Goal: Task Accomplishment & Management: Complete application form

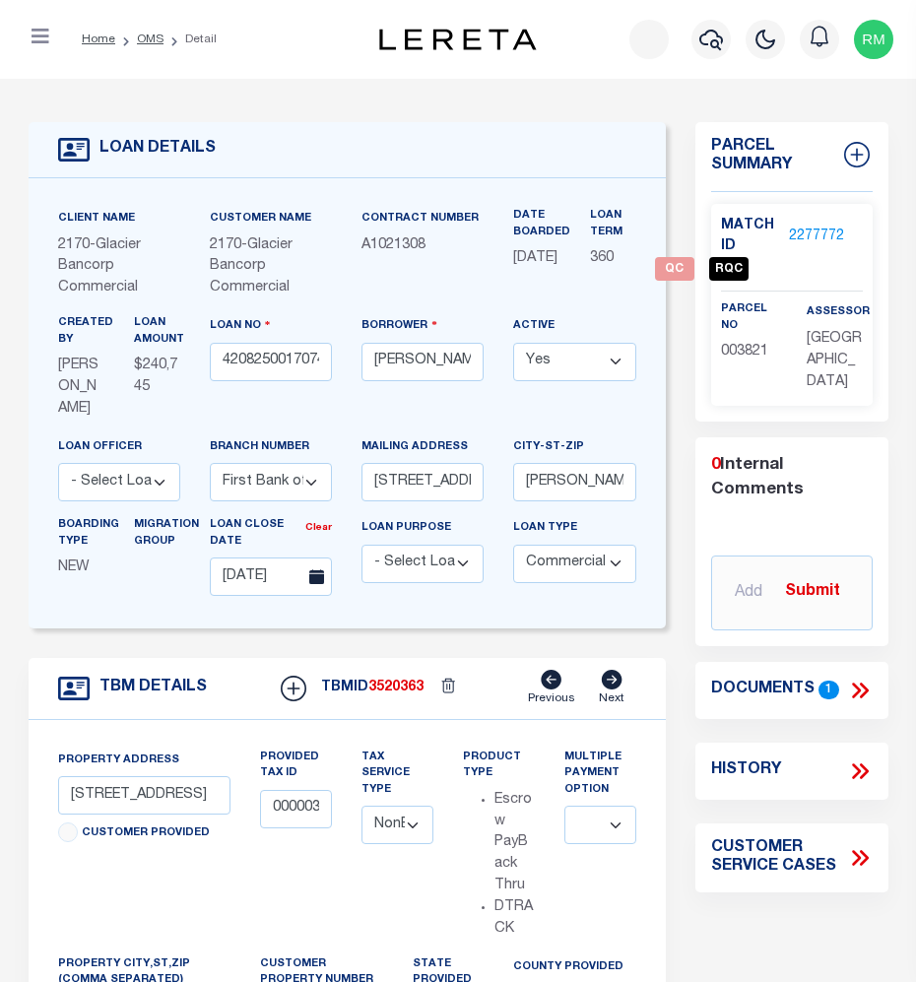
select select "4572"
select select "20"
select select "NonEscrow"
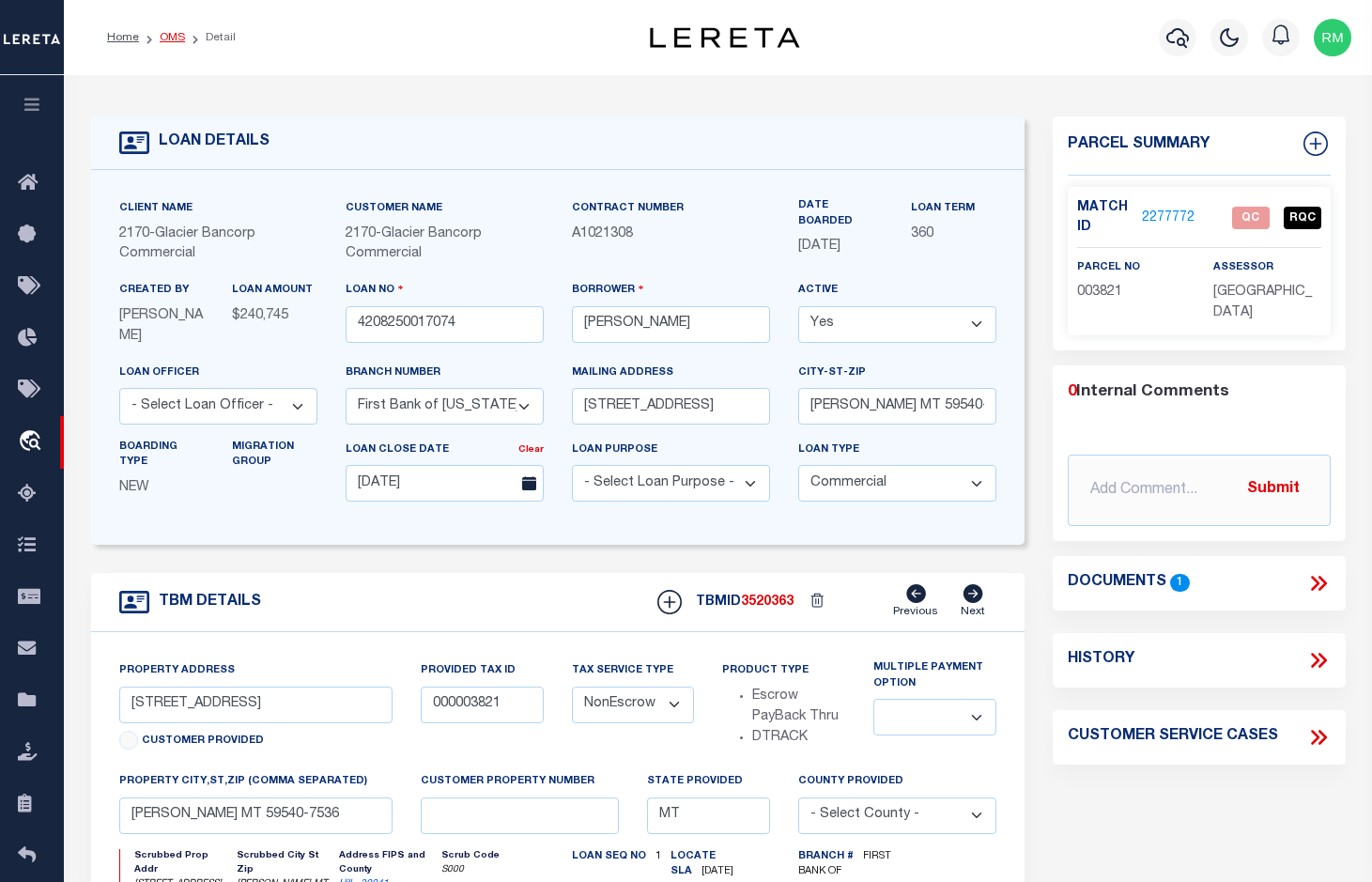
click at [175, 31] on link "OMS" at bounding box center [172, 37] width 26 height 11
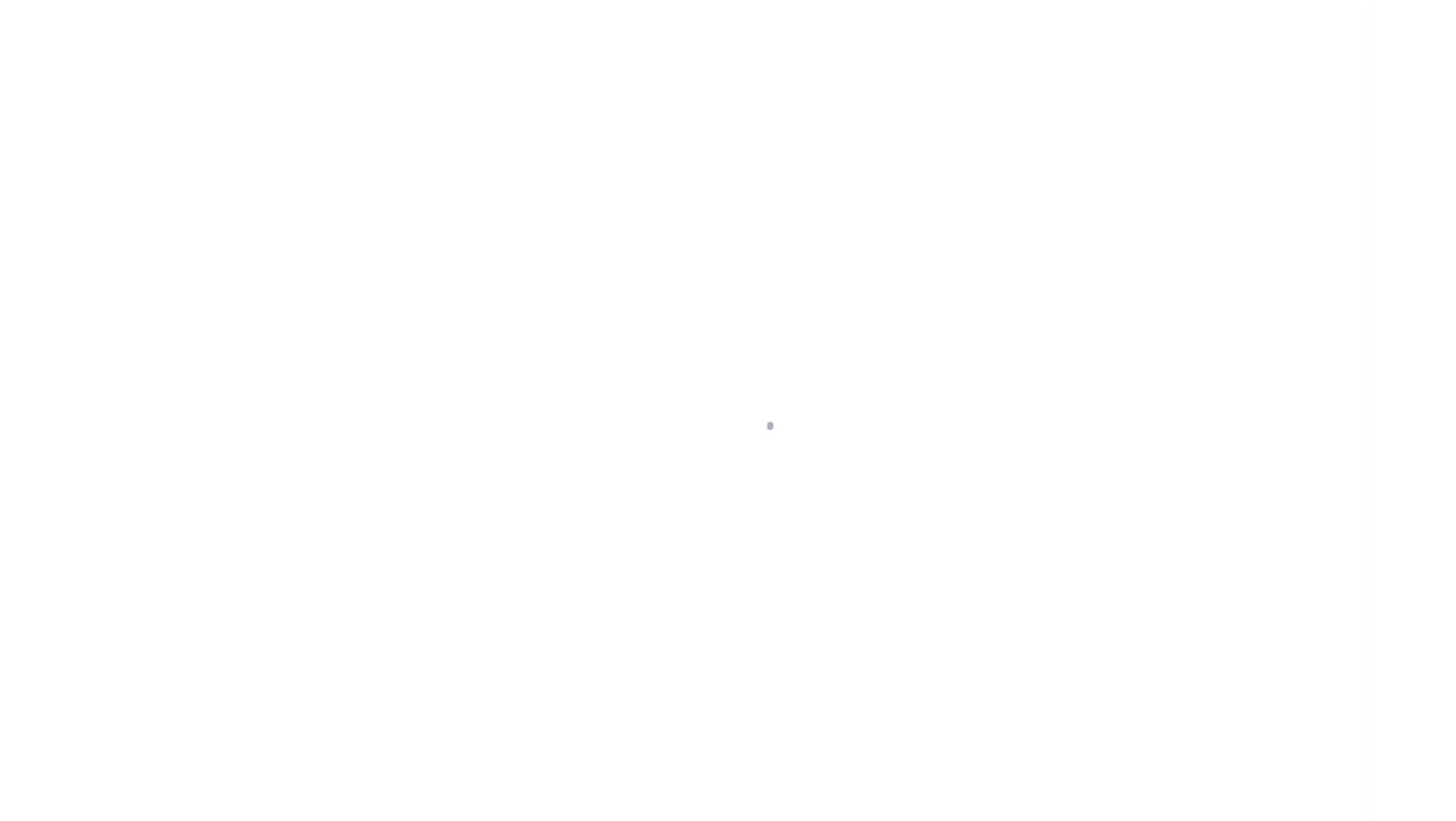
scroll to position [30, 0]
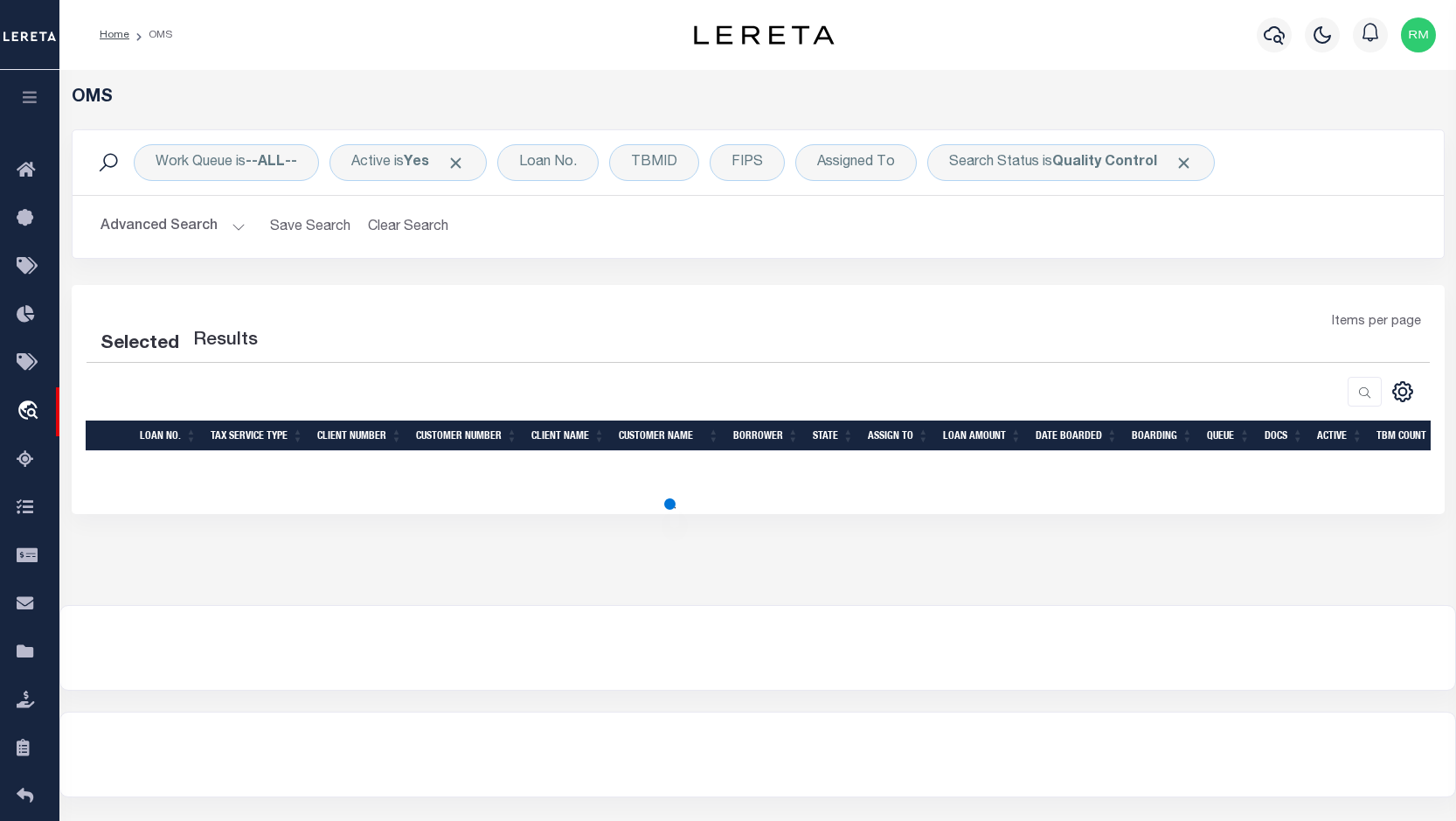
select select "200"
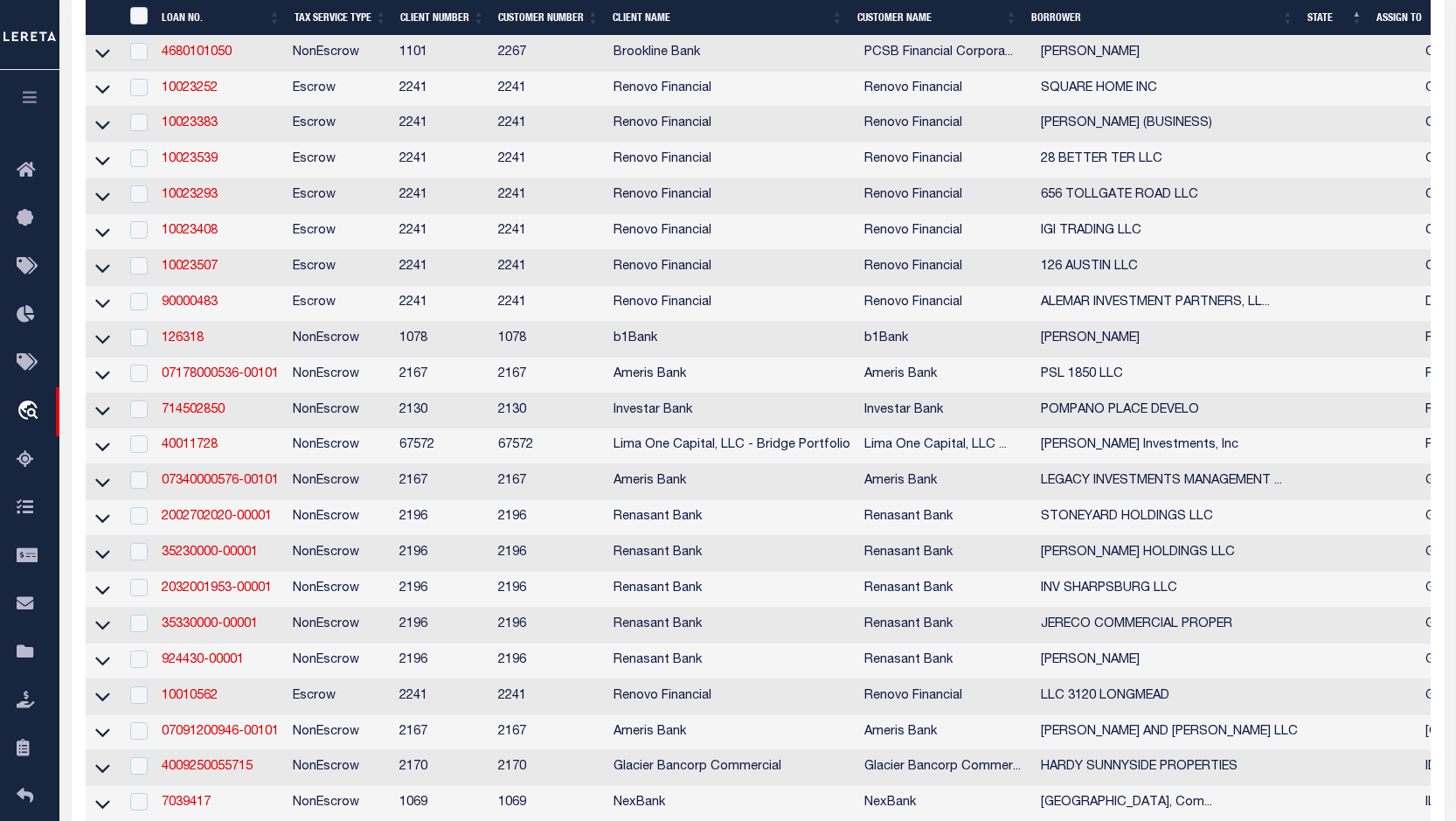
scroll to position [977, 0]
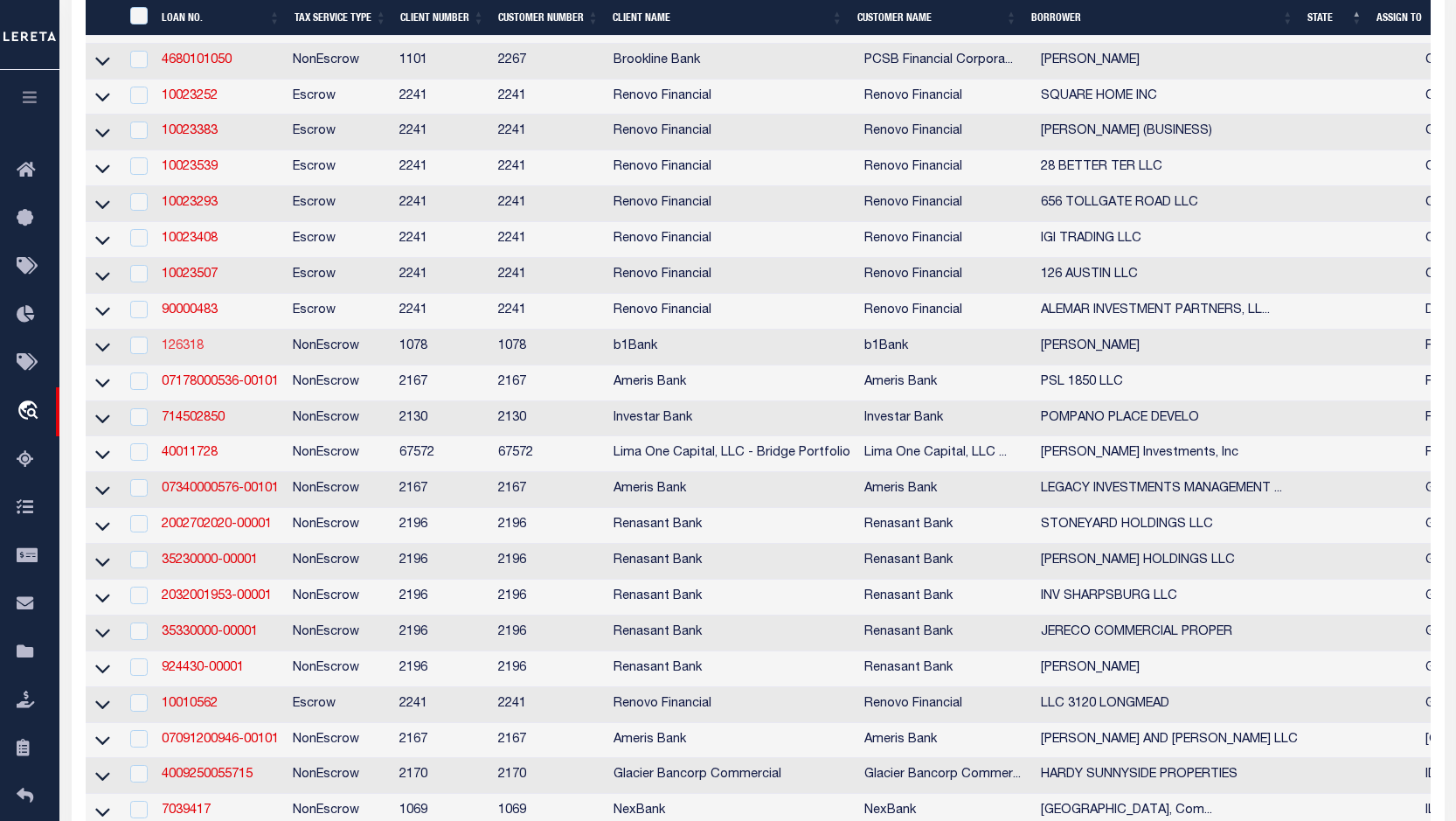
click at [185, 352] on link "126318" at bounding box center [182, 346] width 42 height 12
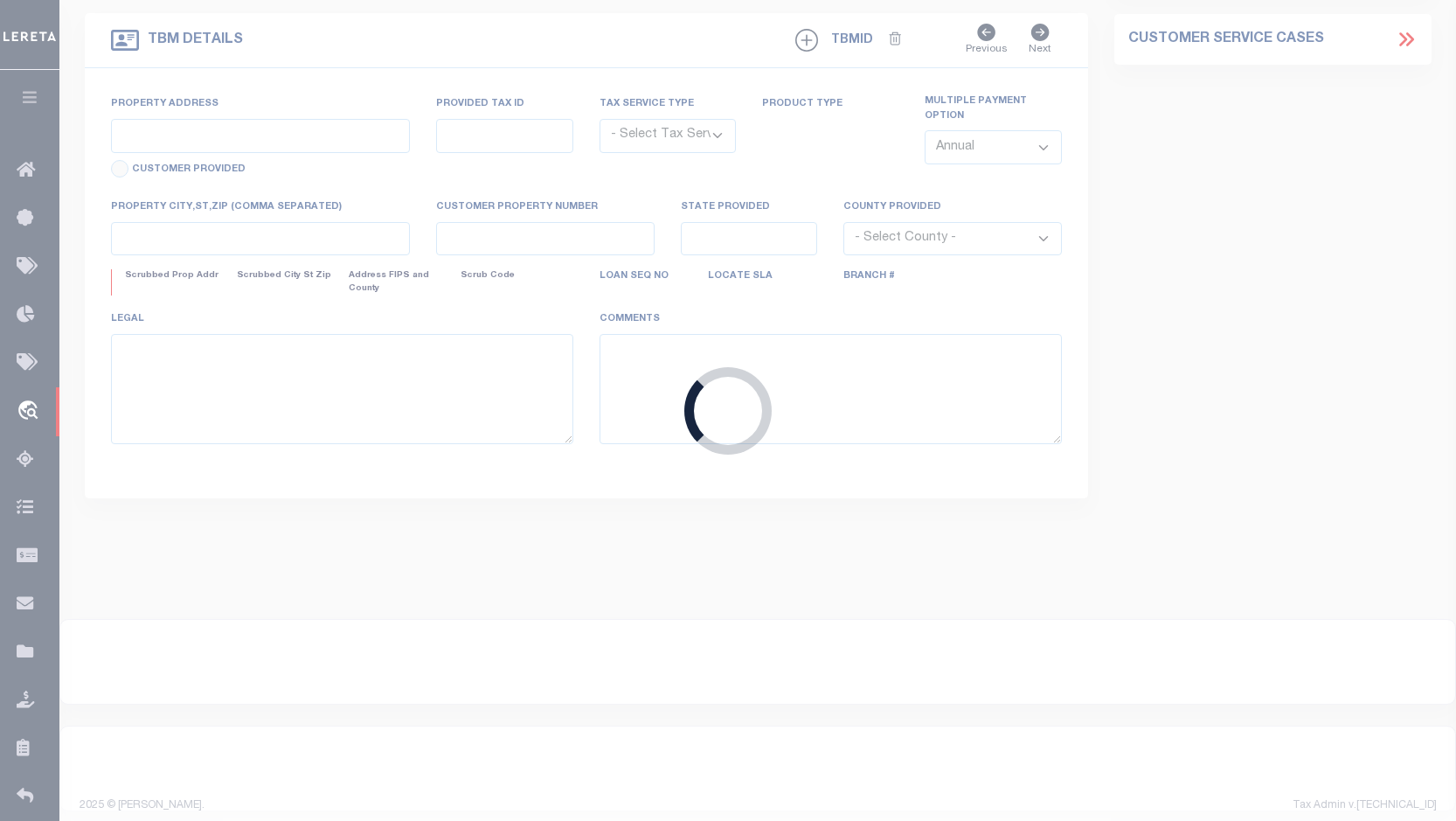
type input "126318"
type input "Stephen Guidry, Jr"
select select
type input "09/23/2025"
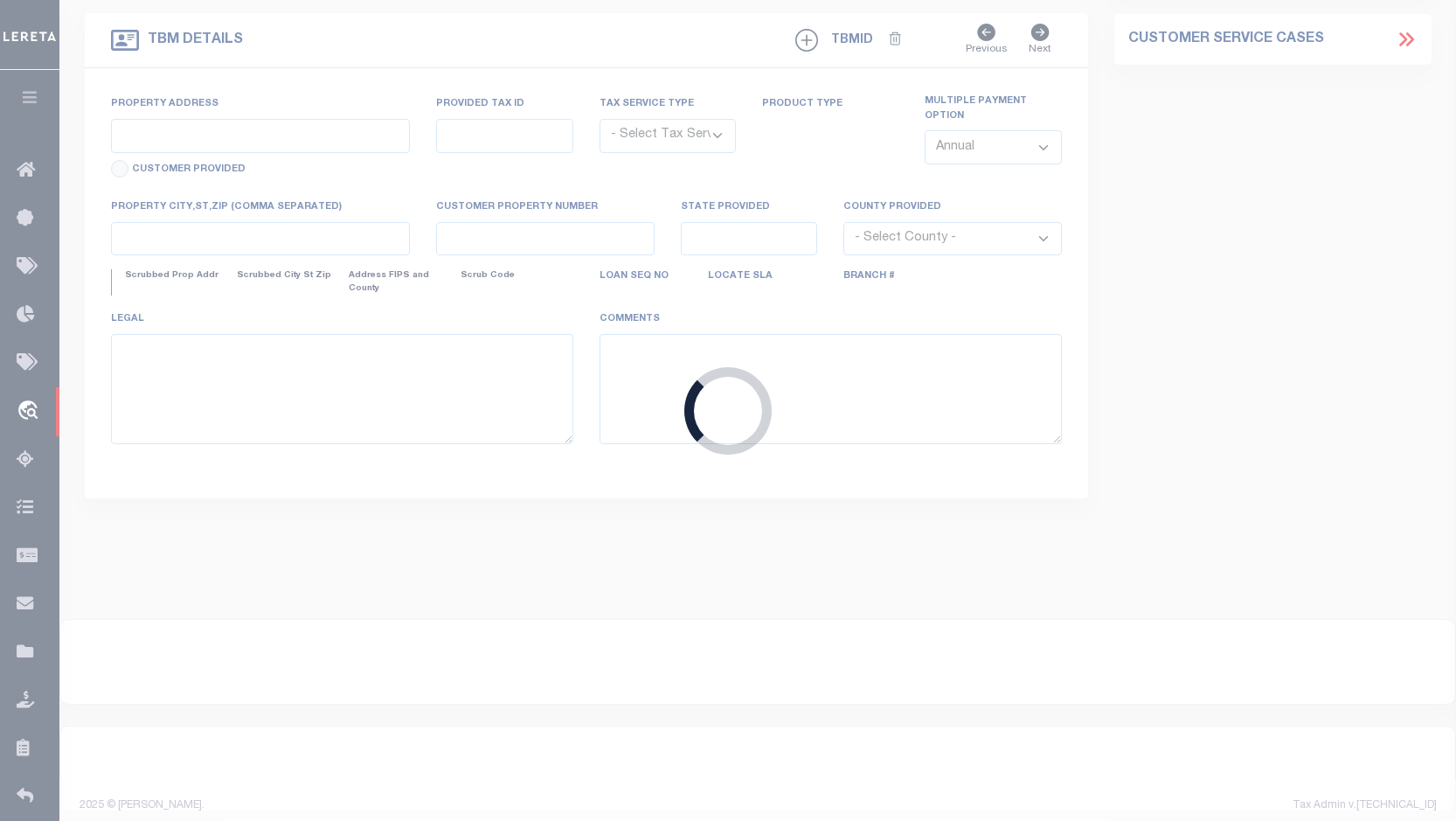
select select "10"
select select "NonEscrow"
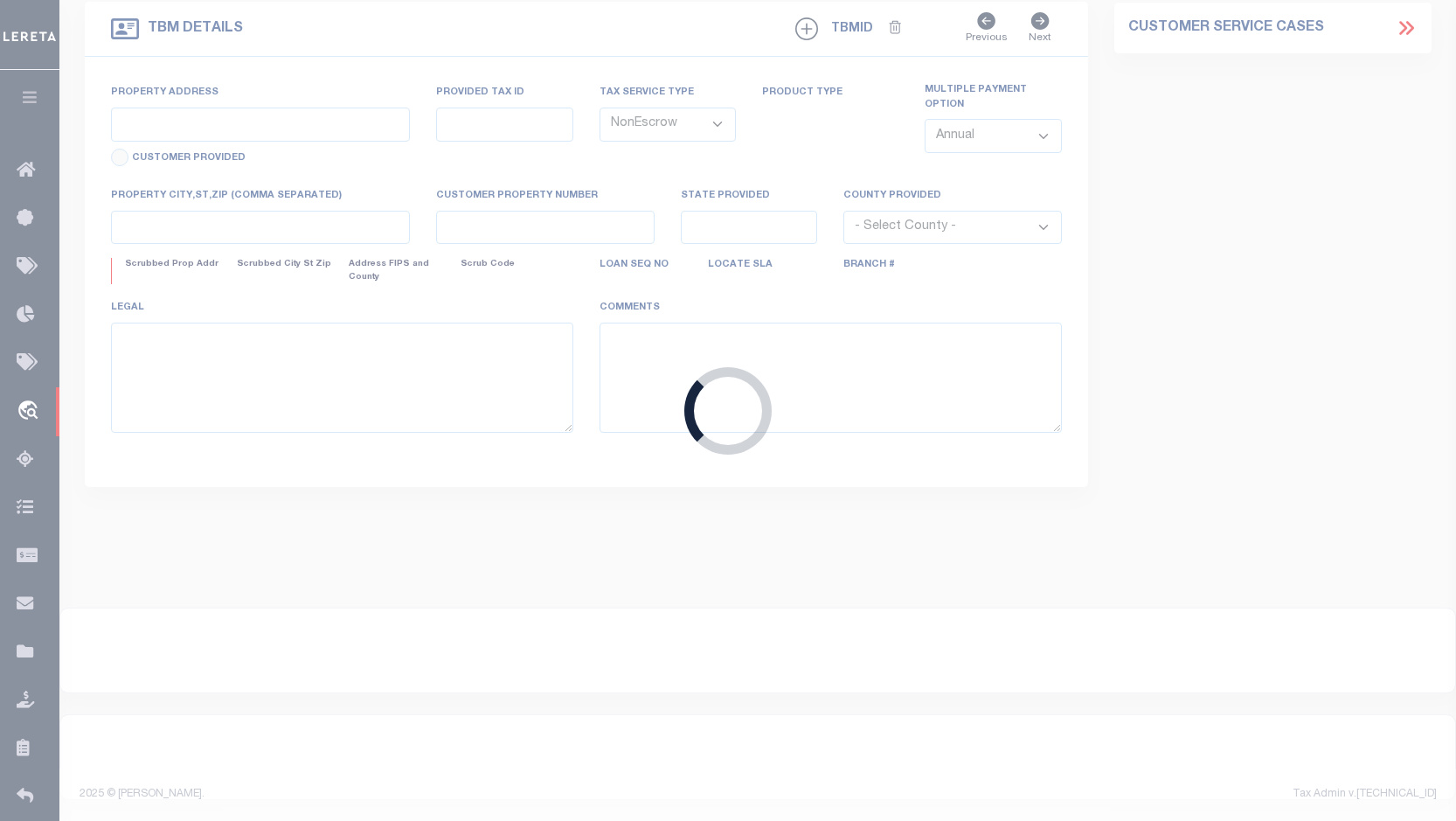
select select "13461"
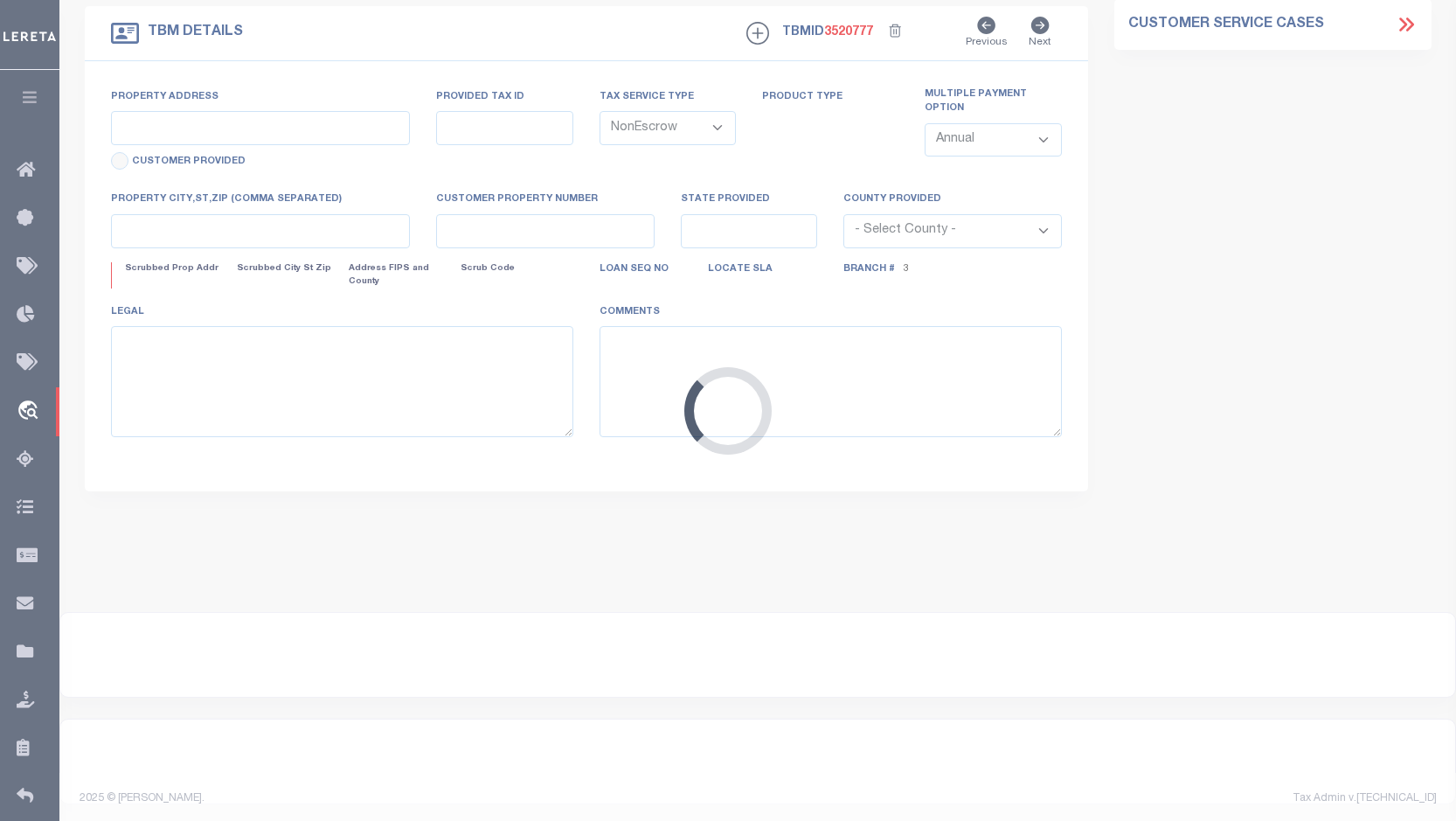
type input "253 Quail Hollow Ct,"
select select
type input "Inlet Beach, FL 32461"
type input "22-3S-18-16101-000-2310"
type input "FL"
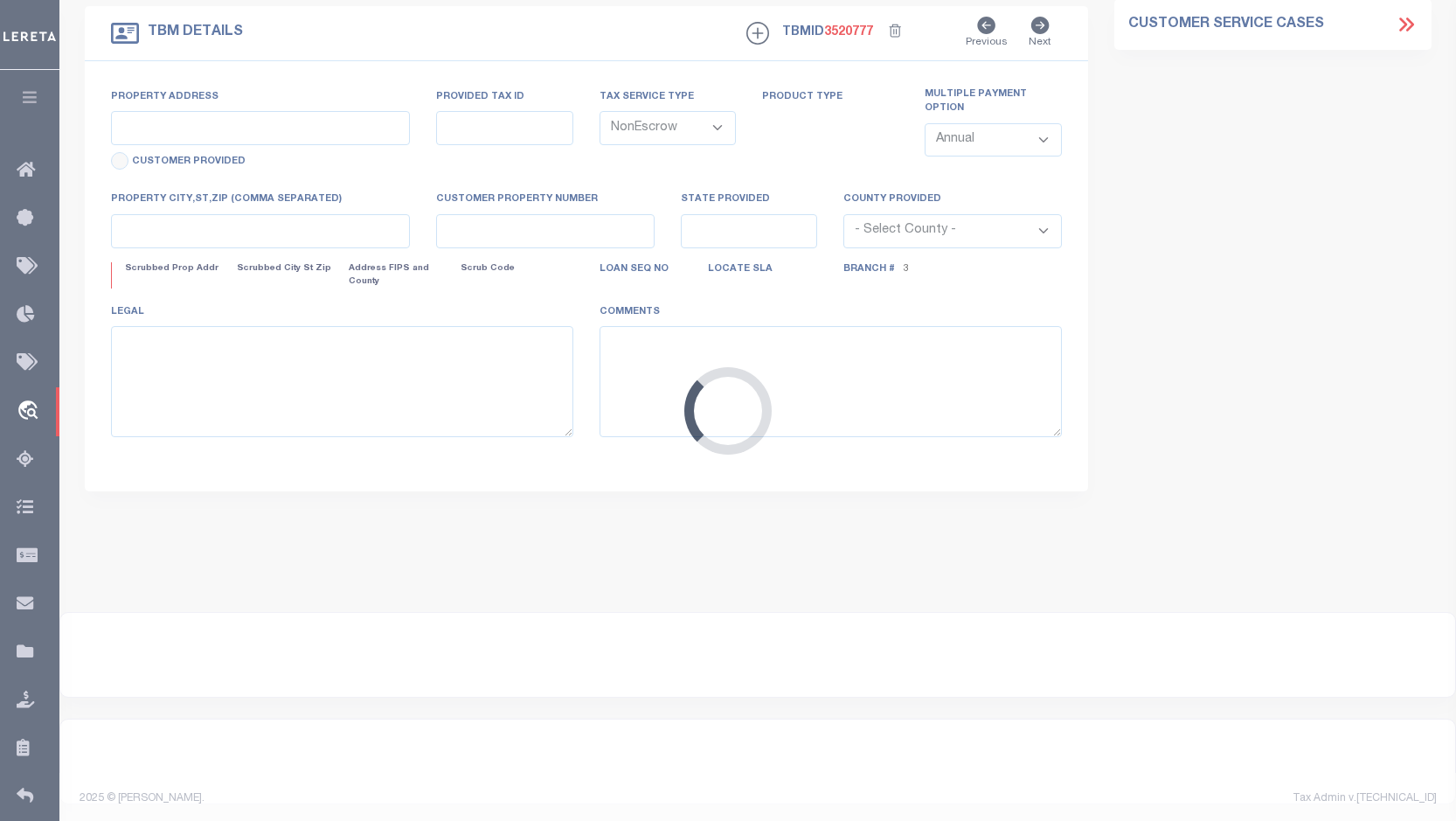
type textarea "Lot 231, WATERSOUND CAMP CREEK, Phase 1A"
select select "469"
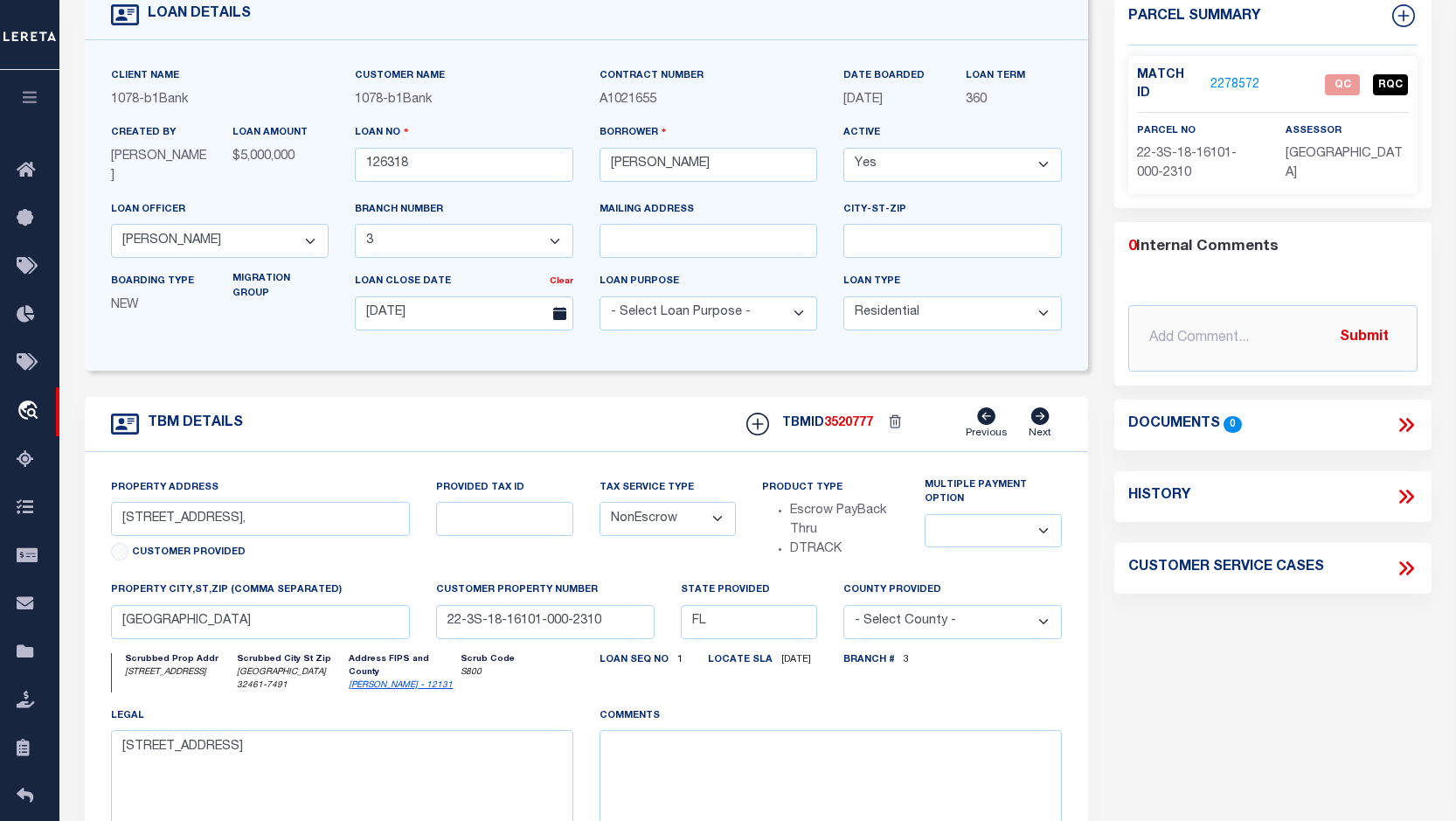
scroll to position [116, 0]
click at [1227, 78] on link "2278572" at bounding box center [1235, 87] width 49 height 19
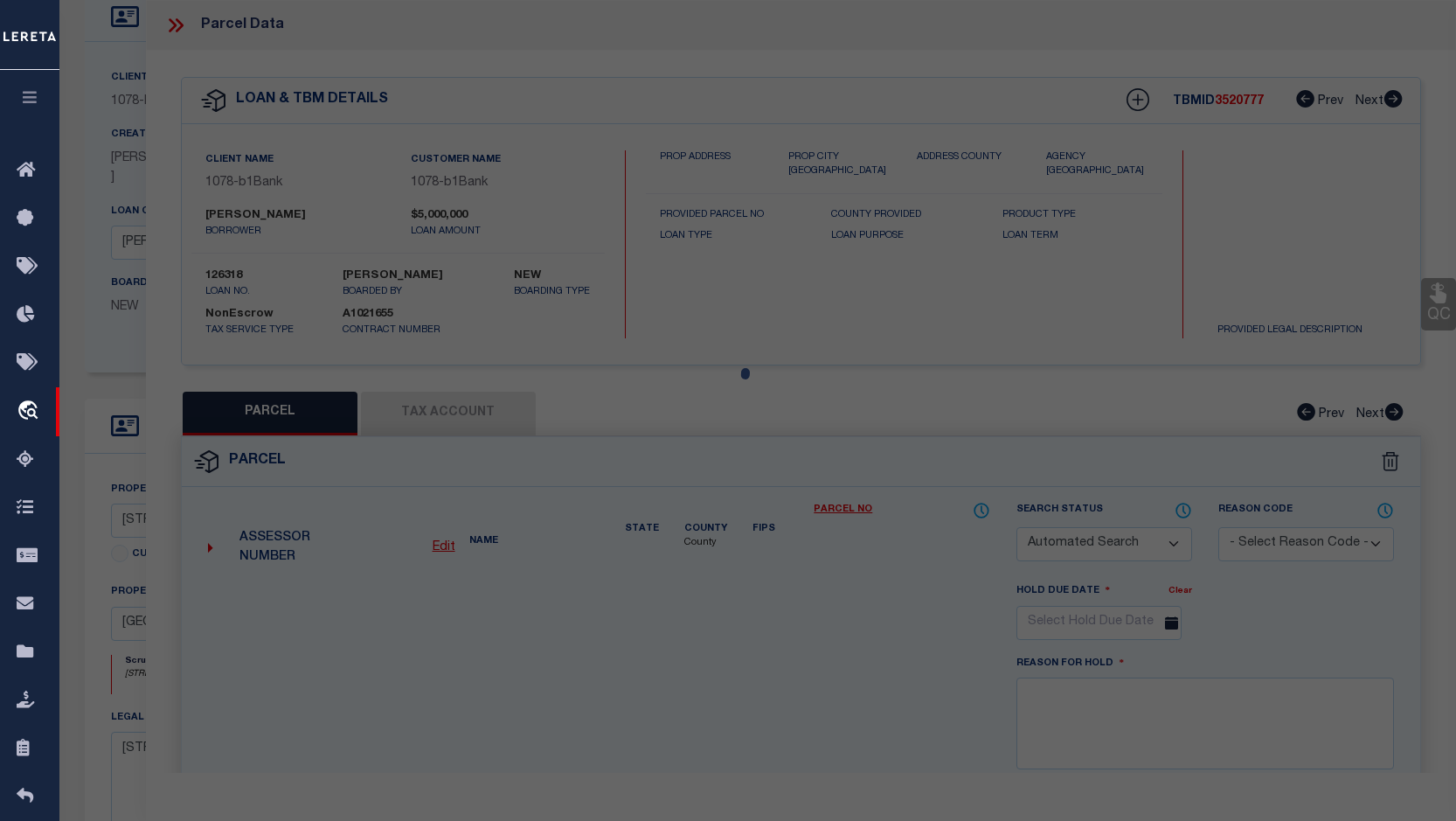
checkbox input "false"
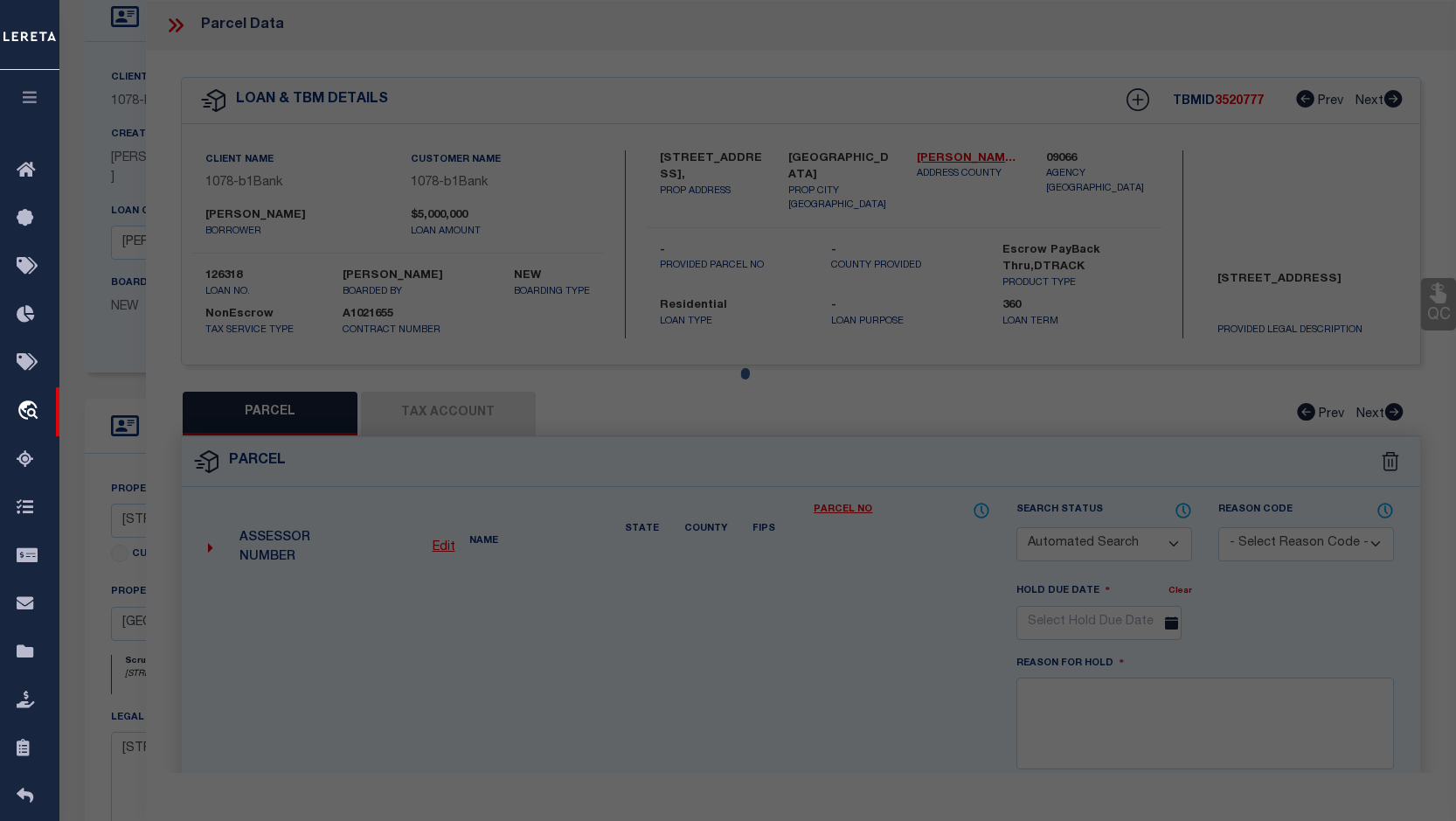
select select "QC"
type input "PARADISE COASTAL BUILDERS 3 LLC"
select select "AGW"
select select "LEG"
type input "253 QUAIL HOLLOW CT"
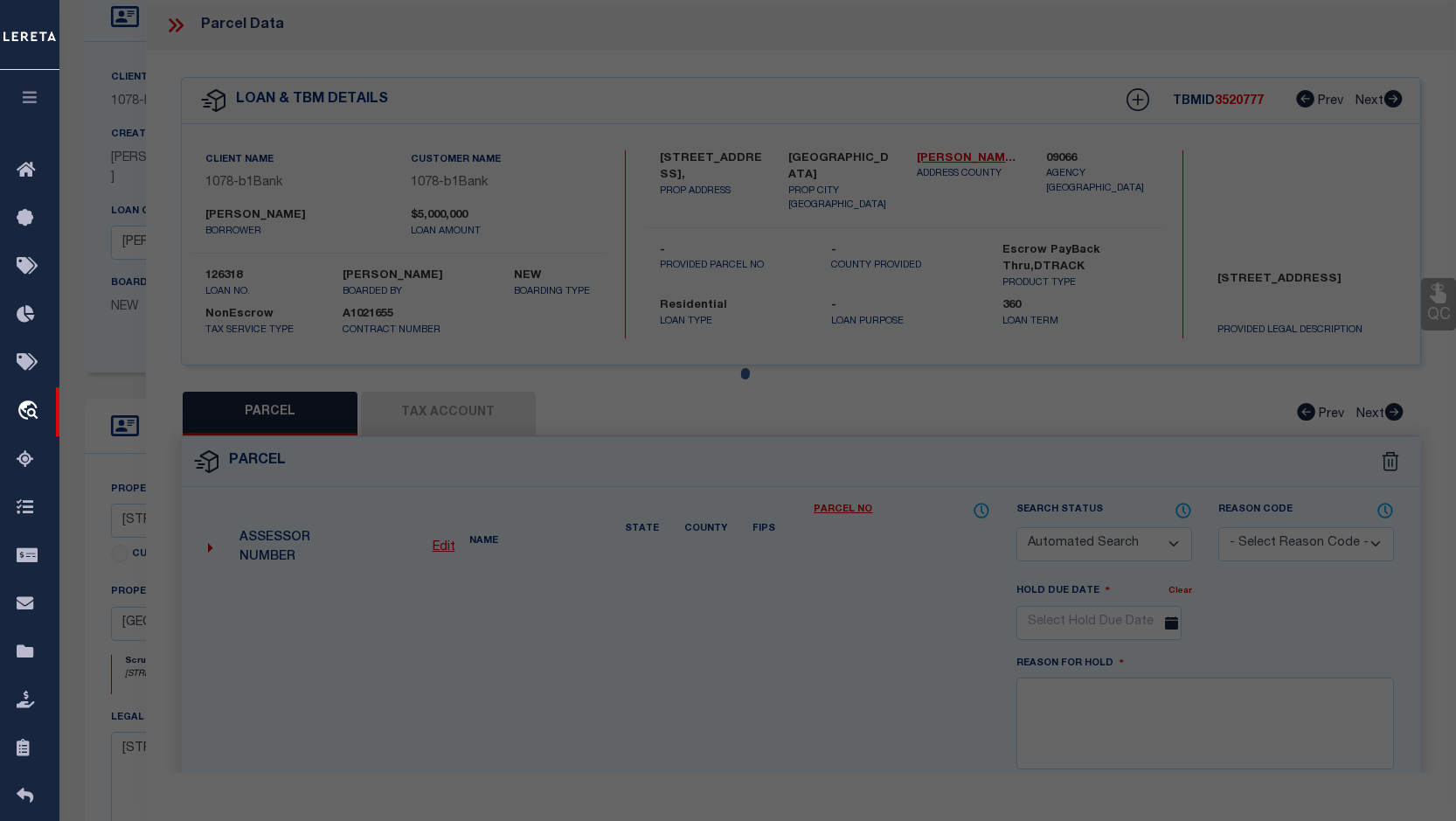
type input "INLET BEACH 32461"
type textarea "Lot 231 WATERSOUND CAMP CREEK, Ph1A"
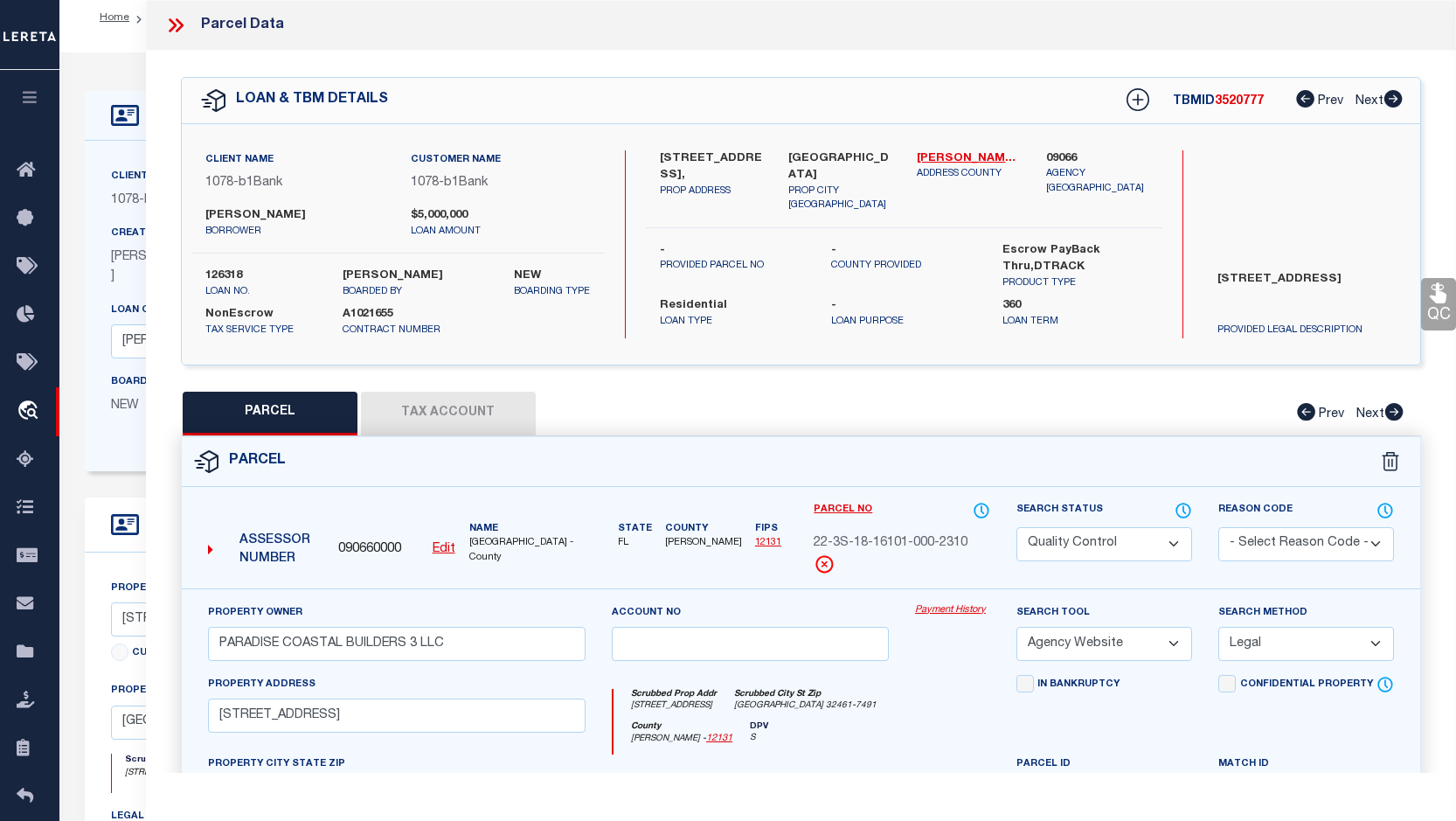
scroll to position [0, 0]
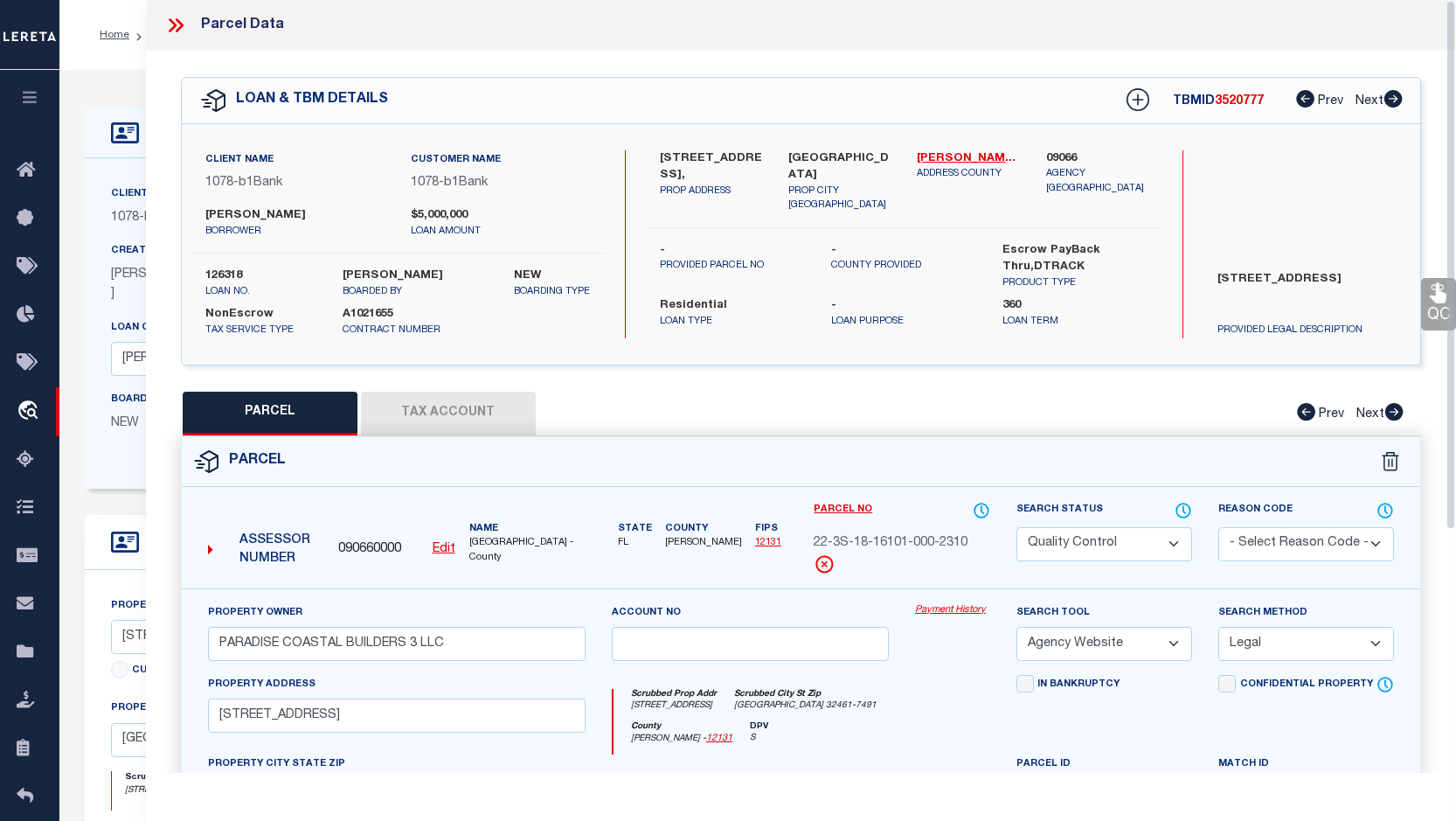
drag, startPoint x: 1454, startPoint y: 462, endPoint x: 1453, endPoint y: 383, distance: 79.0
click at [1293, 383] on div "Parcel Data QC QC QC - Select Status - Ready to QC" at bounding box center [801, 386] width 1310 height 773
click at [1293, 306] on link "QC" at bounding box center [1438, 304] width 35 height 52
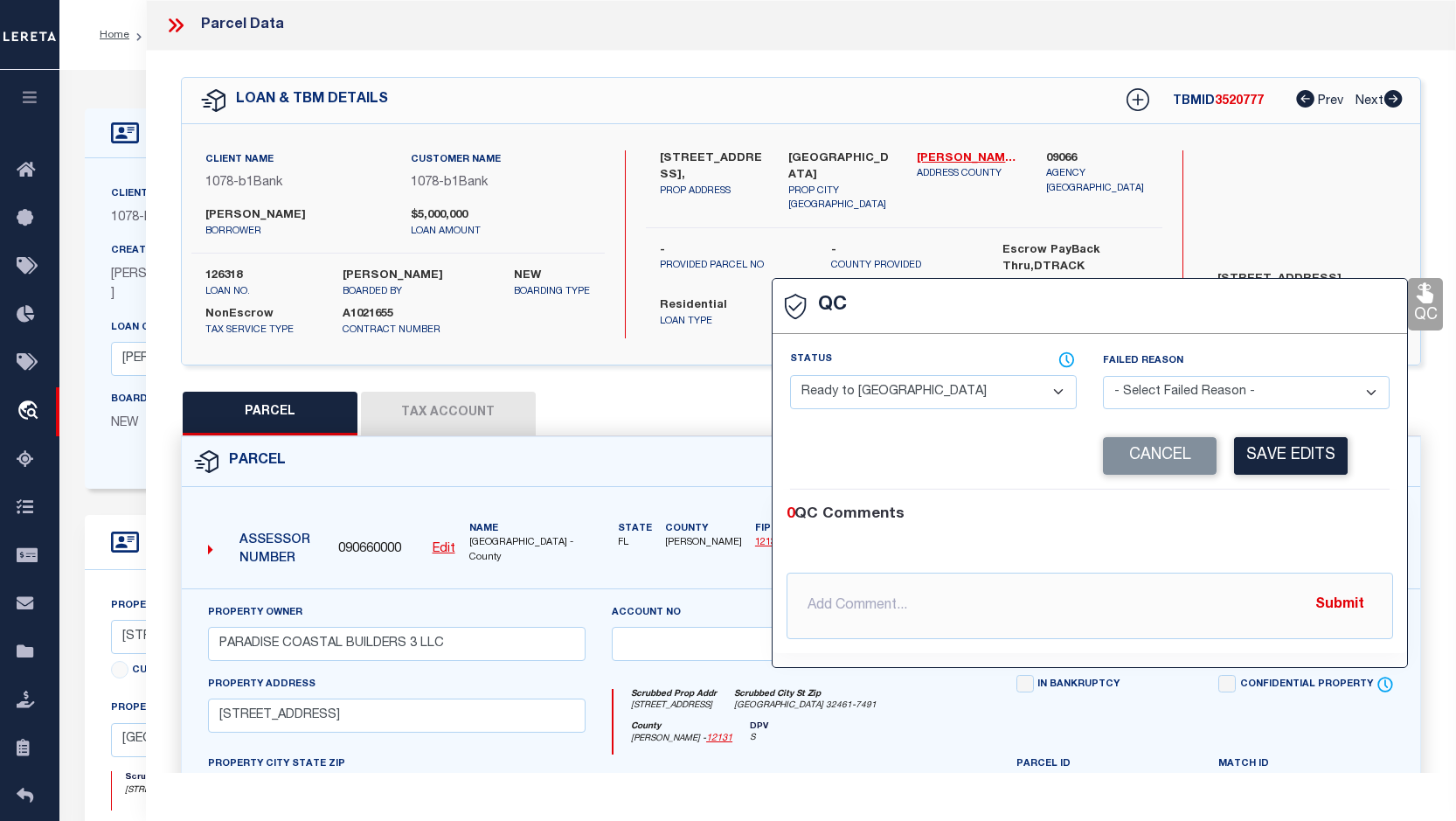
click at [1061, 392] on select "- Select Status - Ready to QC Correct Incorrect" at bounding box center [933, 392] width 287 height 34
select select "COR"
click at [791, 376] on select "- Select Status - Ready to QC Correct Incorrect" at bounding box center [933, 392] width 287 height 34
click at [1293, 460] on button "Save Edits" at bounding box center [1291, 456] width 114 height 37
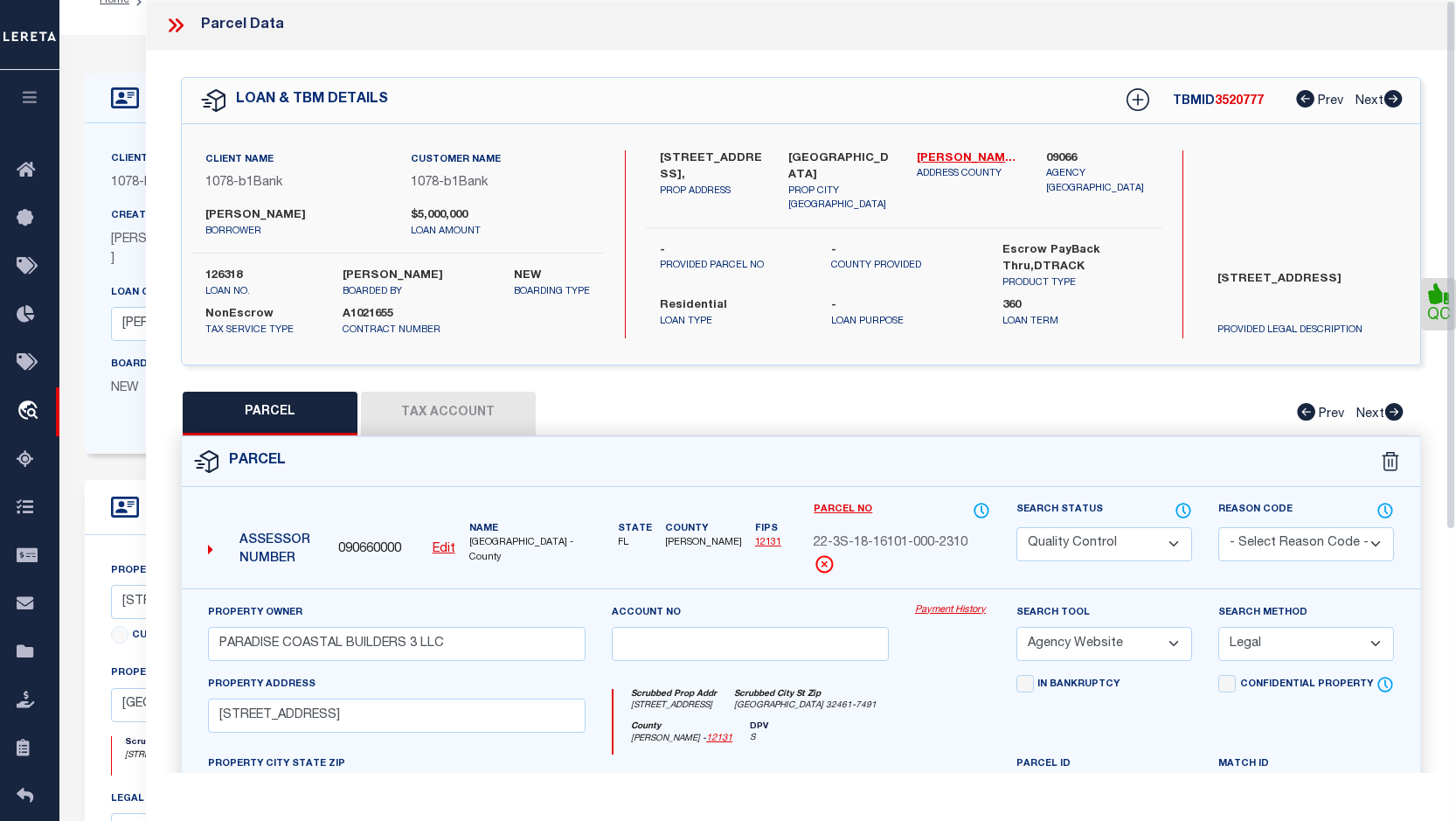
drag, startPoint x: 1450, startPoint y: 375, endPoint x: 1425, endPoint y: 274, distance: 104.0
click at [1293, 274] on div "Parcel Data QC" at bounding box center [801, 386] width 1310 height 773
click at [184, 25] on icon at bounding box center [176, 26] width 23 height 23
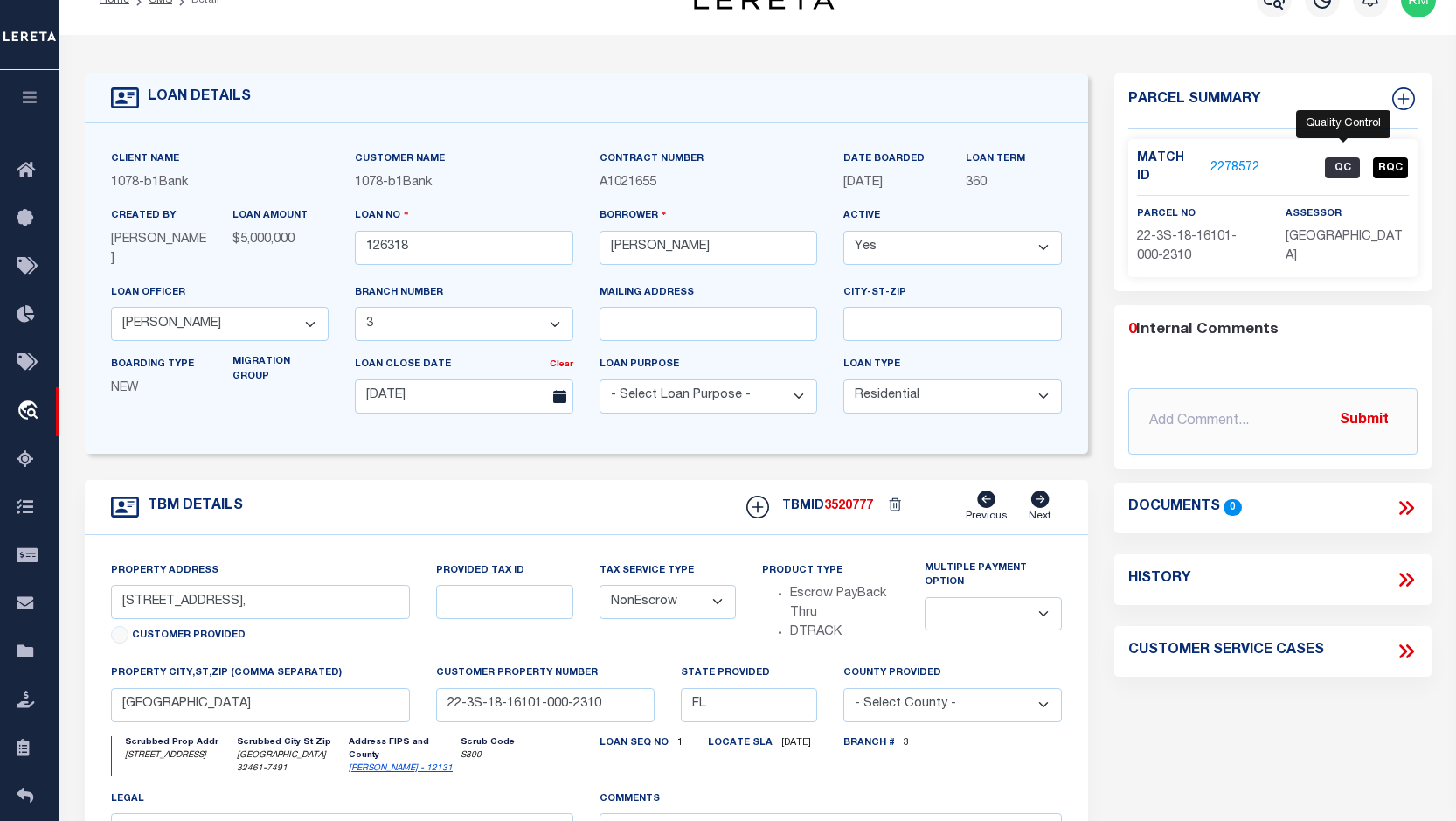
click at [1293, 157] on span "QC" at bounding box center [1342, 168] width 35 height 21
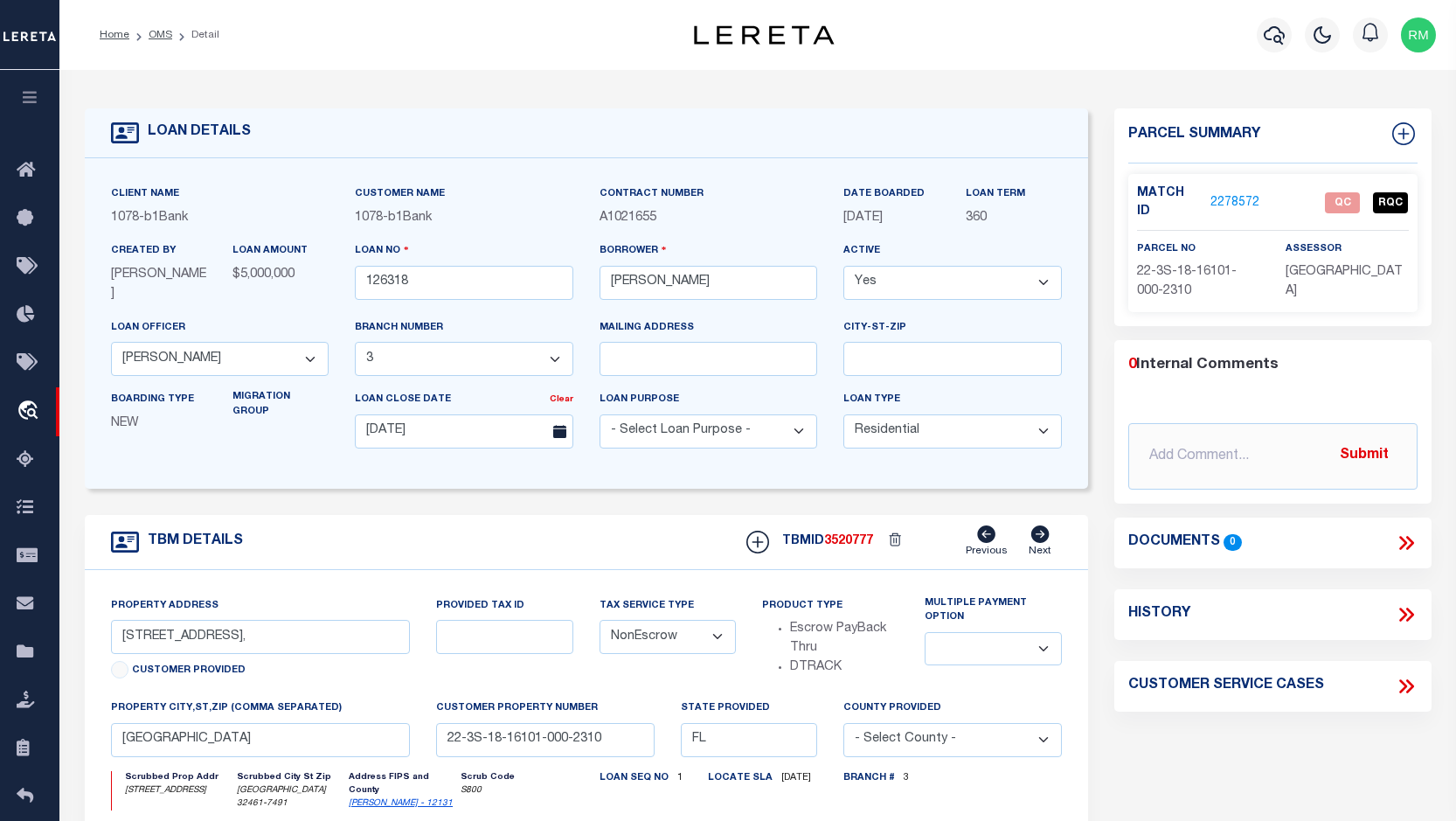
click at [1247, 195] on link "2278572" at bounding box center [1235, 203] width 49 height 19
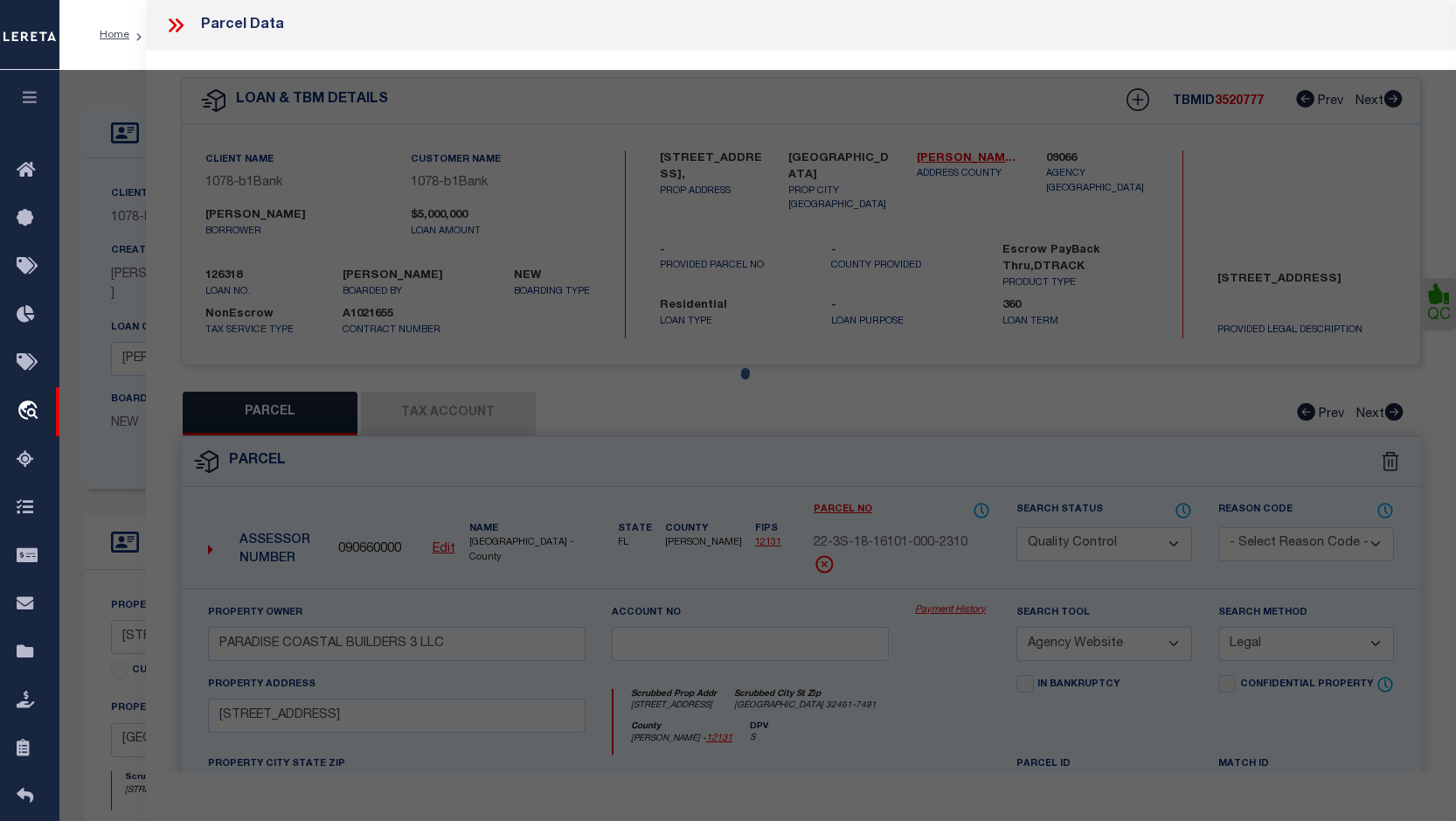
select select "AS"
select select
checkbox input "false"
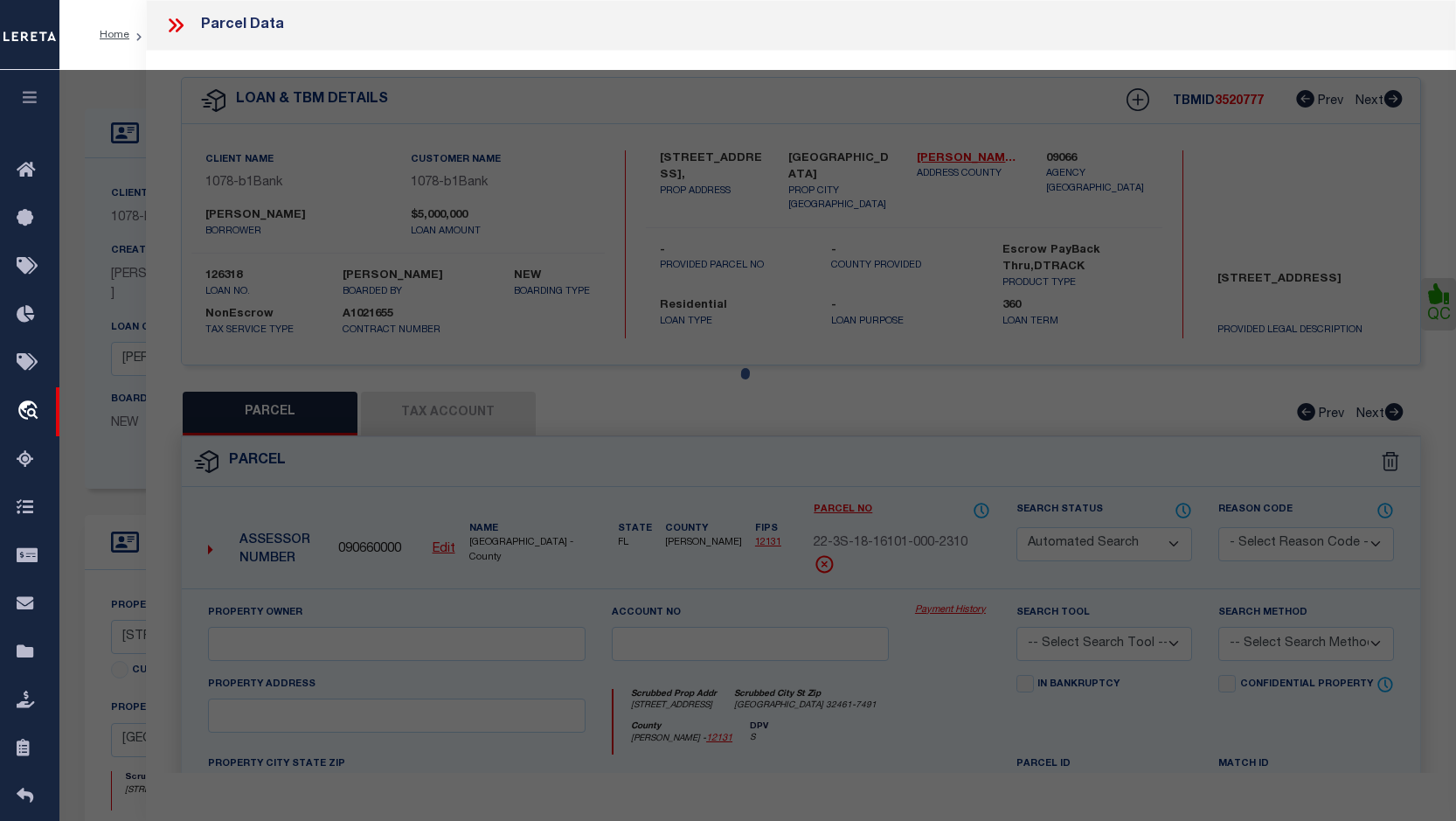
select select "QC"
type input "PARADISE COASTAL BUILDERS 3 LLC"
select select "AGW"
select select "LEG"
type input "253 QUAIL HOLLOW CT"
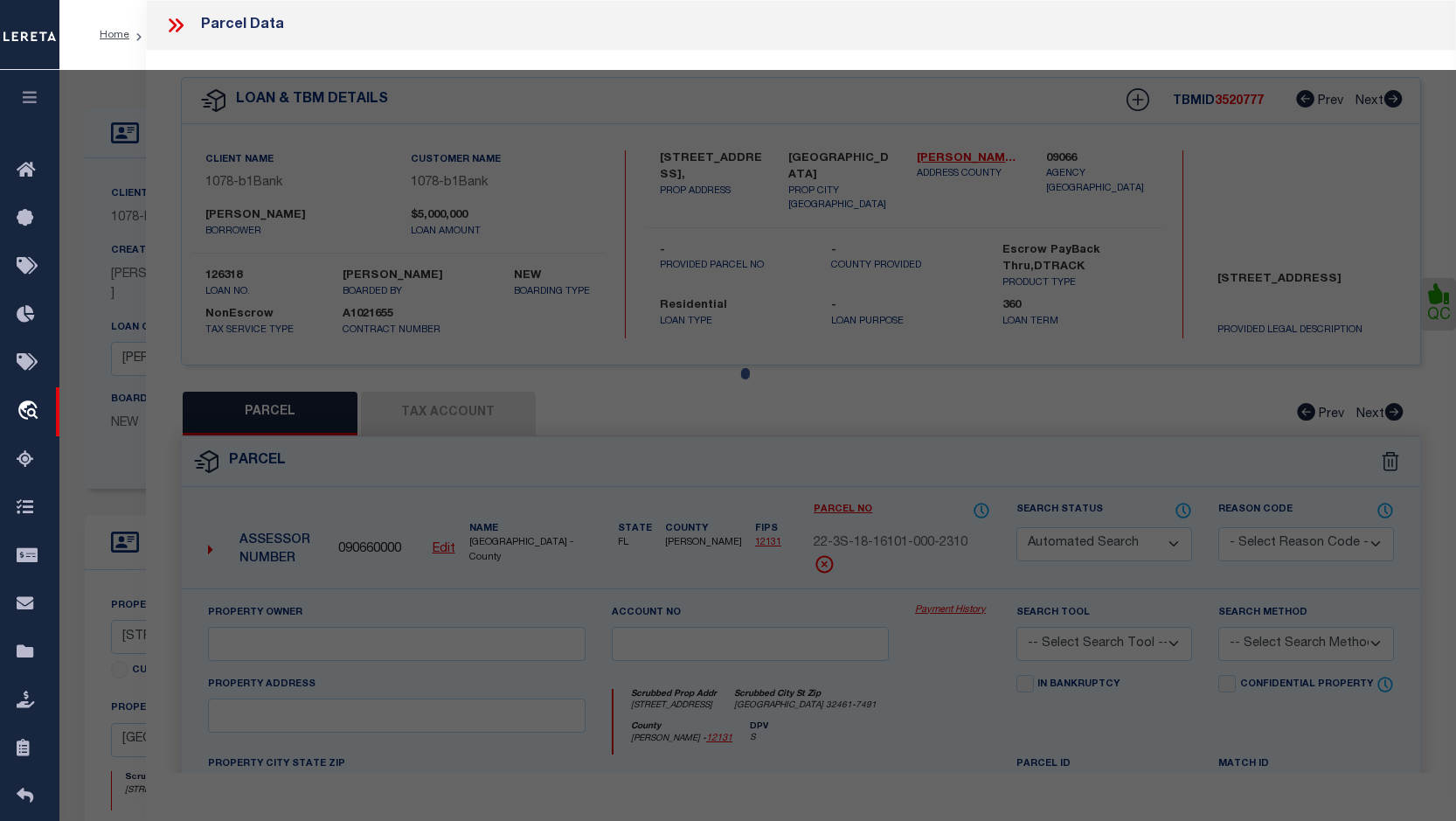
type input "INLET BEACH 32461"
type textarea "Lot 231 WATERSOUND CAMP CREEK, Ph1A"
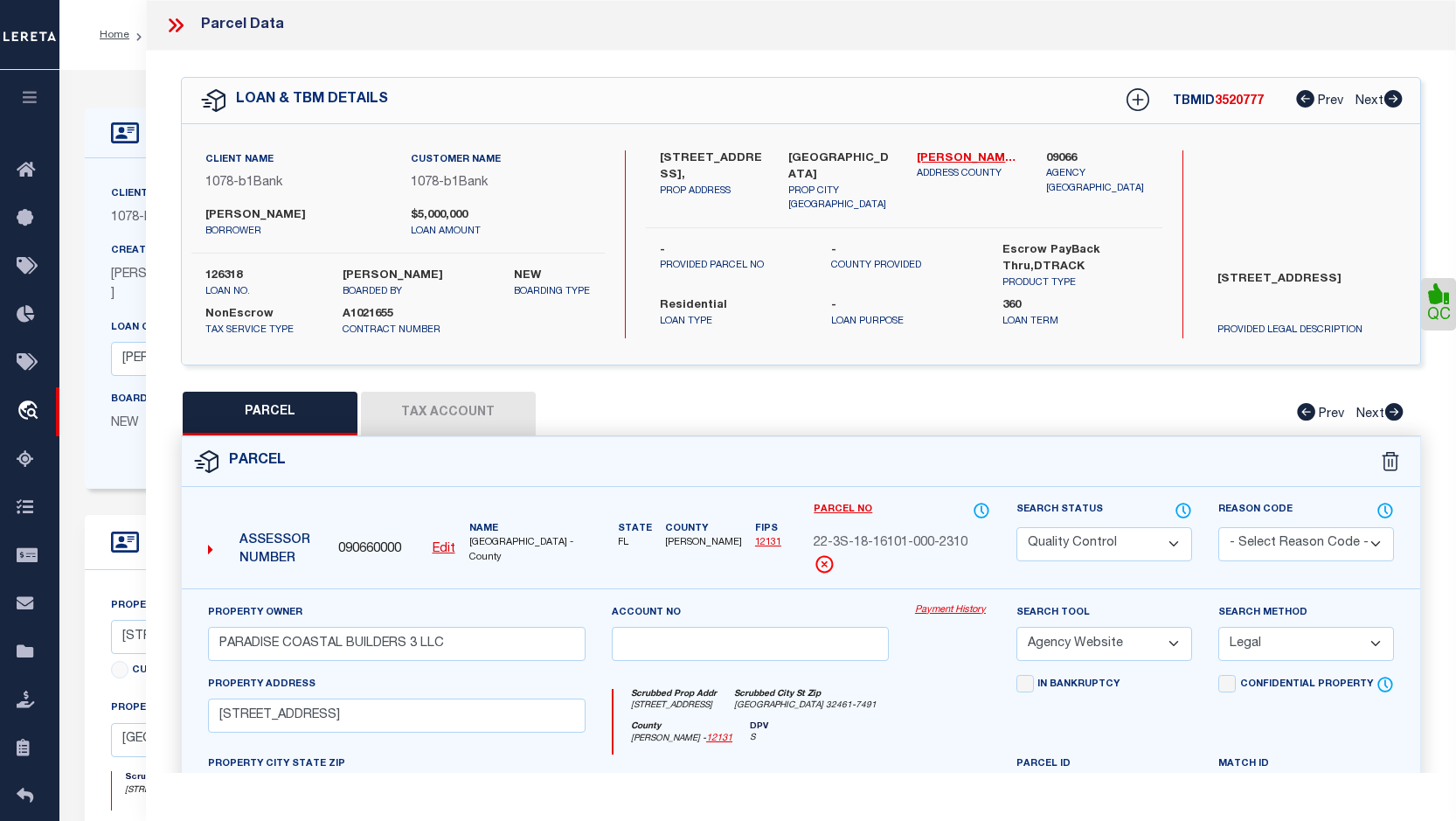
click at [1179, 558] on select "Automated Search Bad Parcel Complete Duplicate Parcel High Dollar Reporting In …" at bounding box center [1105, 544] width 176 height 34
click at [1017, 539] on select "Automated Search Bad Parcel Complete Duplicate Parcel High Dollar Reporting In …" at bounding box center [1105, 544] width 176 height 34
click at [1293, 557] on select "- Select Reason Code - 099 - Other (Provide additional detail) ACT - Agency Cha…" at bounding box center [1306, 544] width 176 height 34
drag, startPoint x: 1455, startPoint y: 430, endPoint x: 1433, endPoint y: 474, distance: 49.2
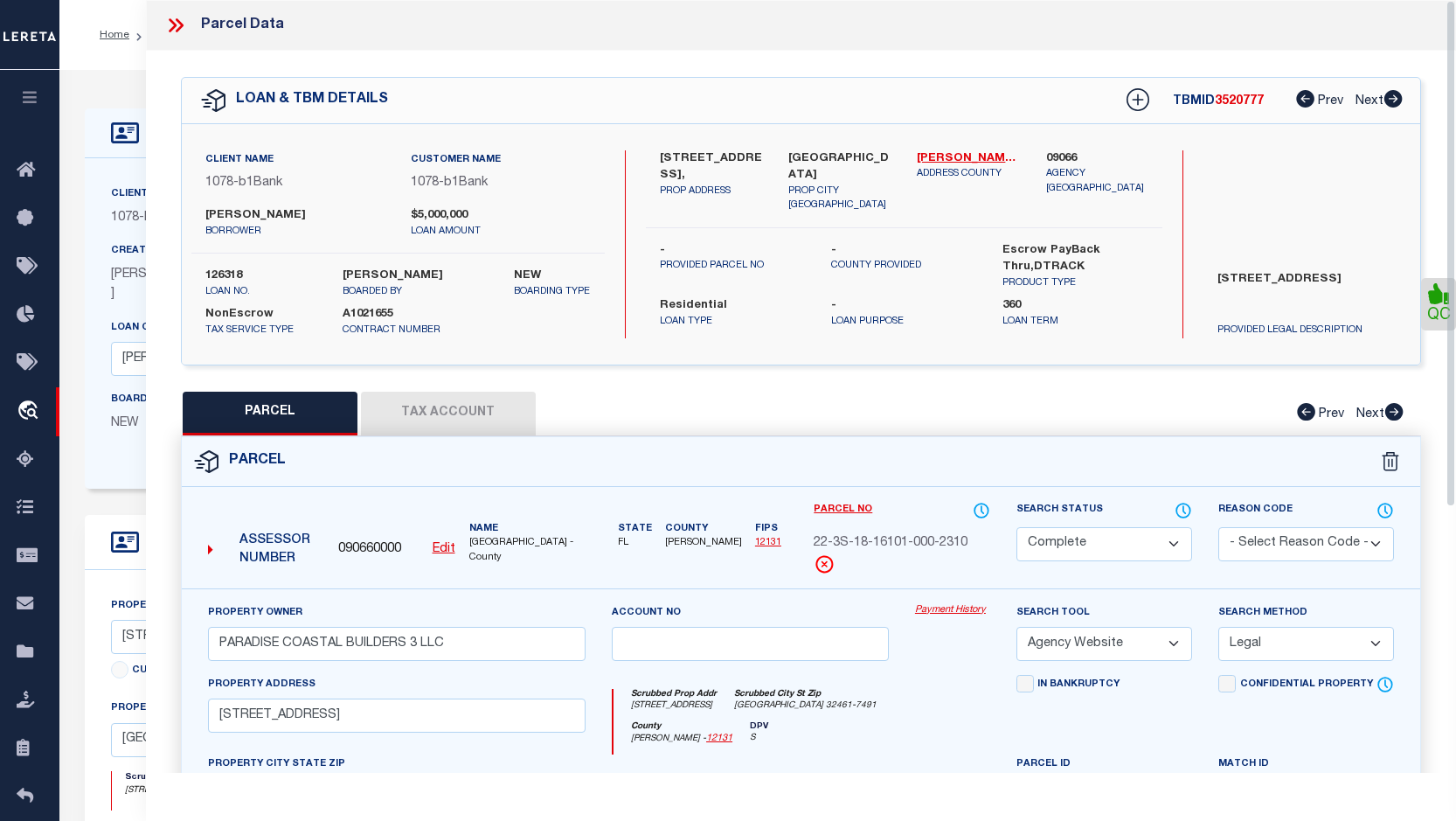
click at [1293, 482] on div "QC" at bounding box center [801, 605] width 1310 height 1110
click at [1293, 473] on div "Parcel 090660000 Edit" at bounding box center [801, 799] width 1267 height 725
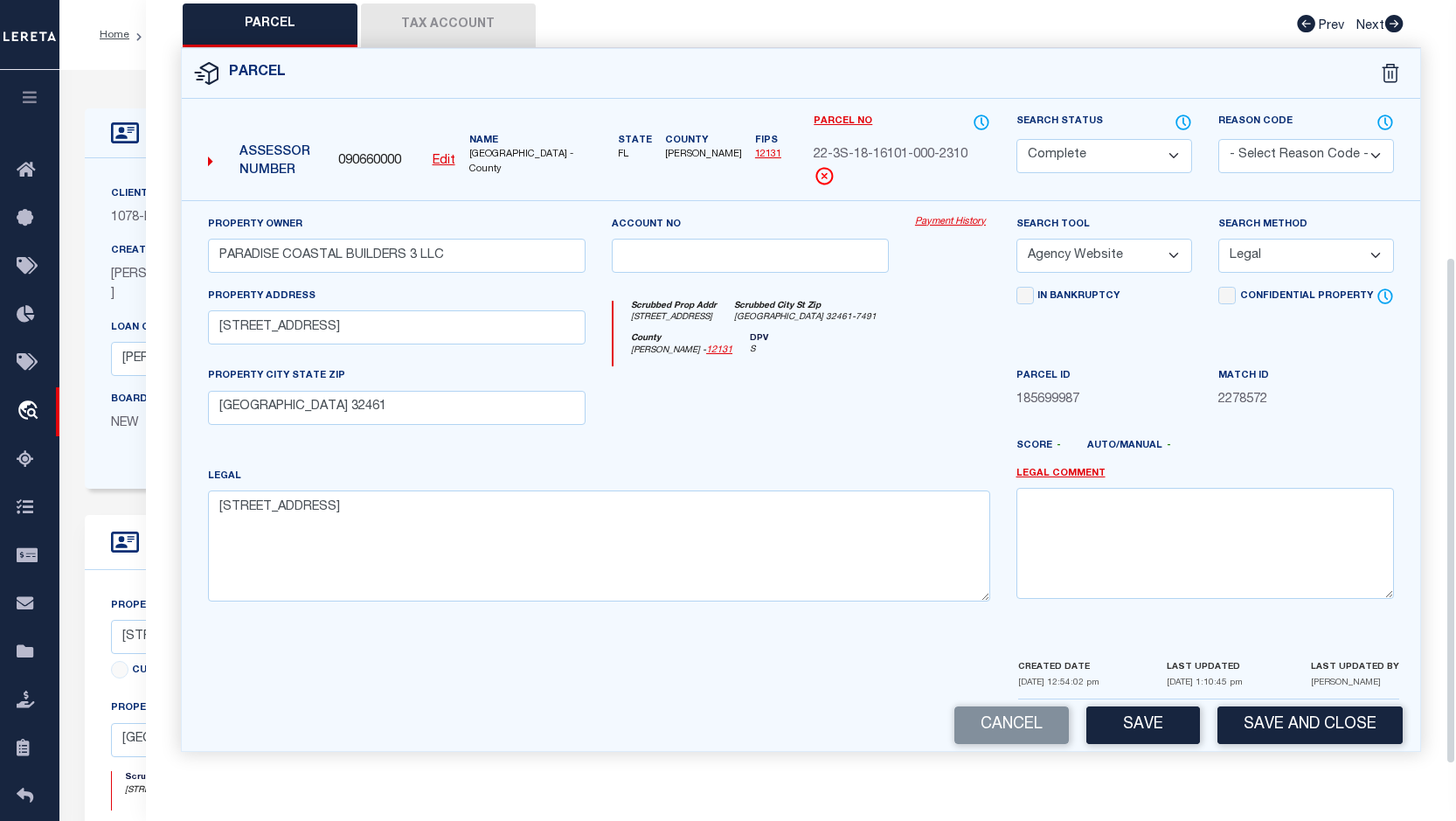
drag, startPoint x: 1449, startPoint y: 462, endPoint x: 1284, endPoint y: 773, distance: 352.1
click at [1293, 721] on html "Home OMS Detail" at bounding box center [728, 674] width 1456 height 1347
click at [1162, 744] on button "Save" at bounding box center [1144, 725] width 114 height 37
select select "AS"
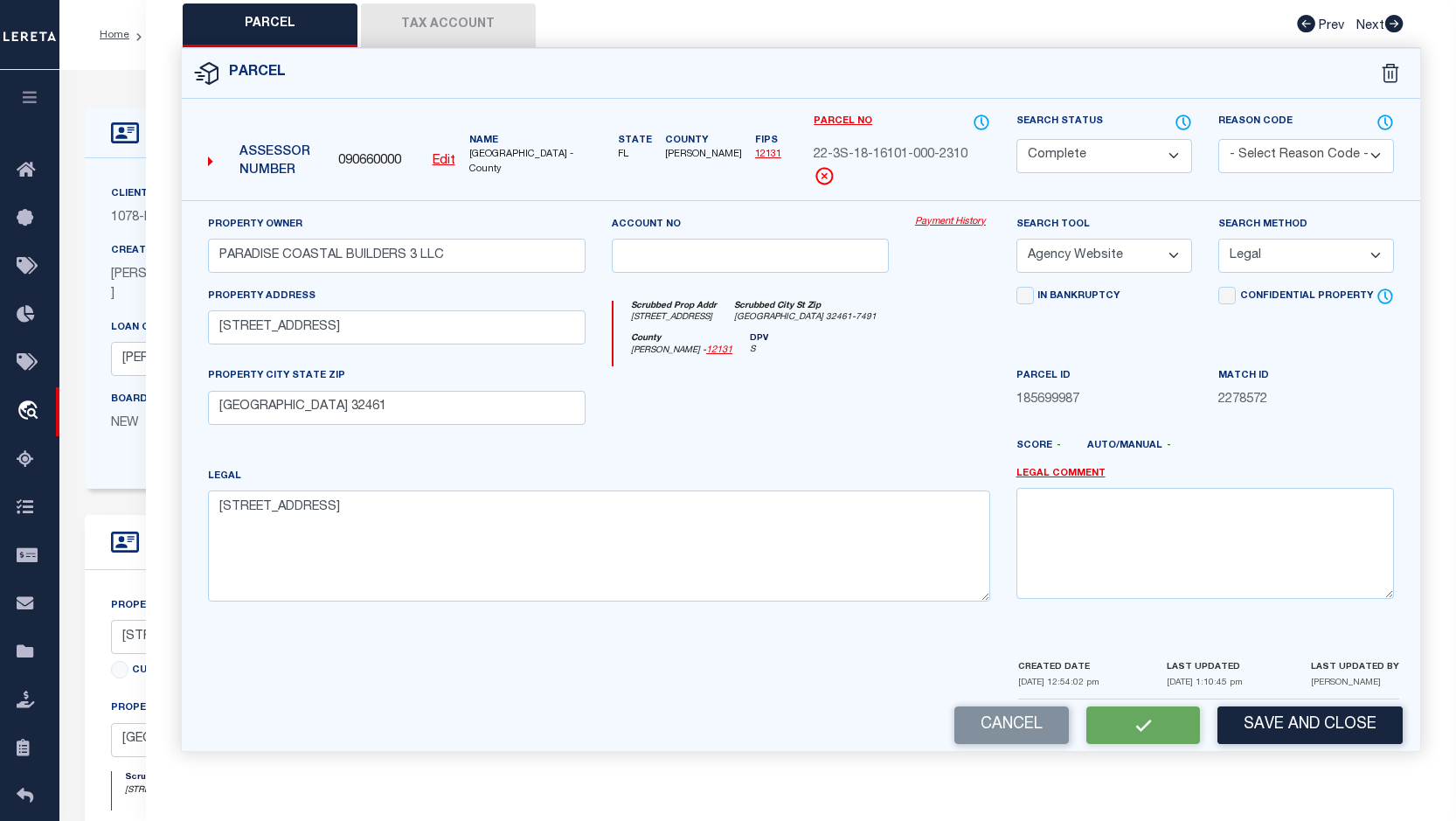
select select
checkbox input "false"
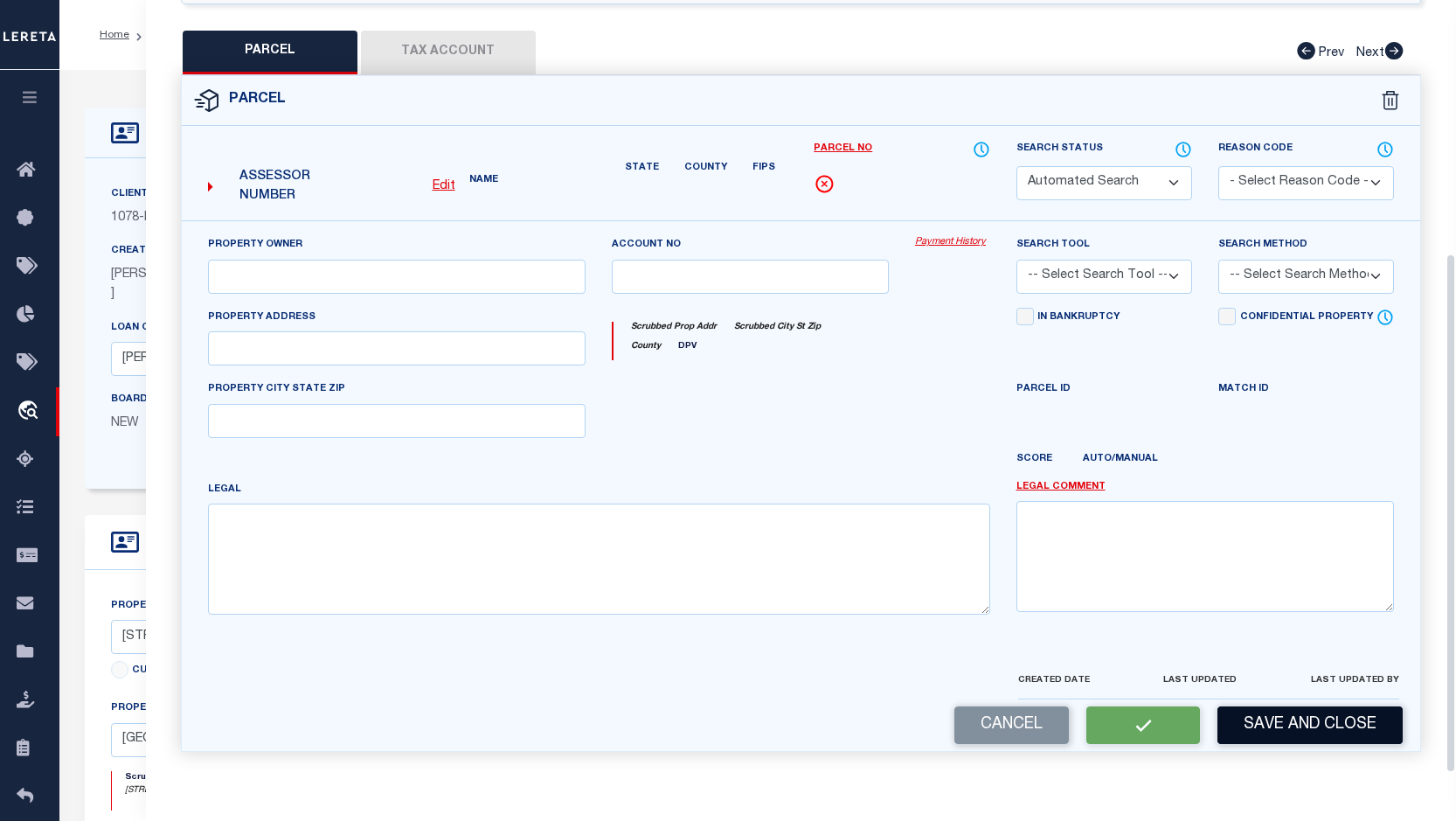
select select "CP"
type input "PARADISE COASTAL BUILDERS 3 LLC"
select select "AGW"
select select "LEG"
type input "253 QUAIL HOLLOW CT"
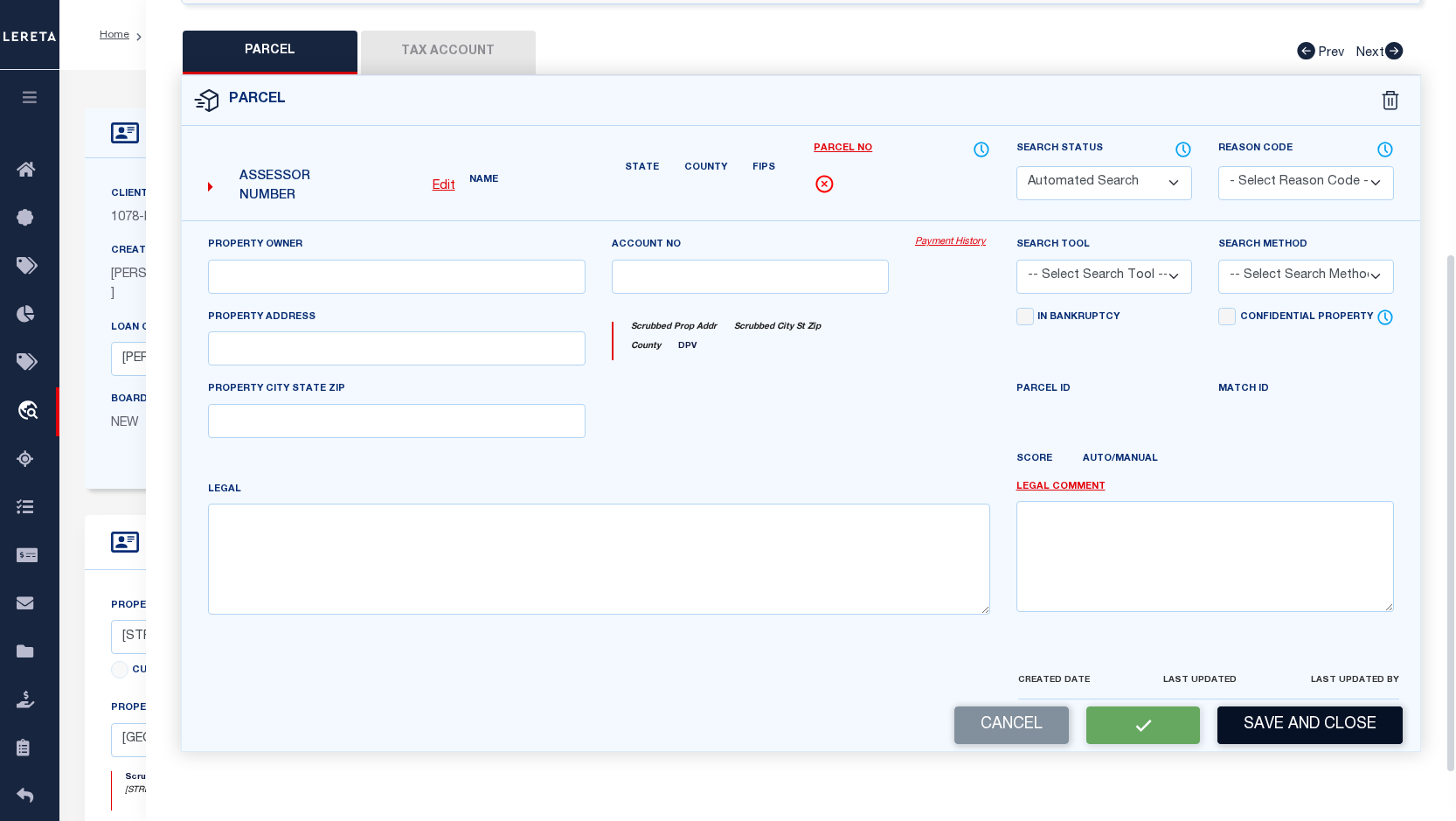
type input "INLET BEACH 32461"
type textarea "Lot 231 WATERSOUND CAMP CREEK, Ph1A"
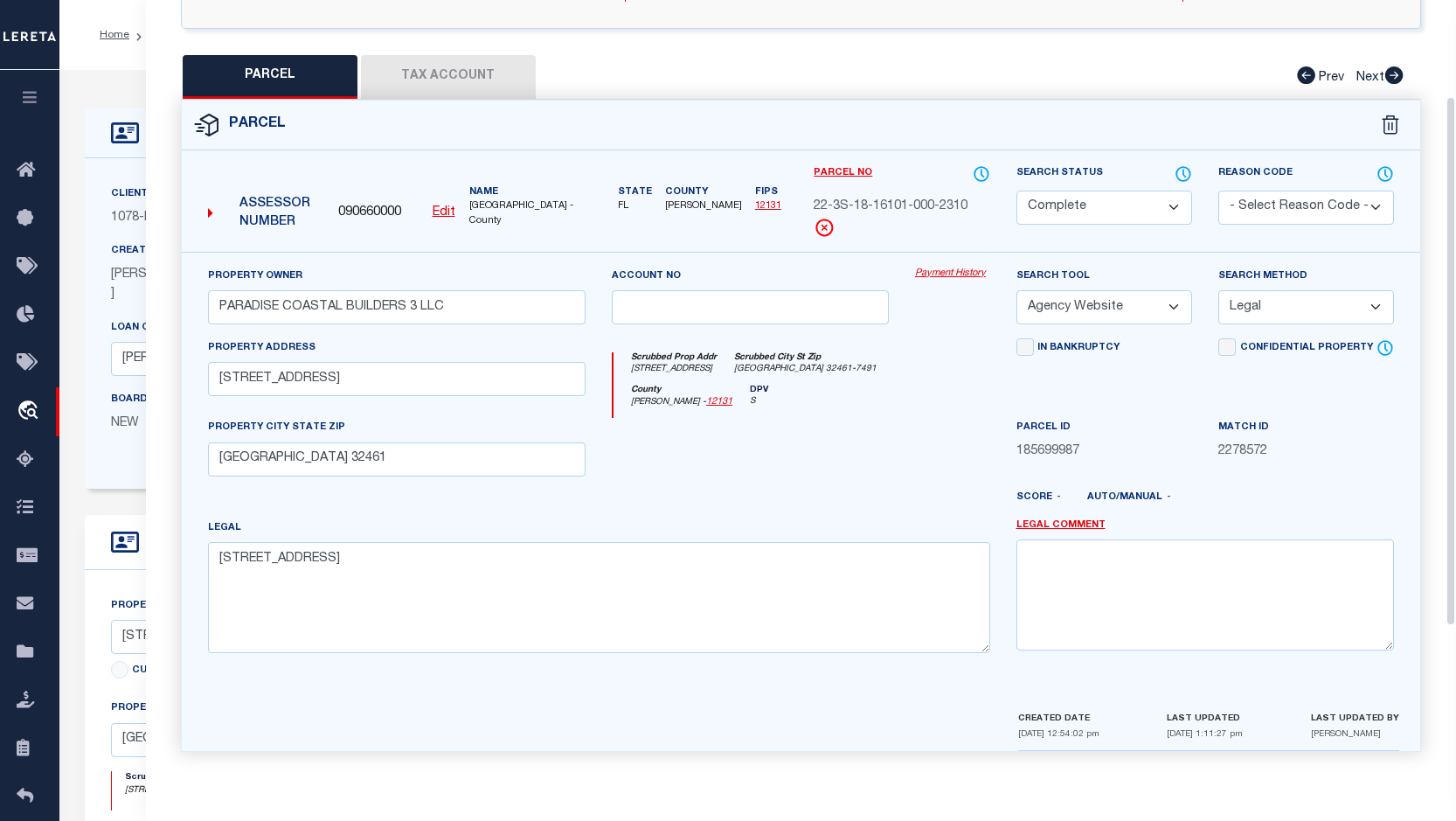
scroll to position [0, 0]
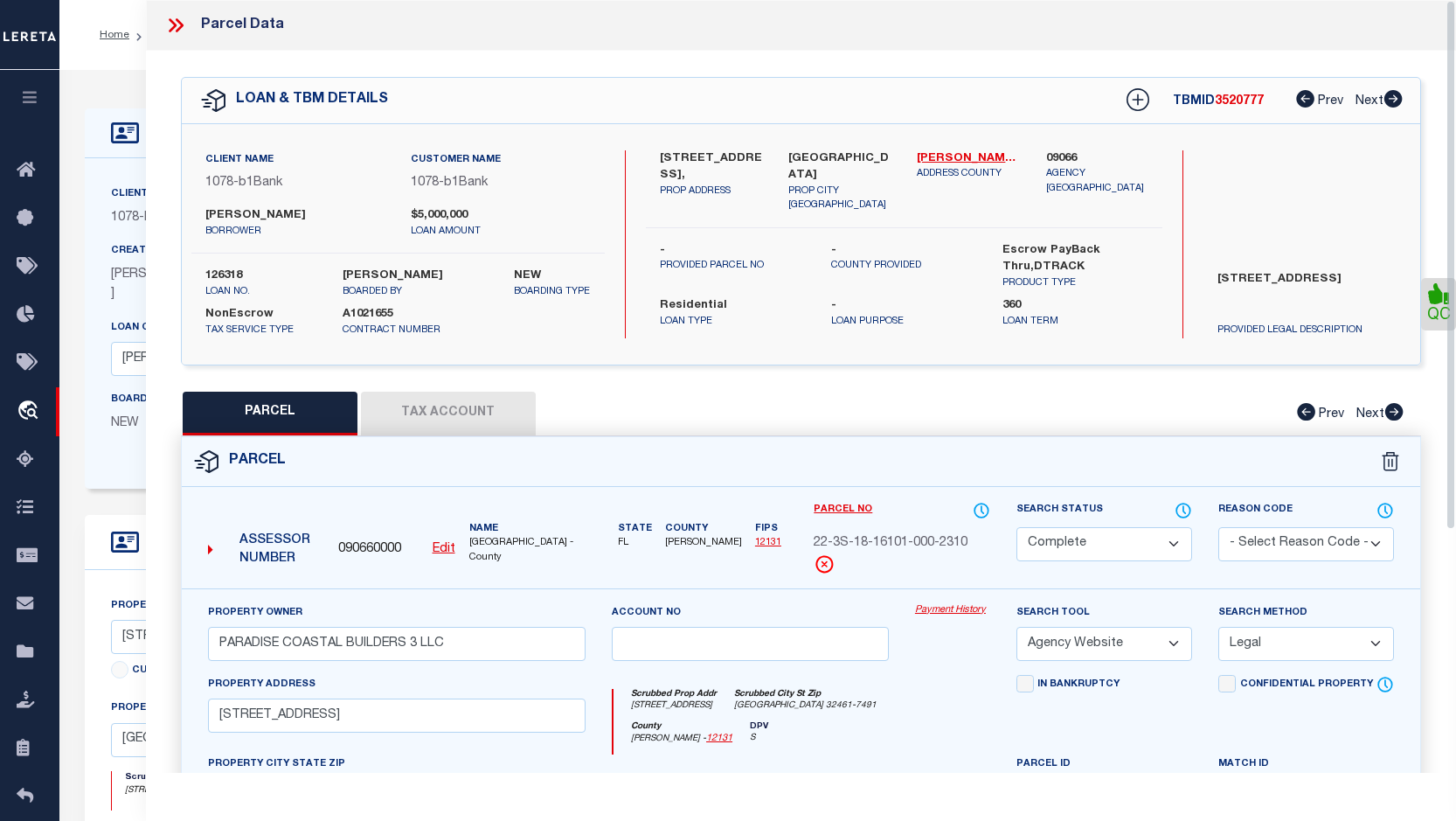
drag, startPoint x: 1452, startPoint y: 556, endPoint x: 1417, endPoint y: 154, distance: 403.5
click at [1293, 154] on div "Parcel Data QC" at bounding box center [801, 386] width 1310 height 773
click at [180, 27] on icon at bounding box center [179, 26] width 8 height 14
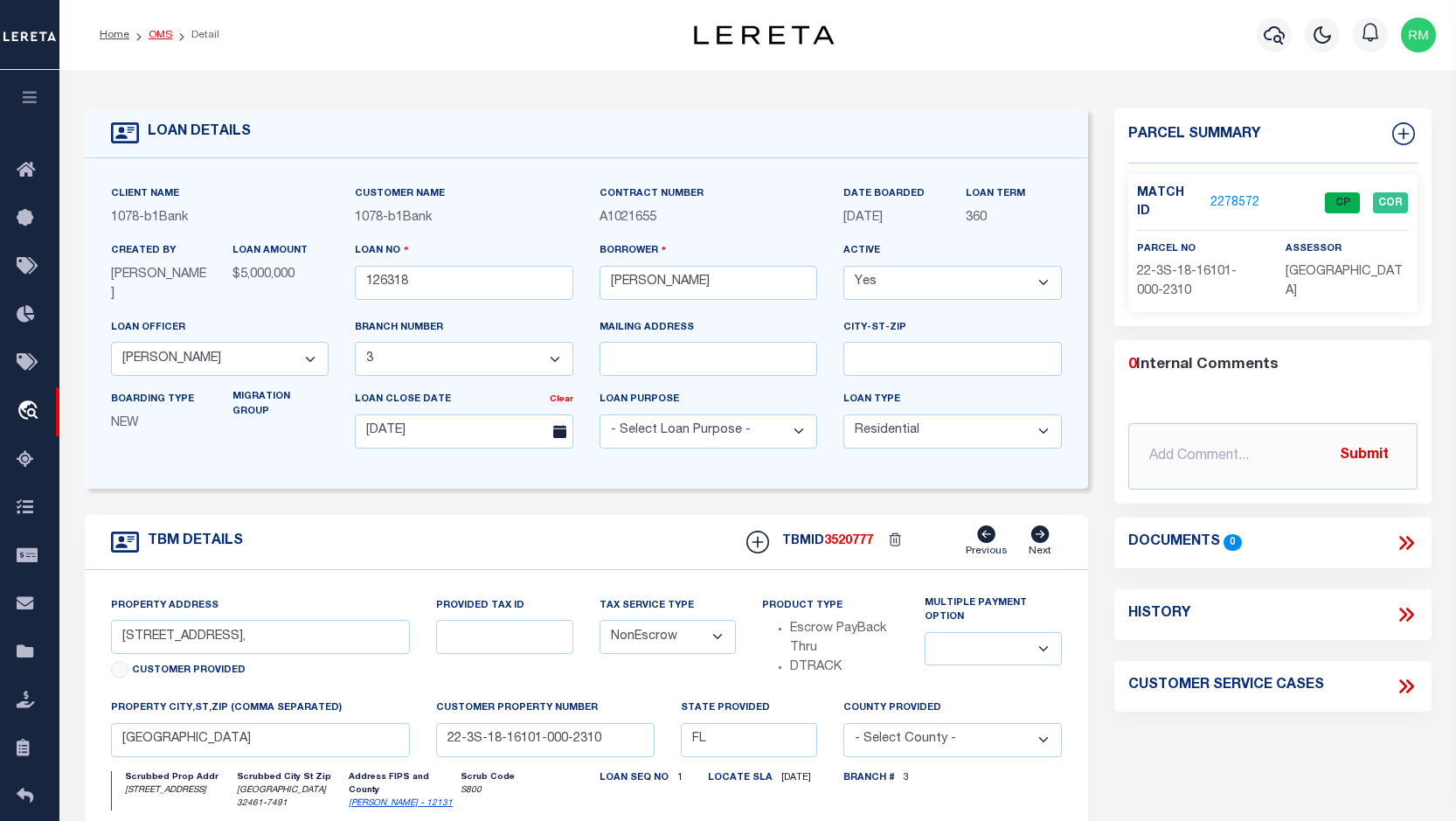
click at [163, 33] on link "OMS" at bounding box center [160, 35] width 24 height 11
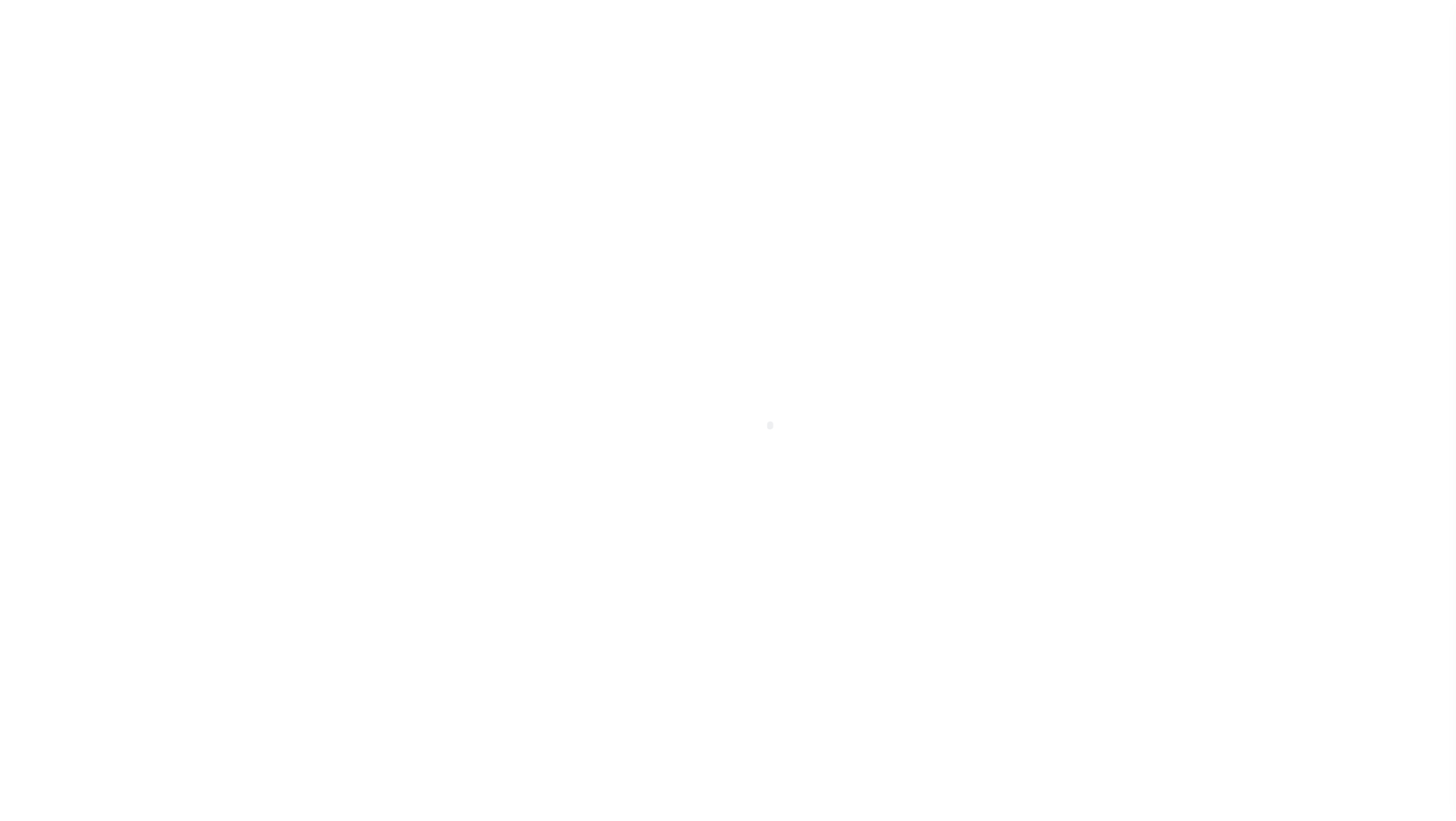
scroll to position [30, 0]
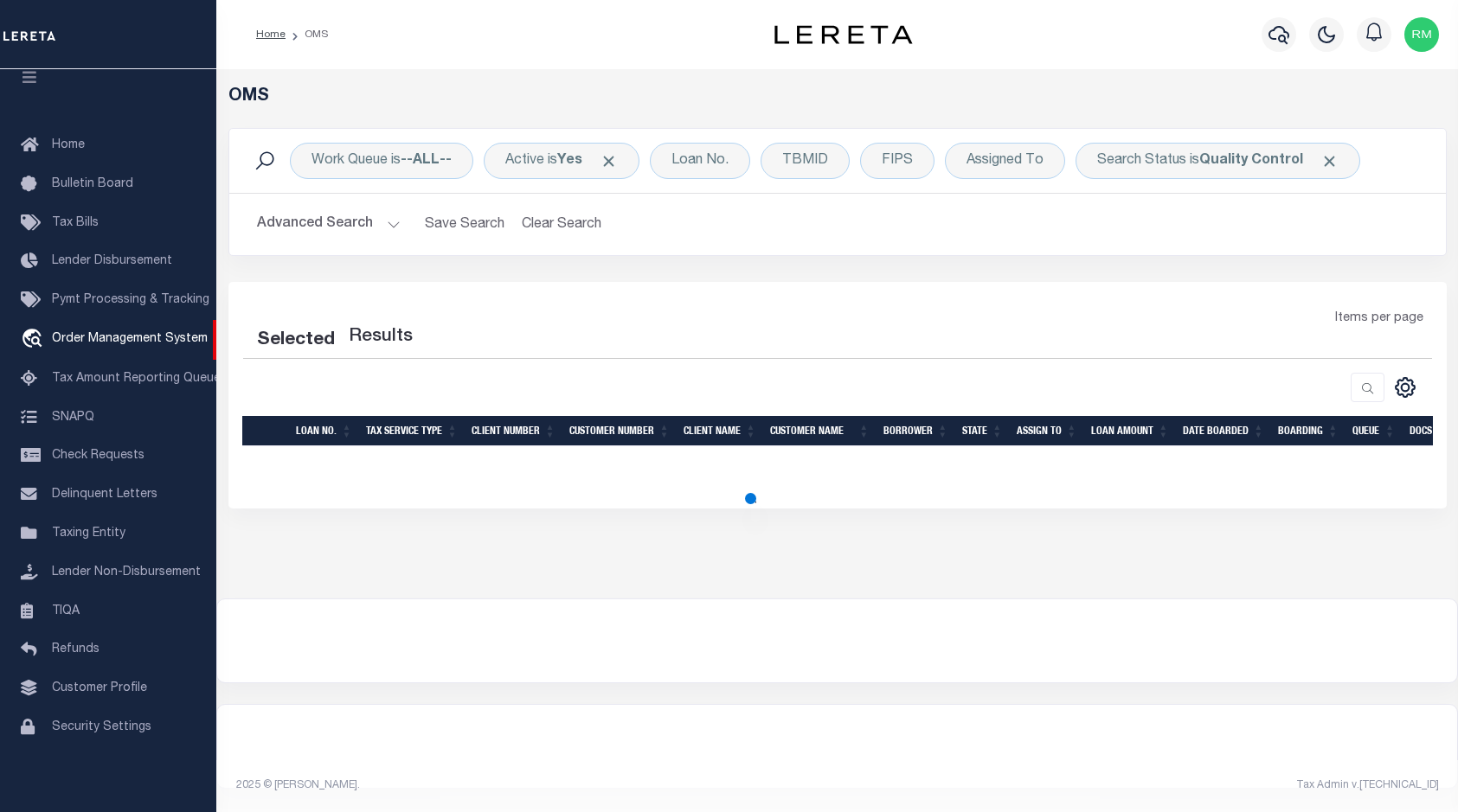
select select "200"
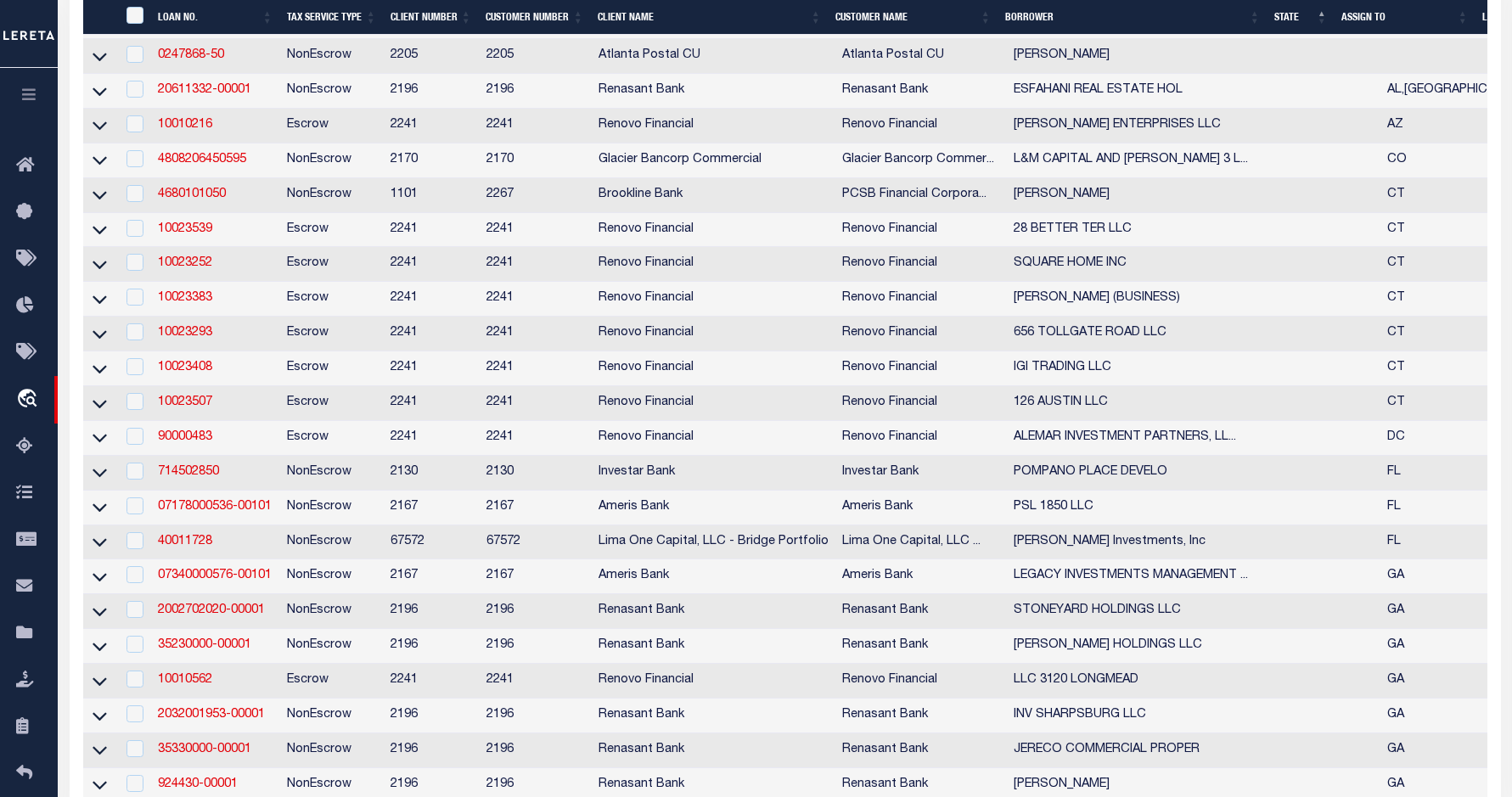
scroll to position [975, 0]
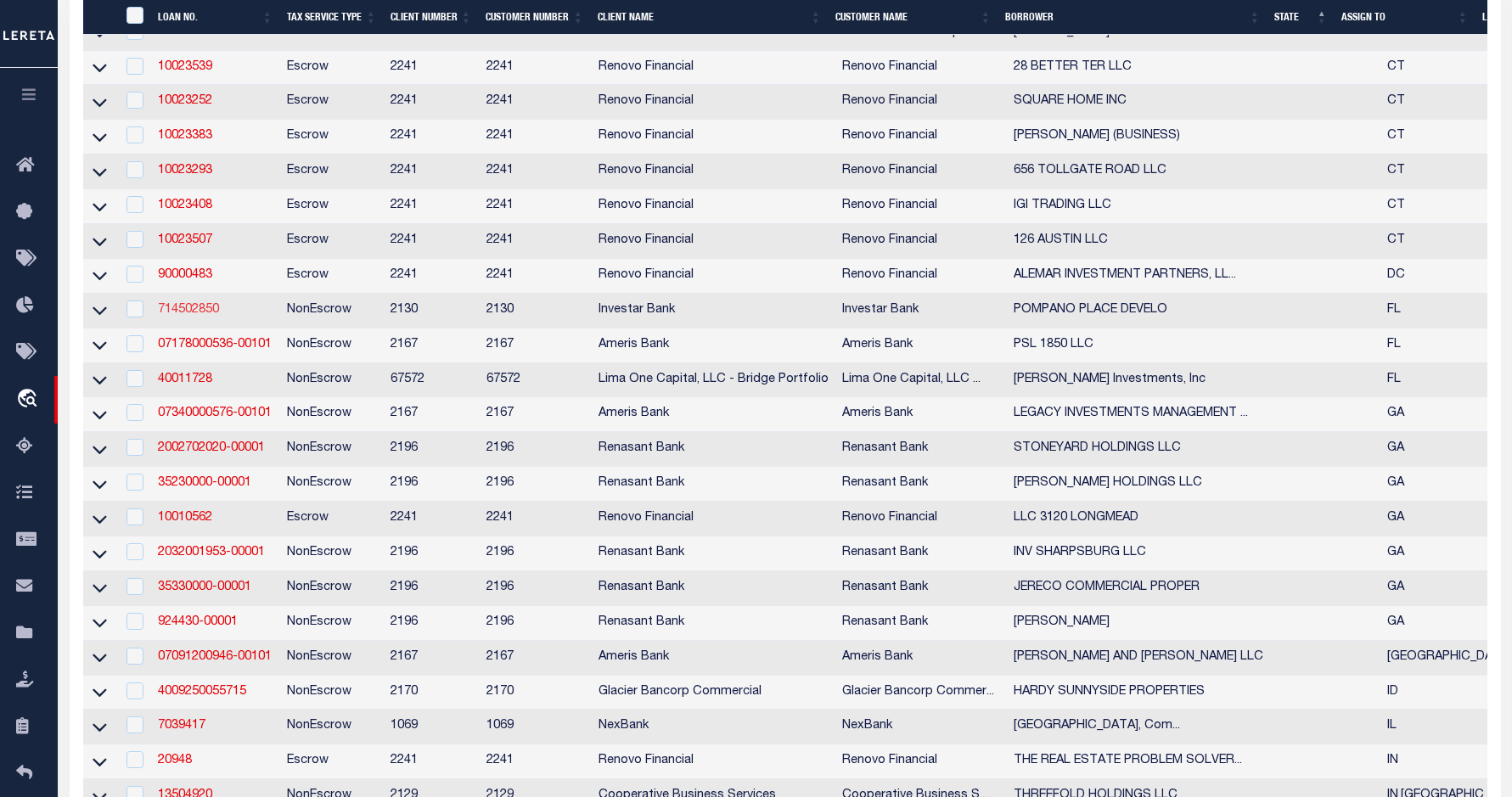
click at [187, 316] on link "714502850" at bounding box center [188, 310] width 61 height 12
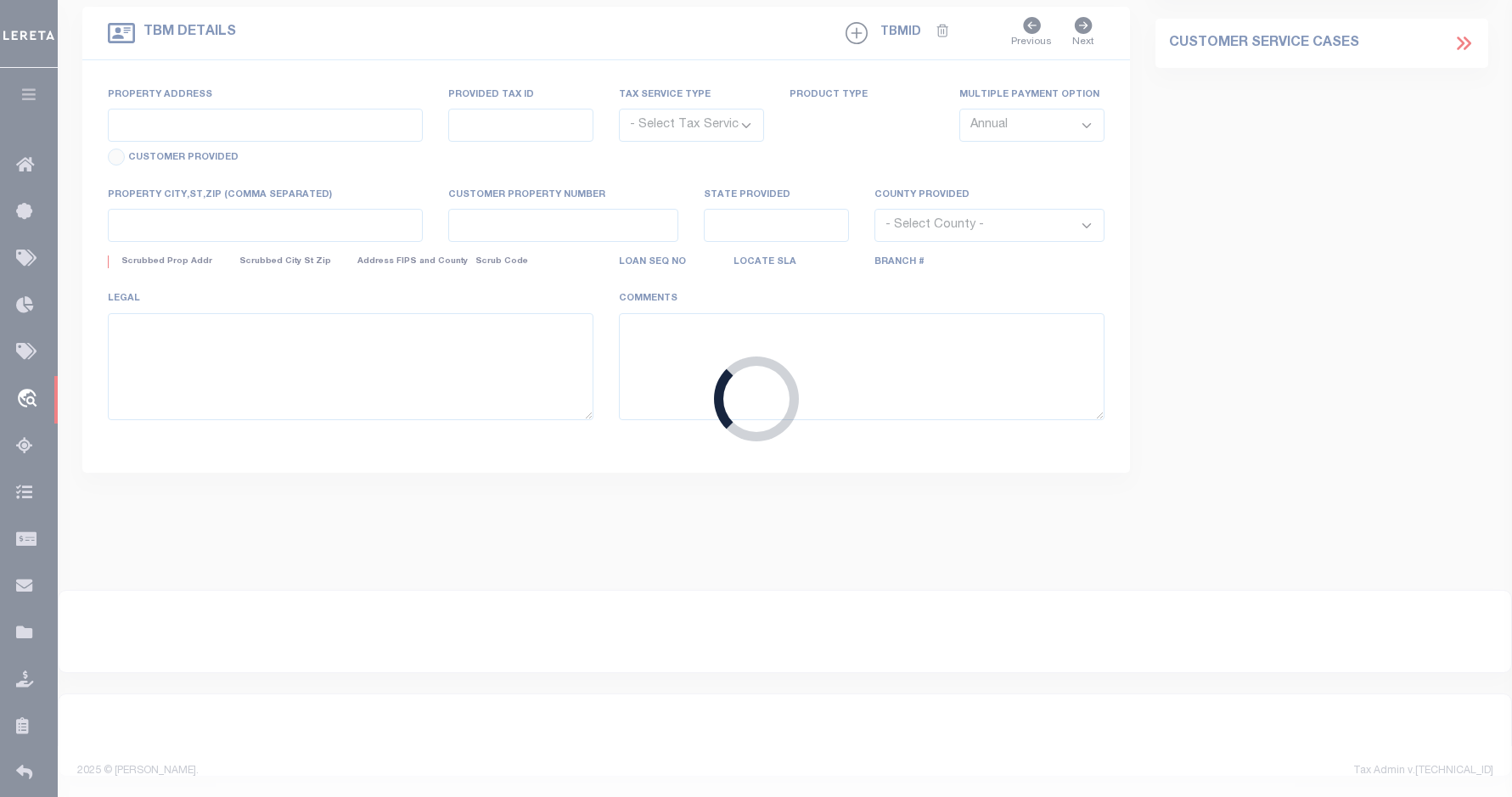
type input "714502850"
type input "POMPANO PLACE DEVELO"
select select
type input "219 BLUE LAKE RD"
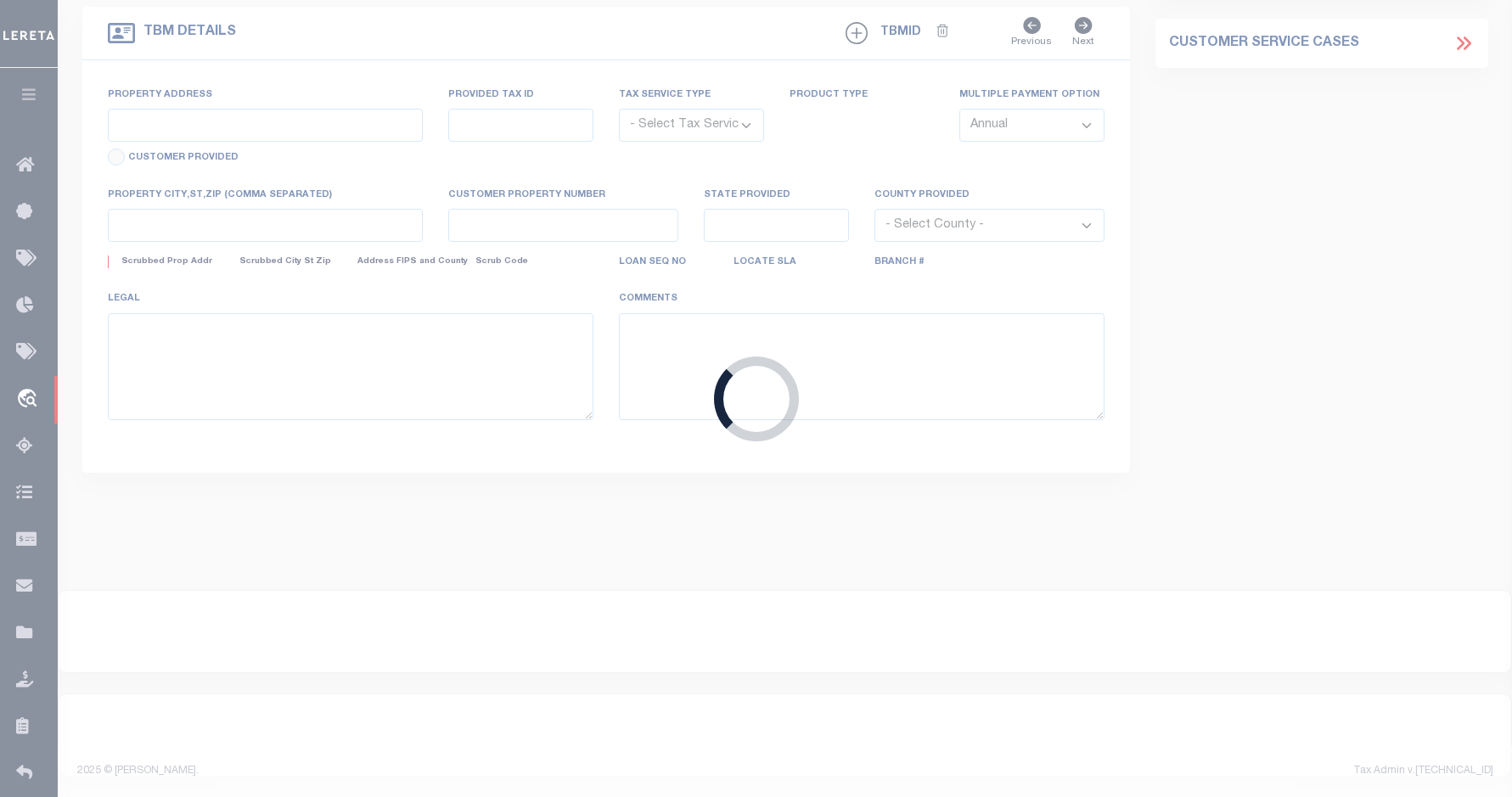
type input "SANTA ROSA BEACH FL 32459"
select select
select select "NonEscrow"
type input "LOT 177 SEC 36 T3S R18W WALTON COUNTY"
select select
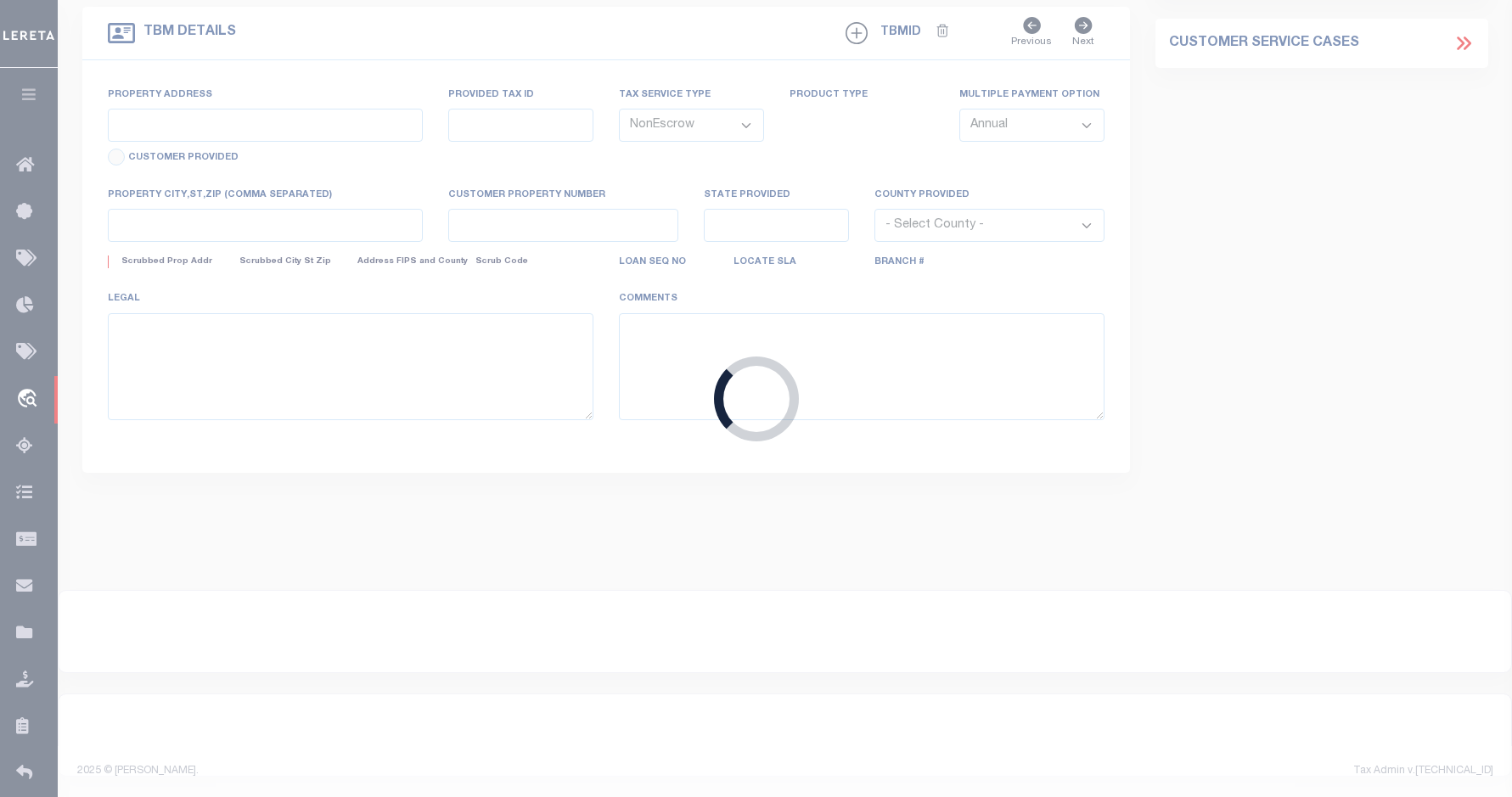
type input "INLET BEACH FL 32461"
type input "132504"
type input "FL"
select select
select select "4941"
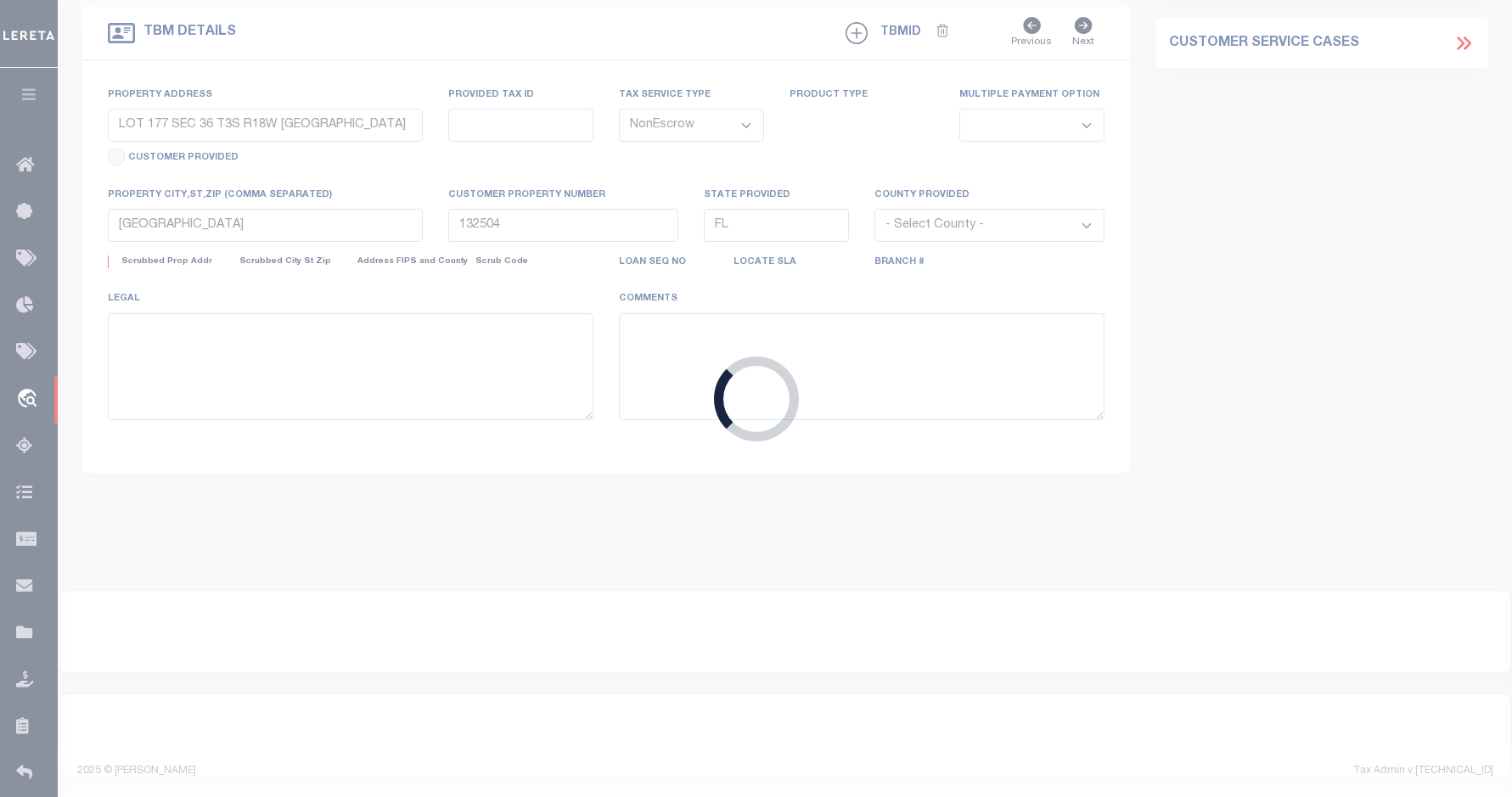
select select "2459"
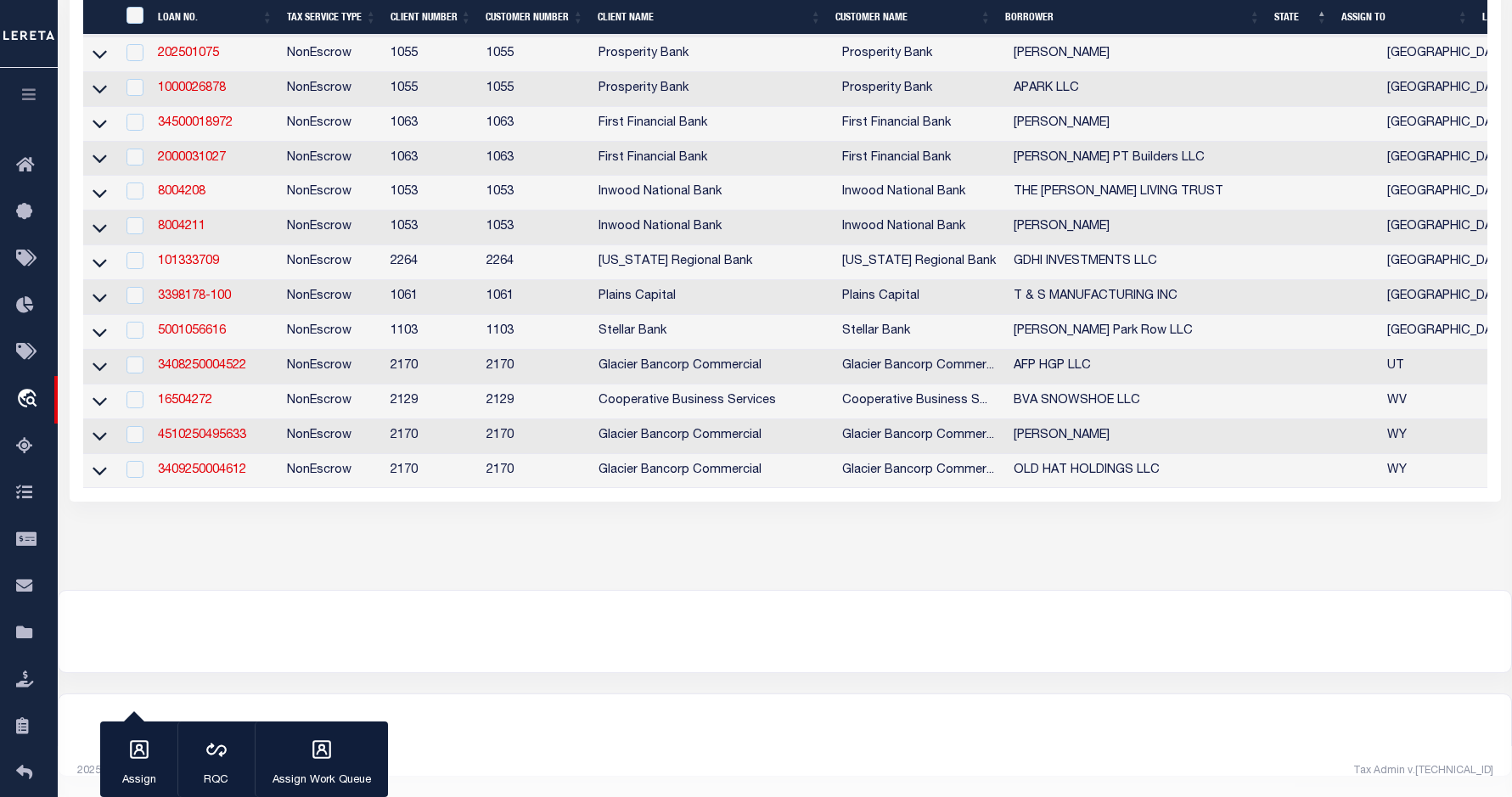
scroll to position [5493, 0]
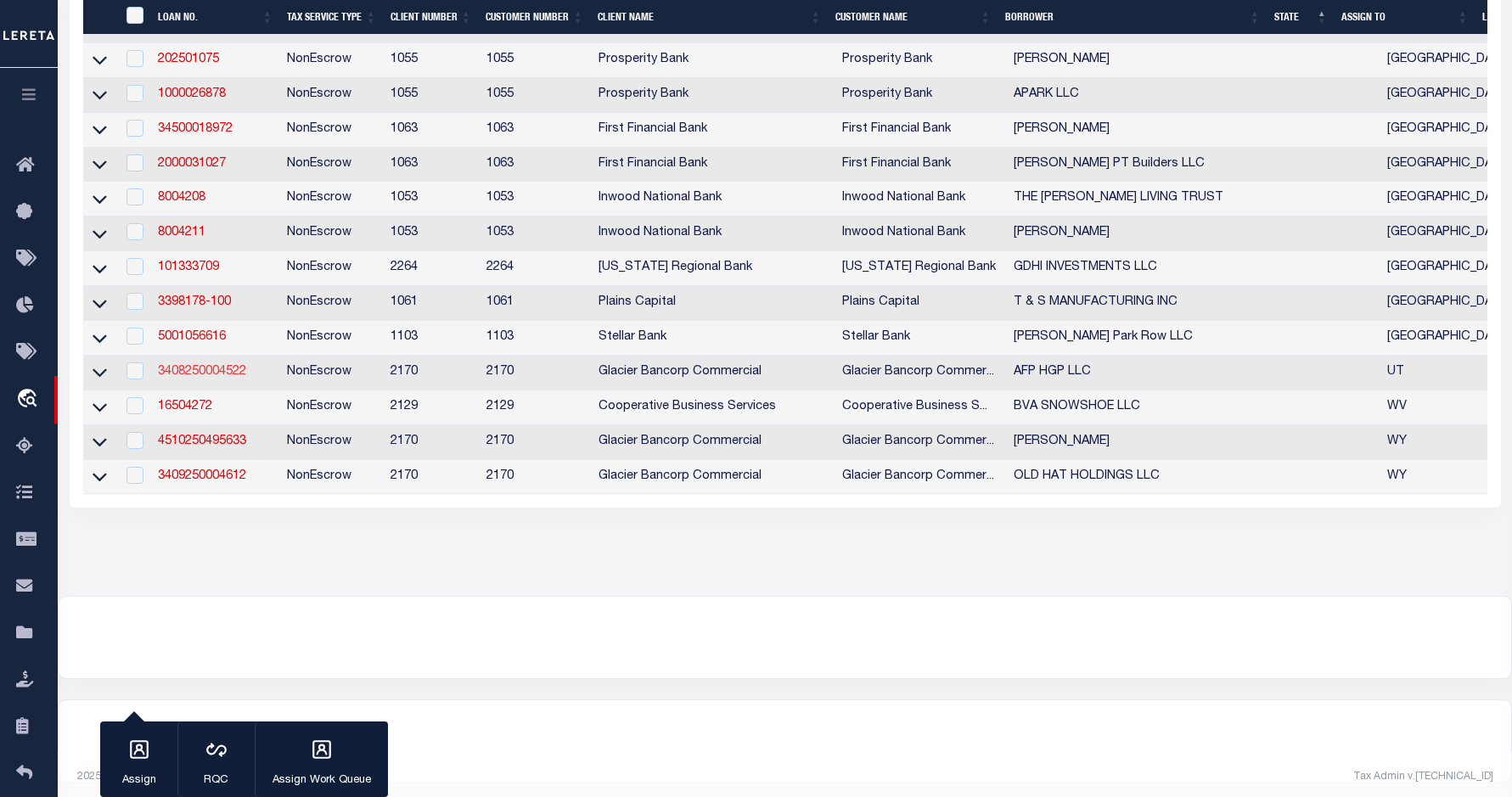
click at [196, 377] on link "3408250004522" at bounding box center [202, 372] width 88 height 12
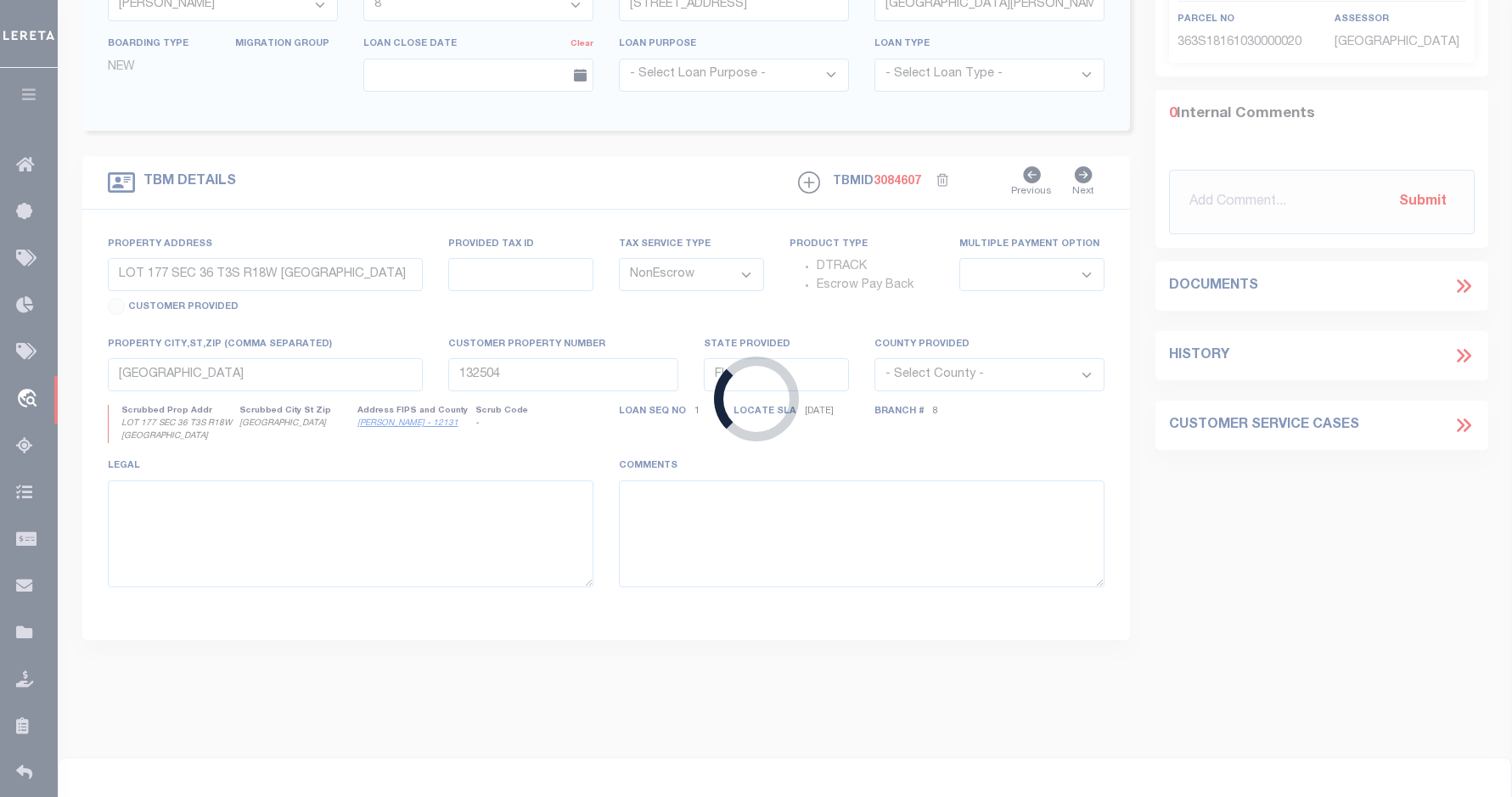
type input "3408250004522"
type input "AFP HGP LLC"
select select
type input "3963 E ALPINE VALLEY CIR"
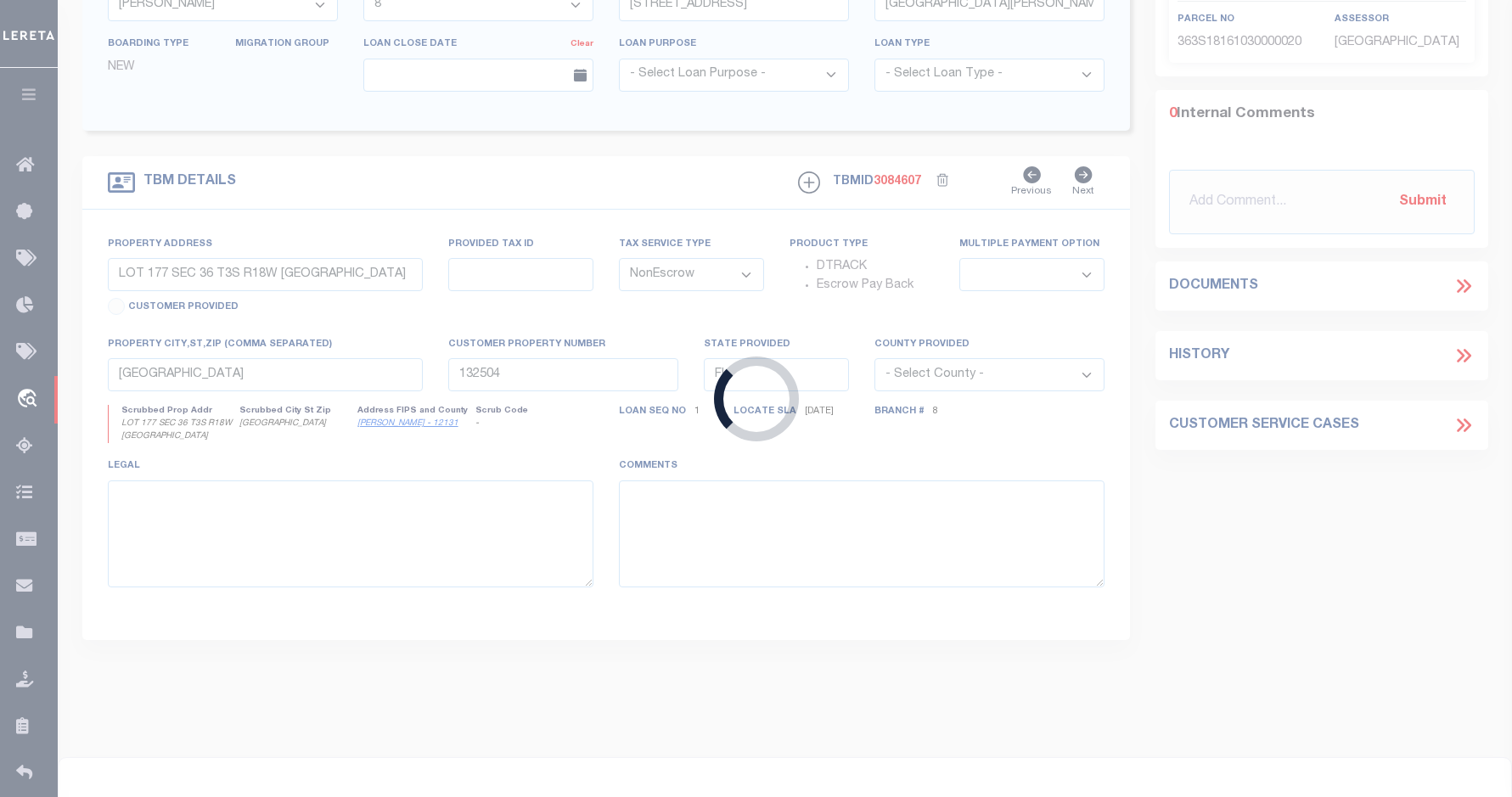
type input "SANDY UT 84092-6046"
type input "[DATE]"
select select "20"
type input "12543 & 12547 S HERRIMAN AUTO ROW"
type input "26-25-476-003, 26-25-476-005"
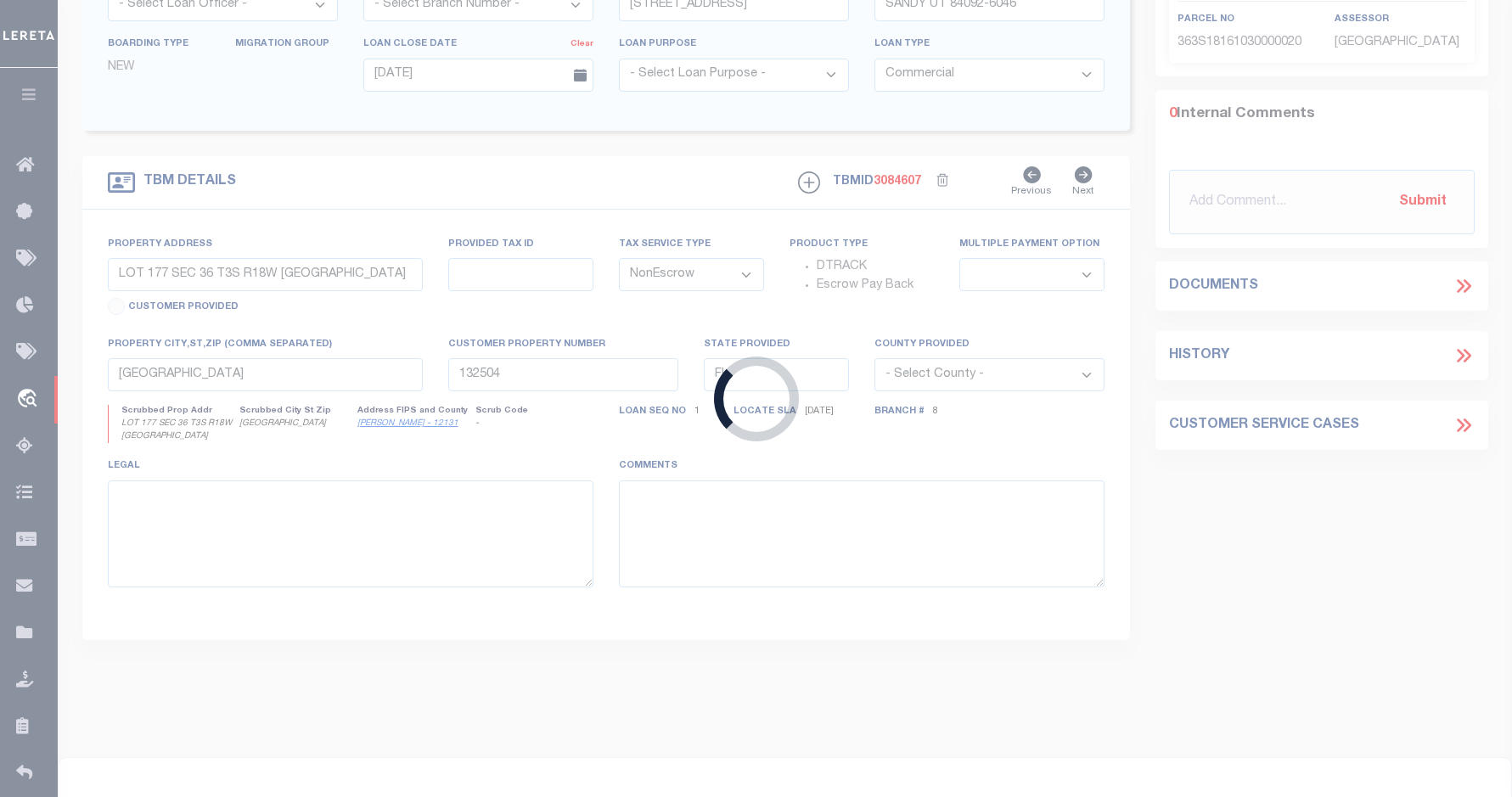
select select
type input "HERRIMAN UT 84096"
type input "UT"
type textarea "LARGE LEGAL TAX ID# 26-25-476-003 AND 26-25-476-005"
select select "5655"
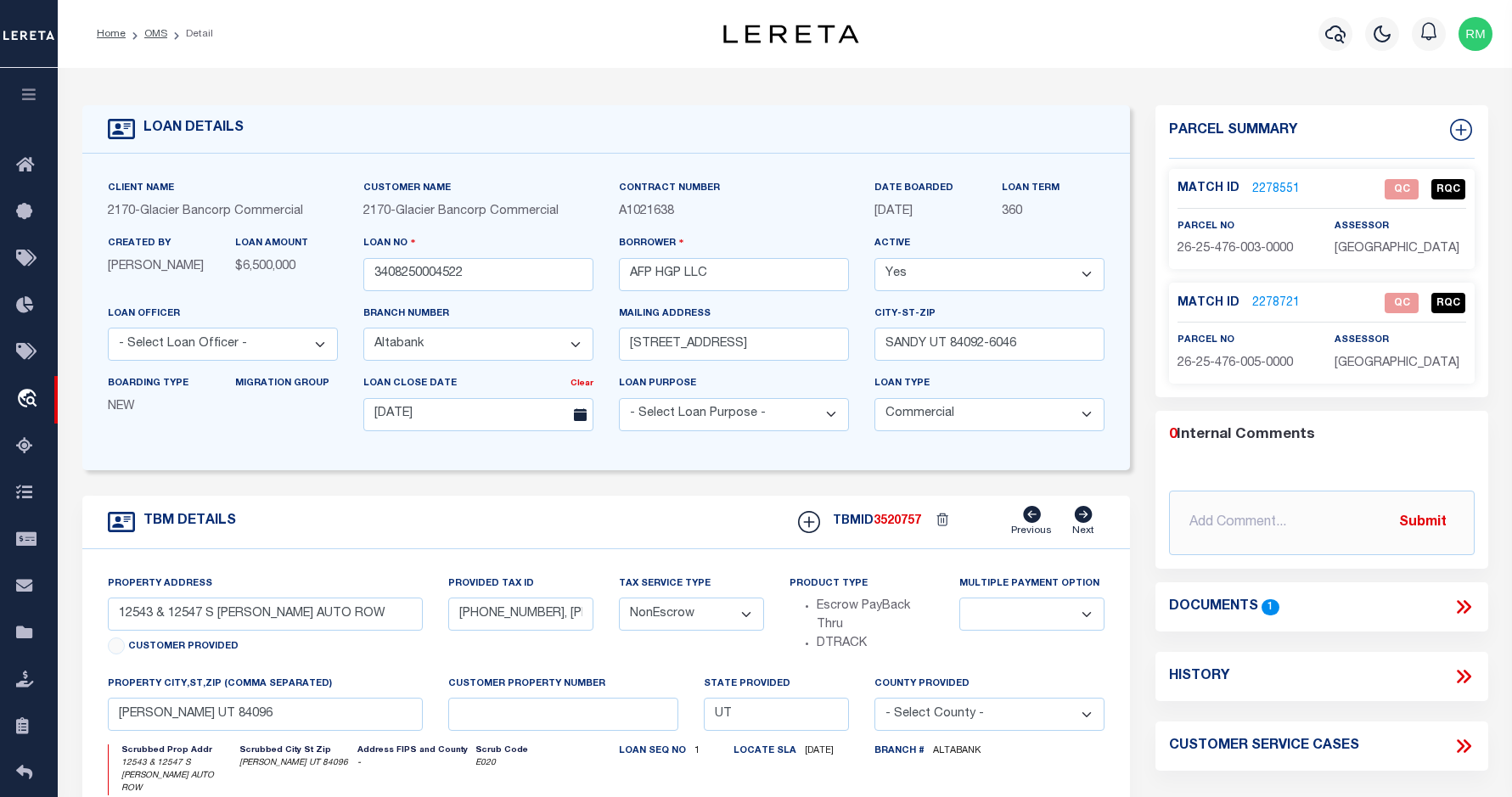
click at [1429, 603] on icon at bounding box center [1464, 607] width 22 height 22
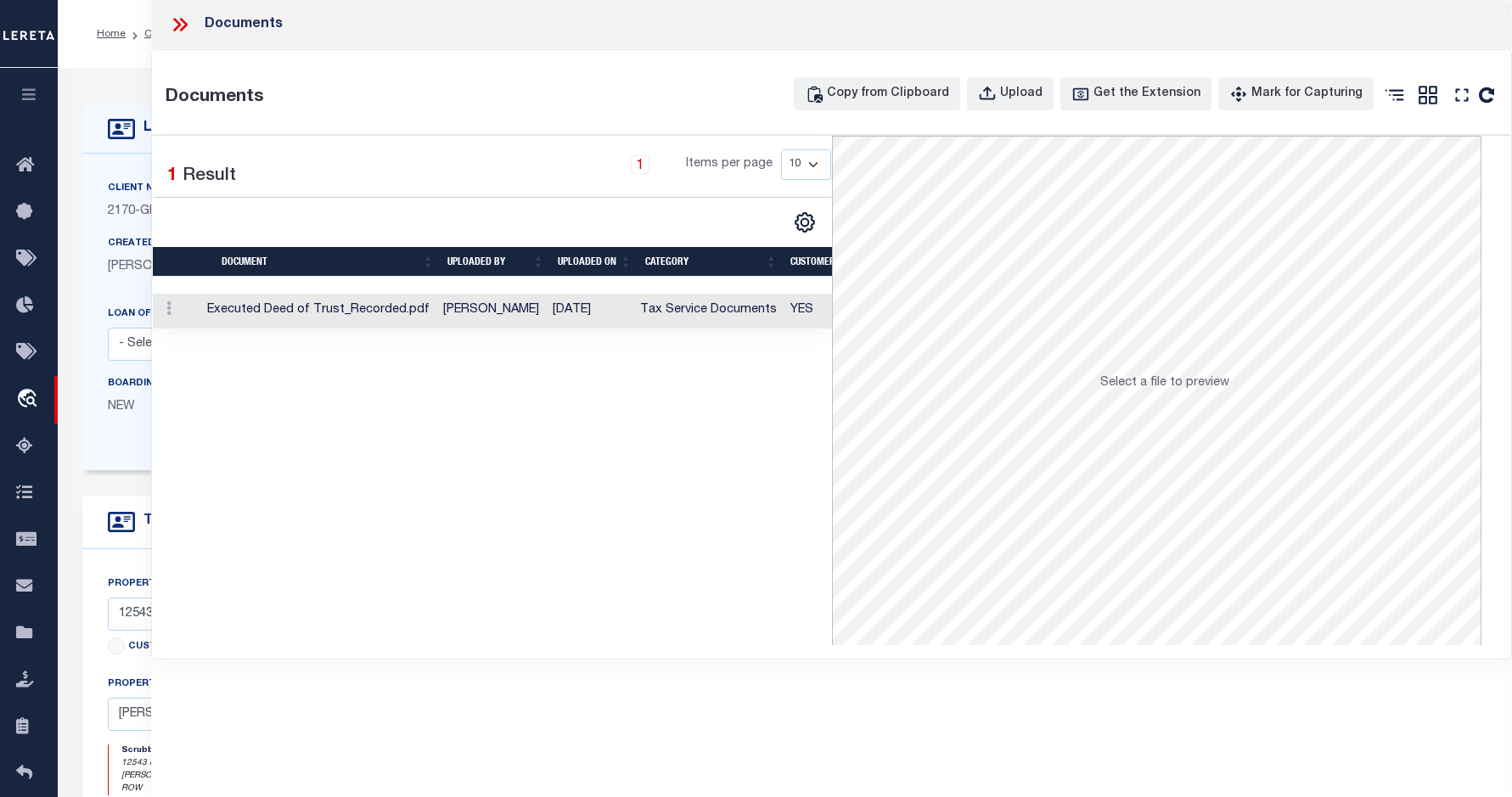
click at [232, 302] on td "Executed Deed of Trust_Recorded.pdf" at bounding box center [319, 311] width 236 height 34
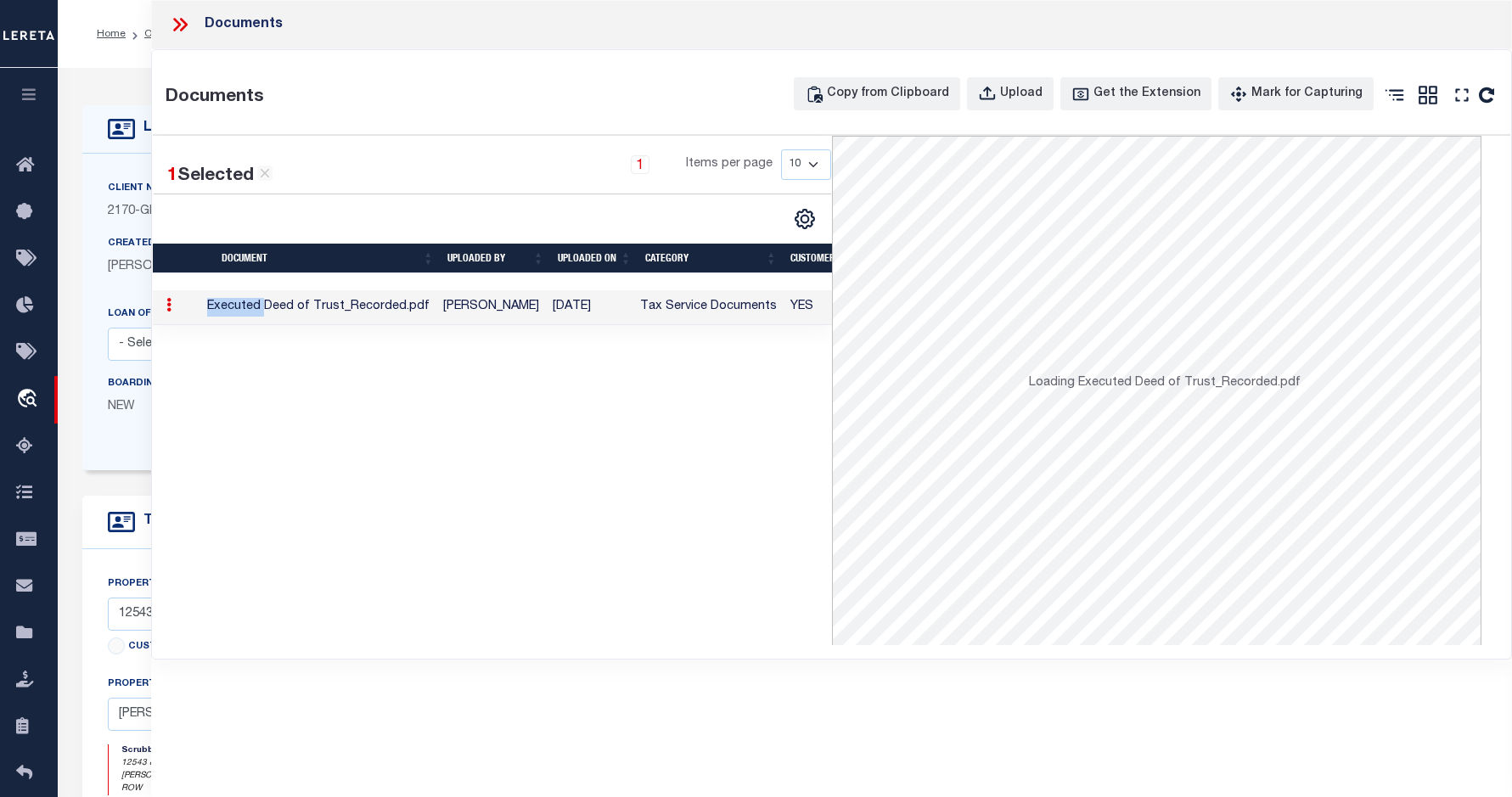
click at [232, 302] on td "Executed Deed of Trust_Recorded.pdf" at bounding box center [319, 308] width 236 height 34
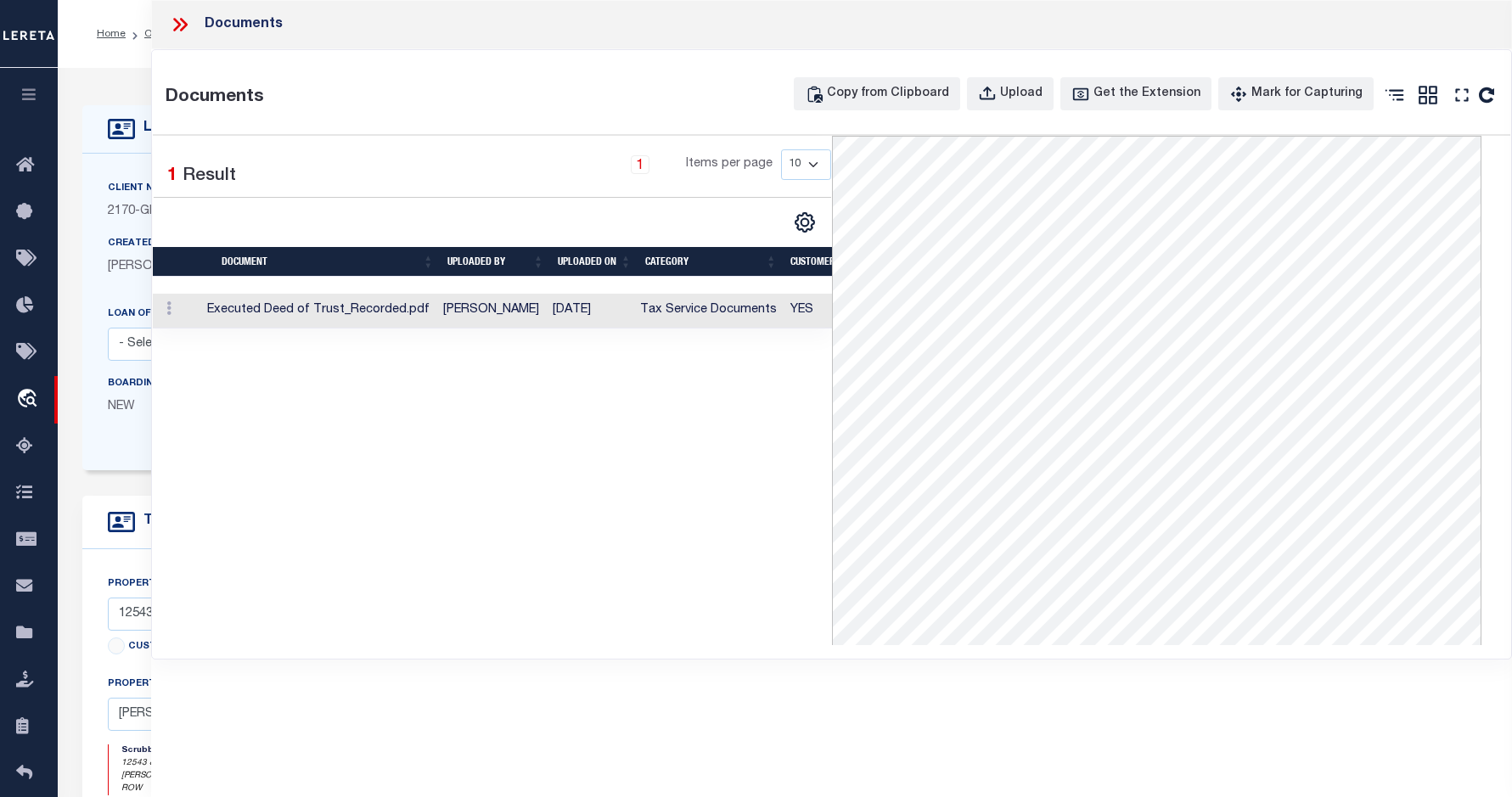
click at [185, 17] on icon at bounding box center [180, 25] width 22 height 22
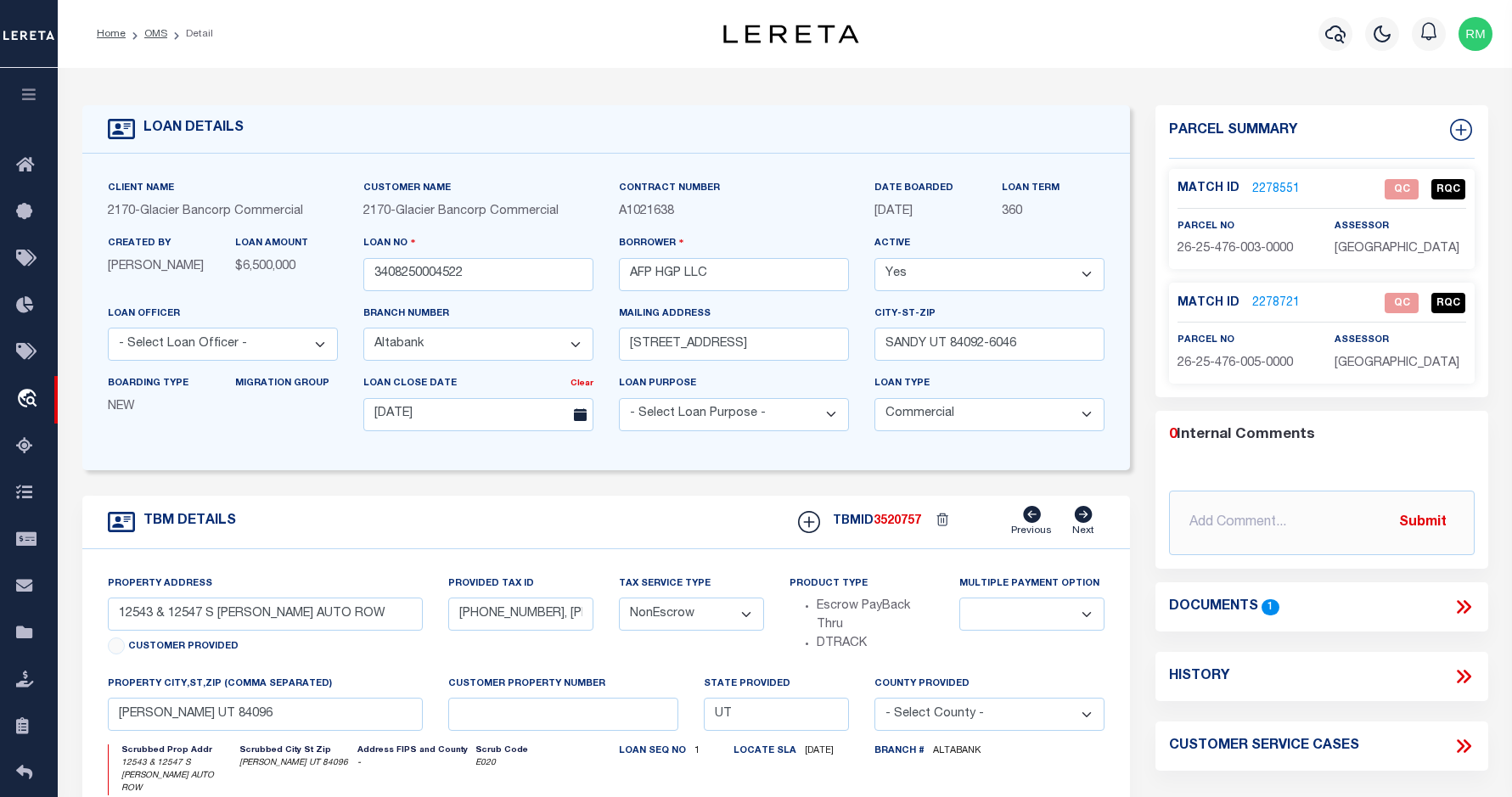
click at [155, 25] on ol "Home OMS Detail" at bounding box center [155, 34] width 144 height 35
click at [151, 33] on link "OMS" at bounding box center [155, 34] width 23 height 10
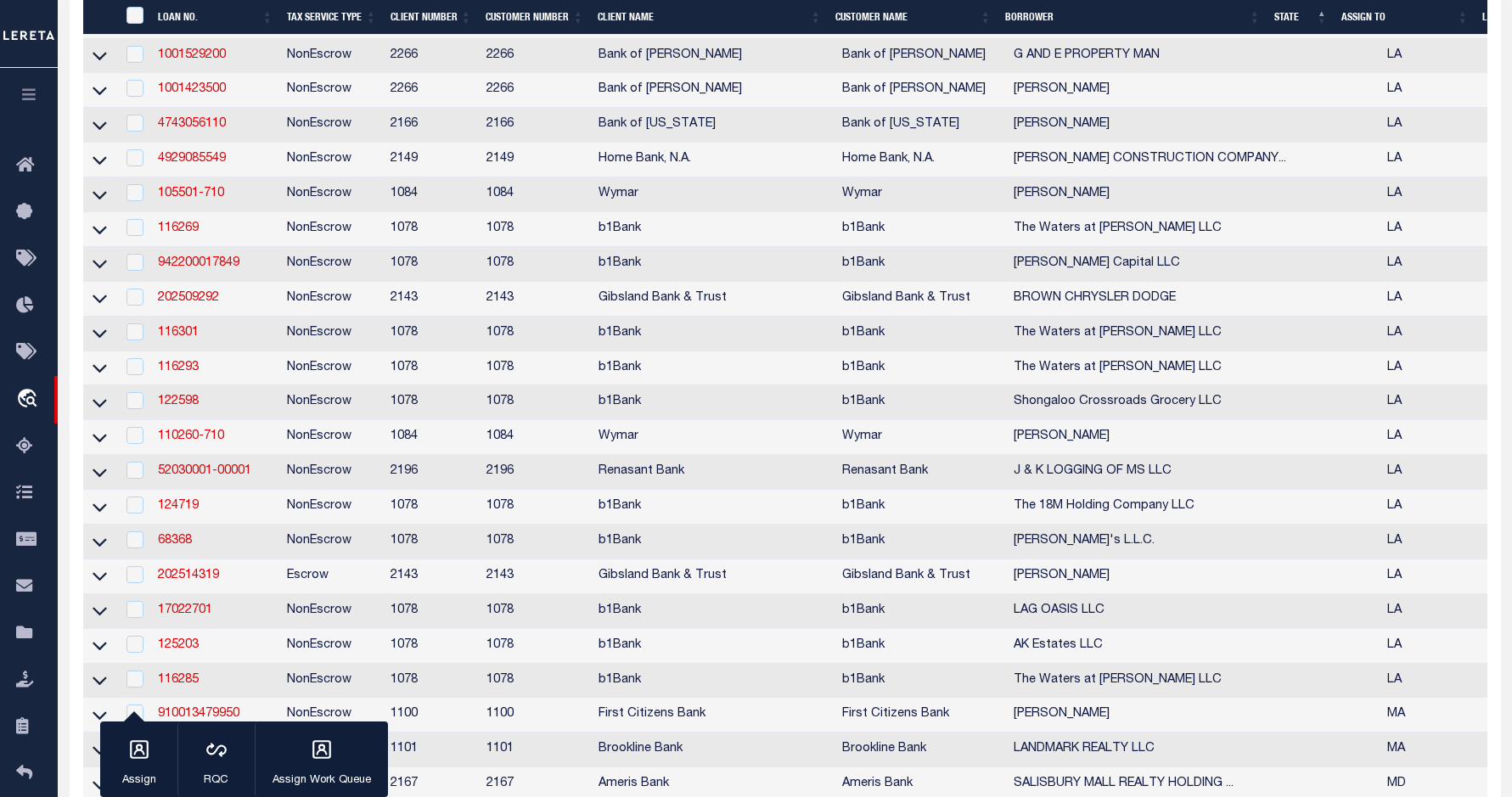
scroll to position [1591, 0]
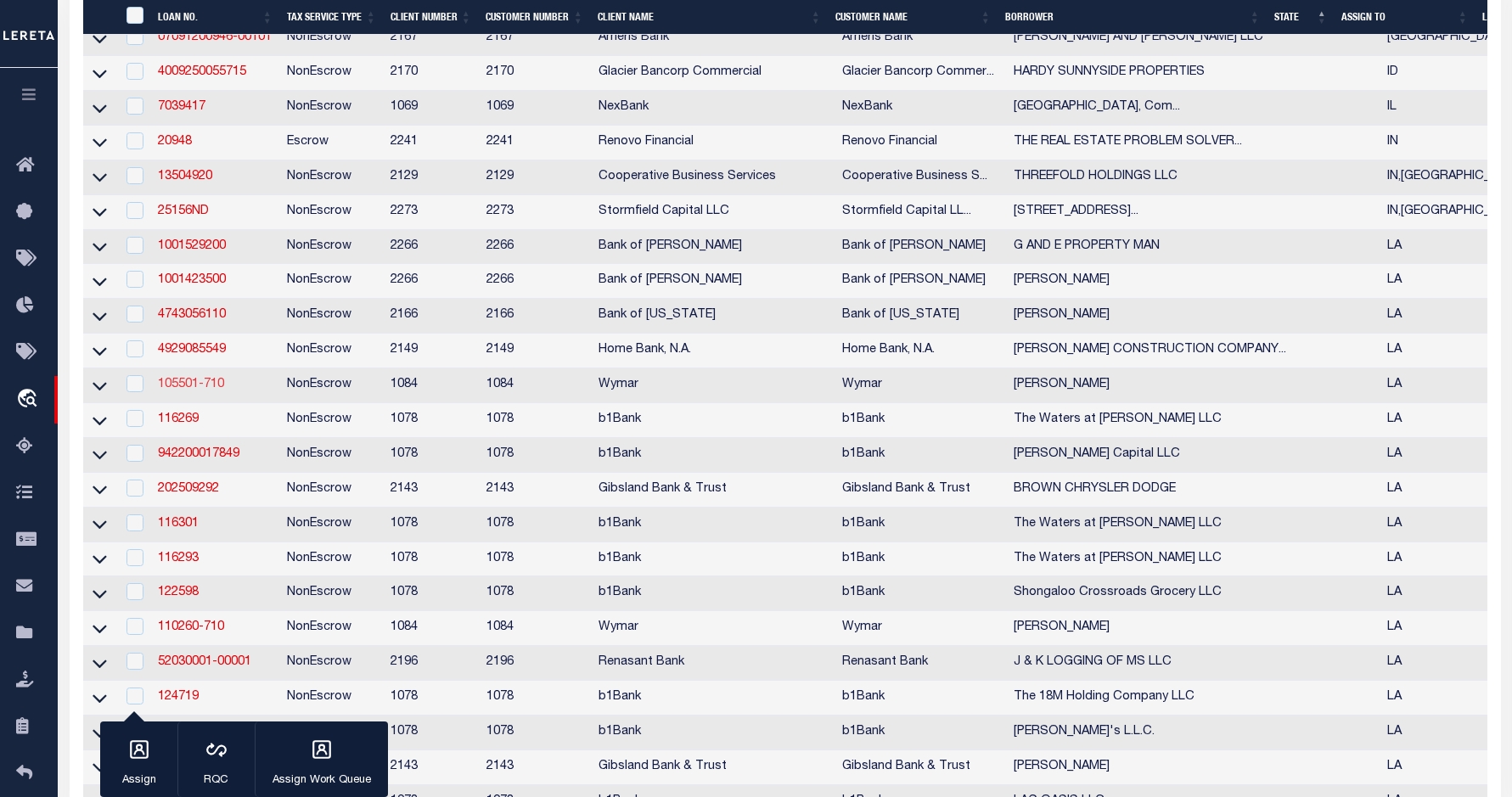
click at [185, 390] on link "105501-710" at bounding box center [190, 384] width 66 height 12
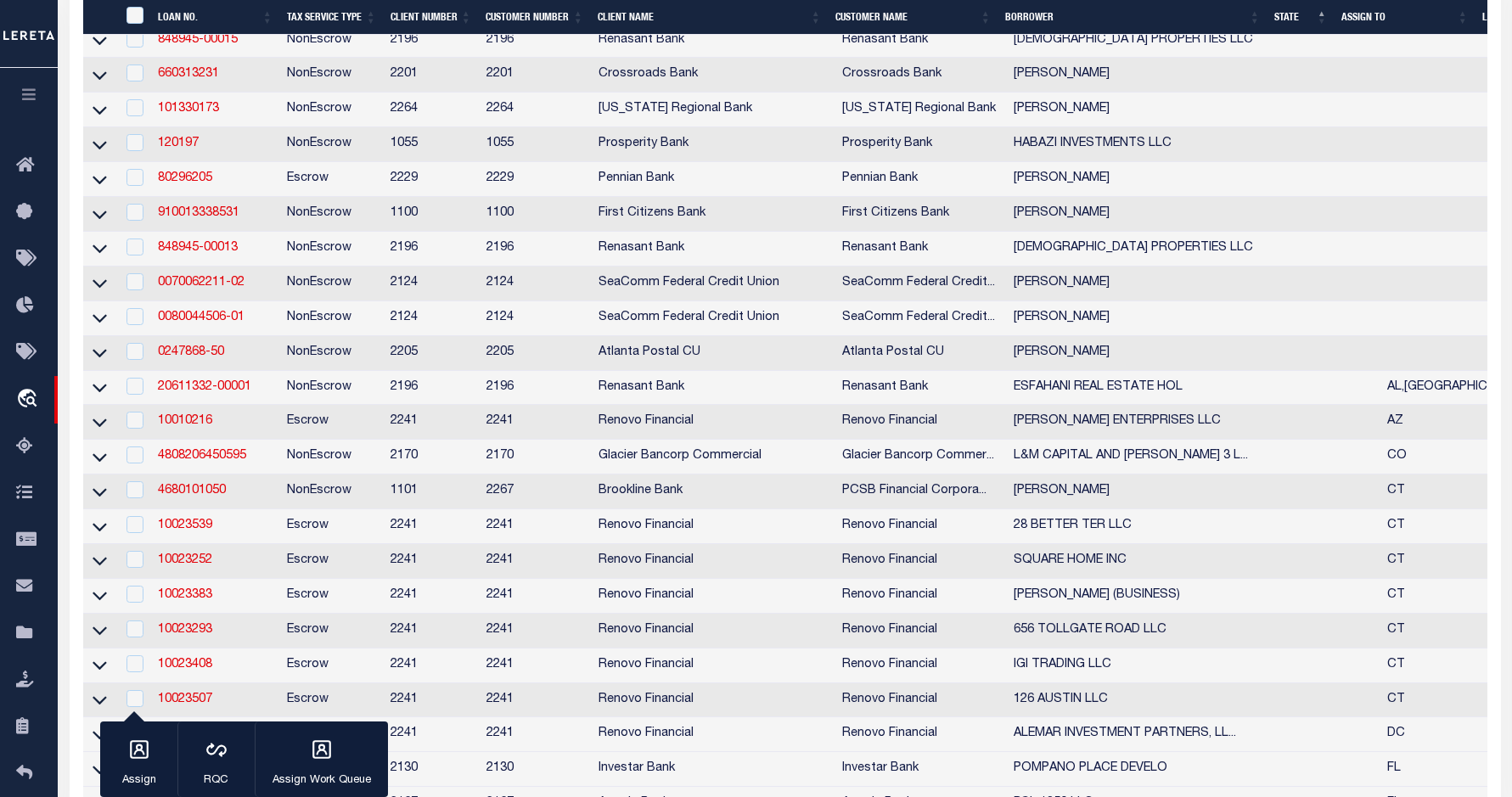
type input "105501-710"
type input "[PERSON_NAME]"
select select
type input "[DATE]"
select select "10"
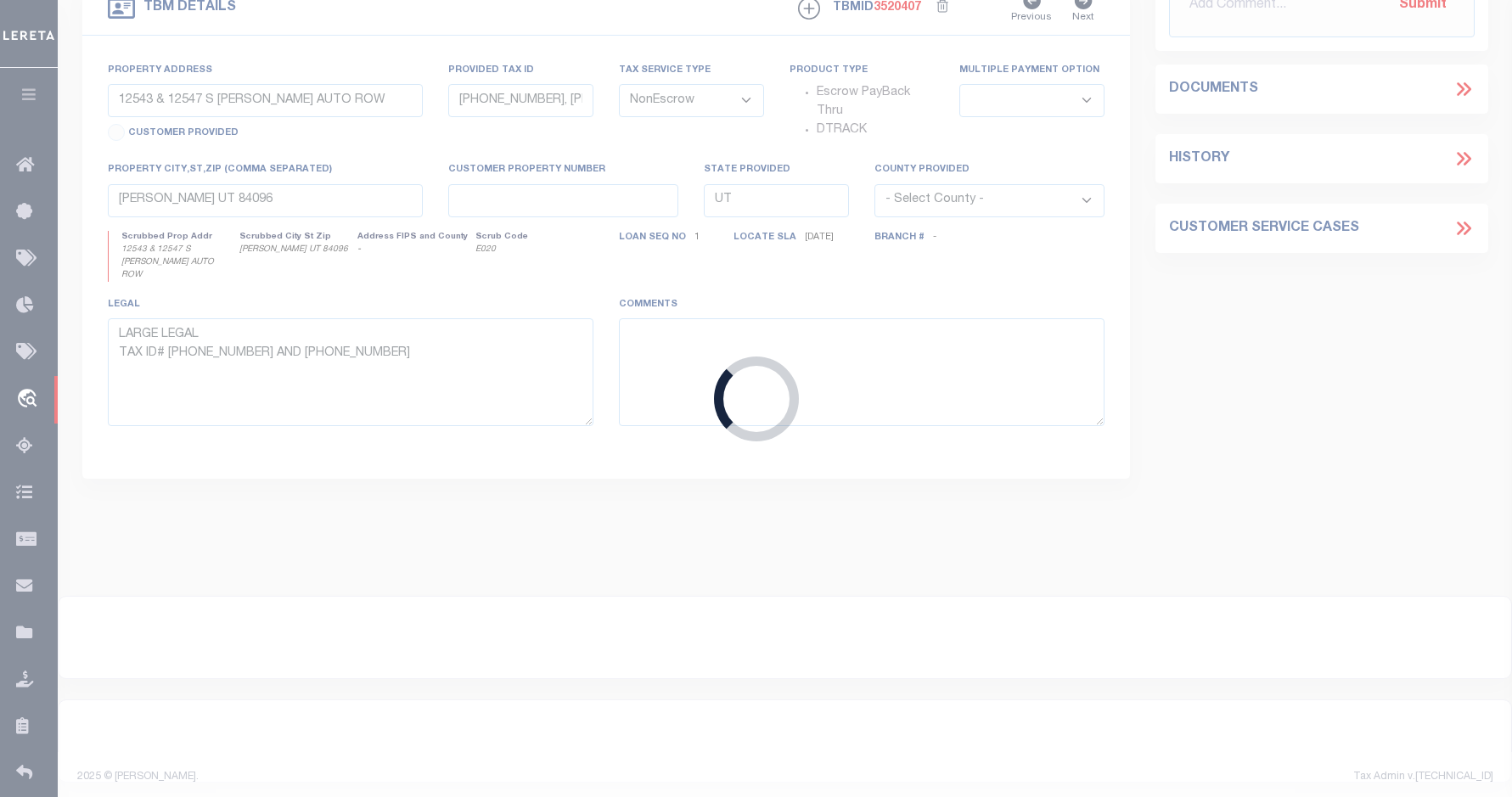
type input "9630 LA 44"
select select
type input "CONVENT LA 70723-2832"
type input "LA"
select select
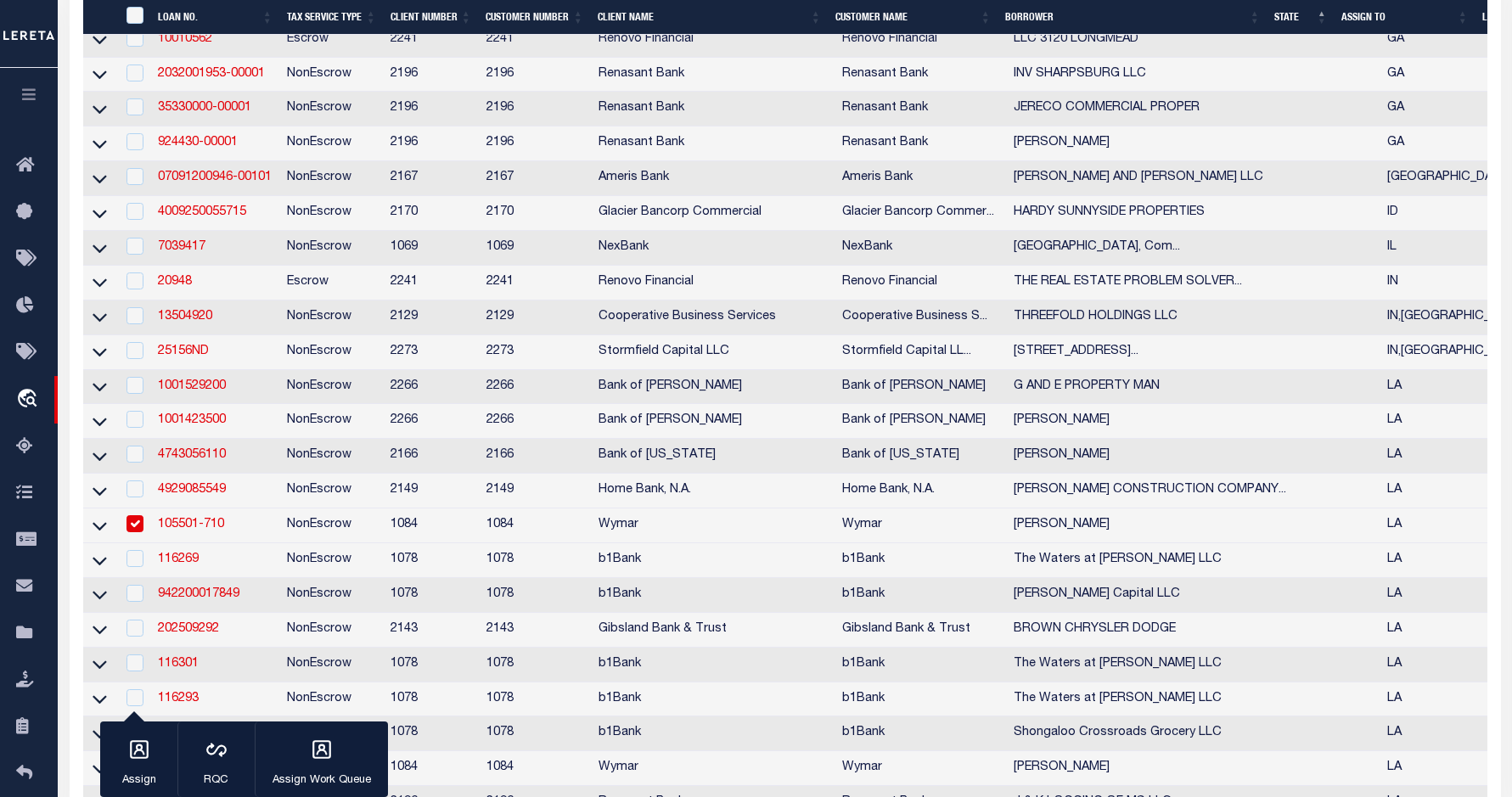
scroll to position [1708, 0]
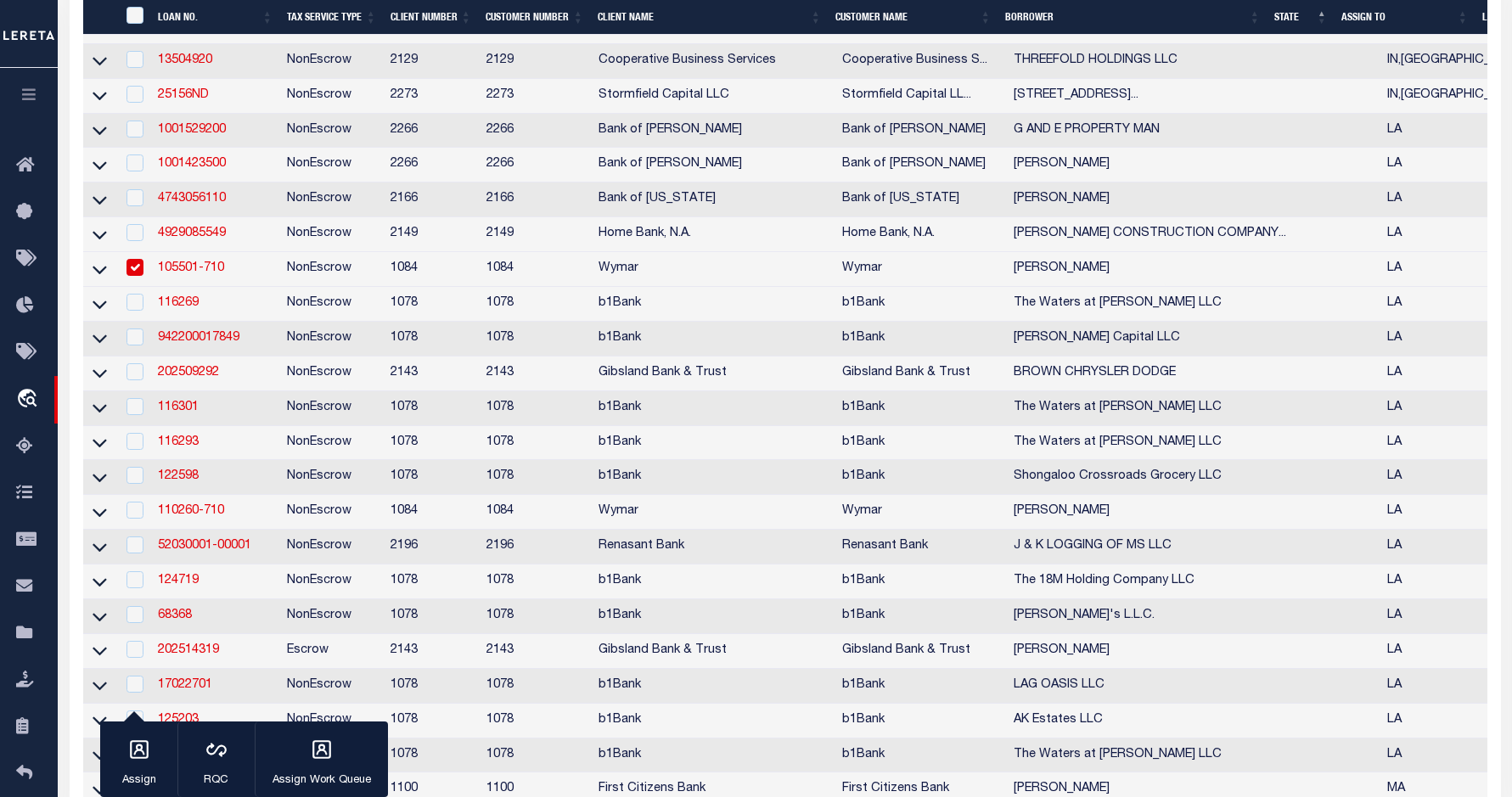
click at [142, 276] on input "checkbox" at bounding box center [135, 267] width 17 height 17
checkbox input "false"
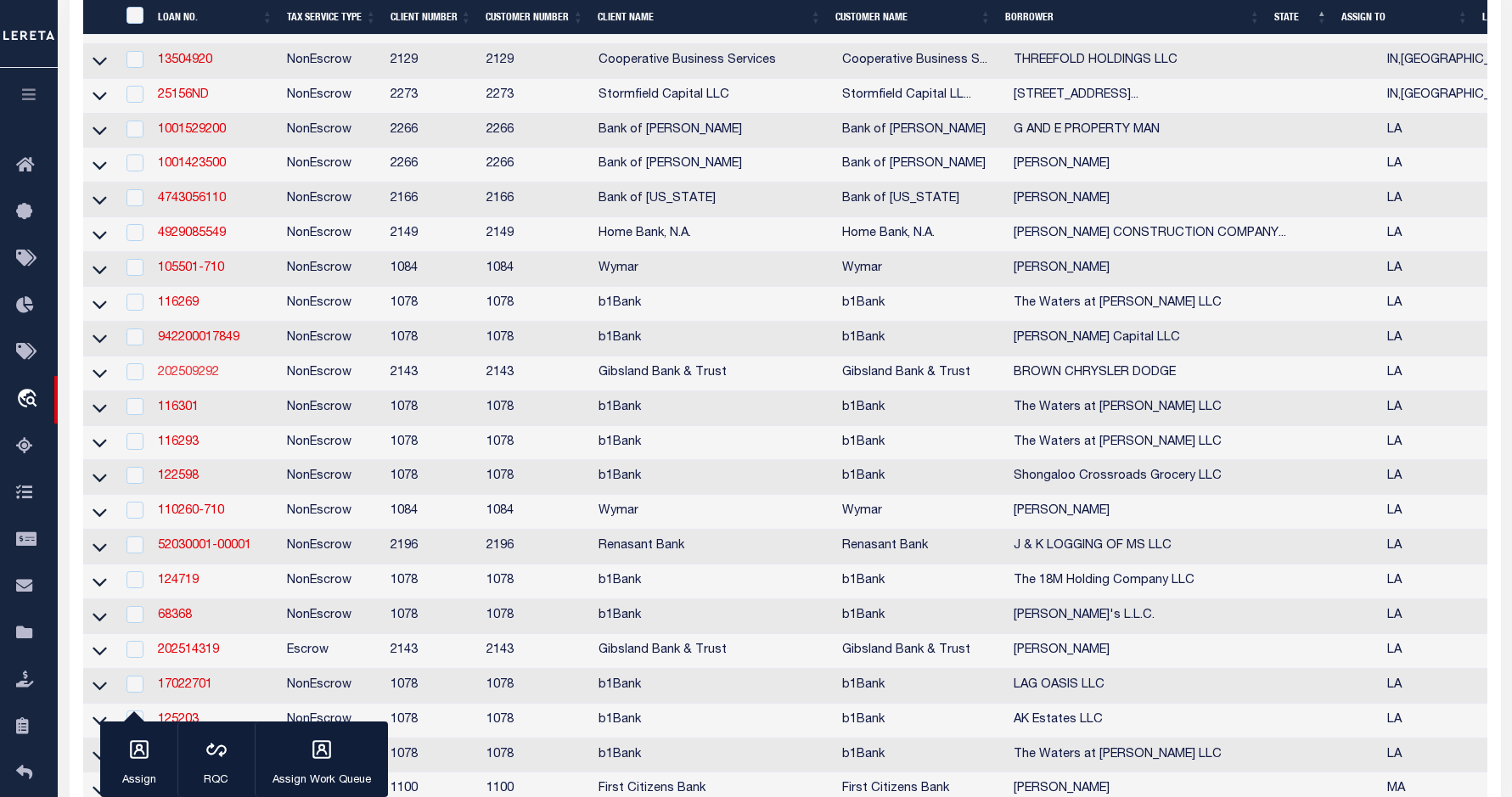
click at [187, 378] on link "202509292" at bounding box center [188, 373] width 61 height 12
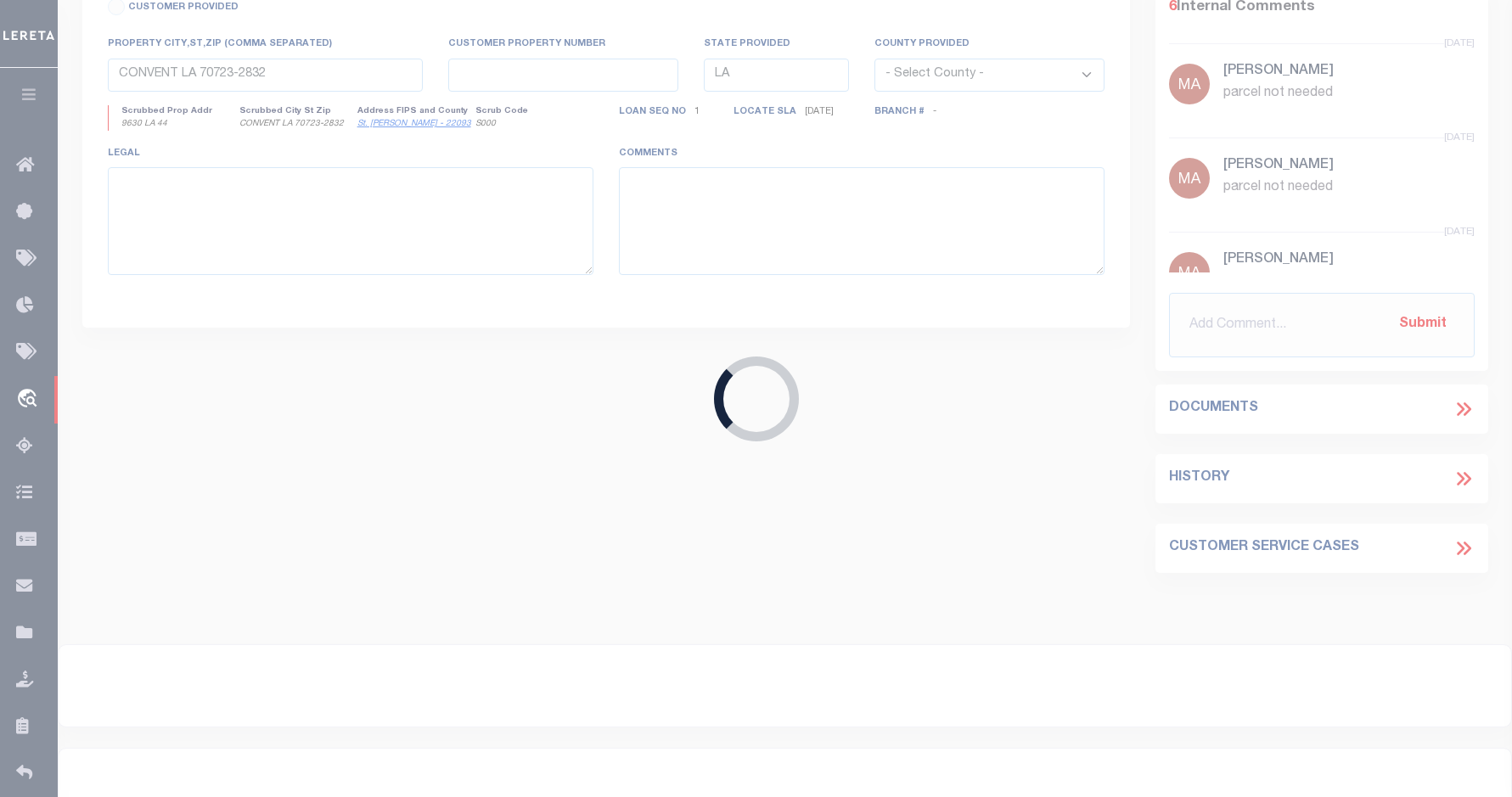
type input "202509292"
type input "BROWN CHRYSLER DODGE"
select select
select select "100"
select select
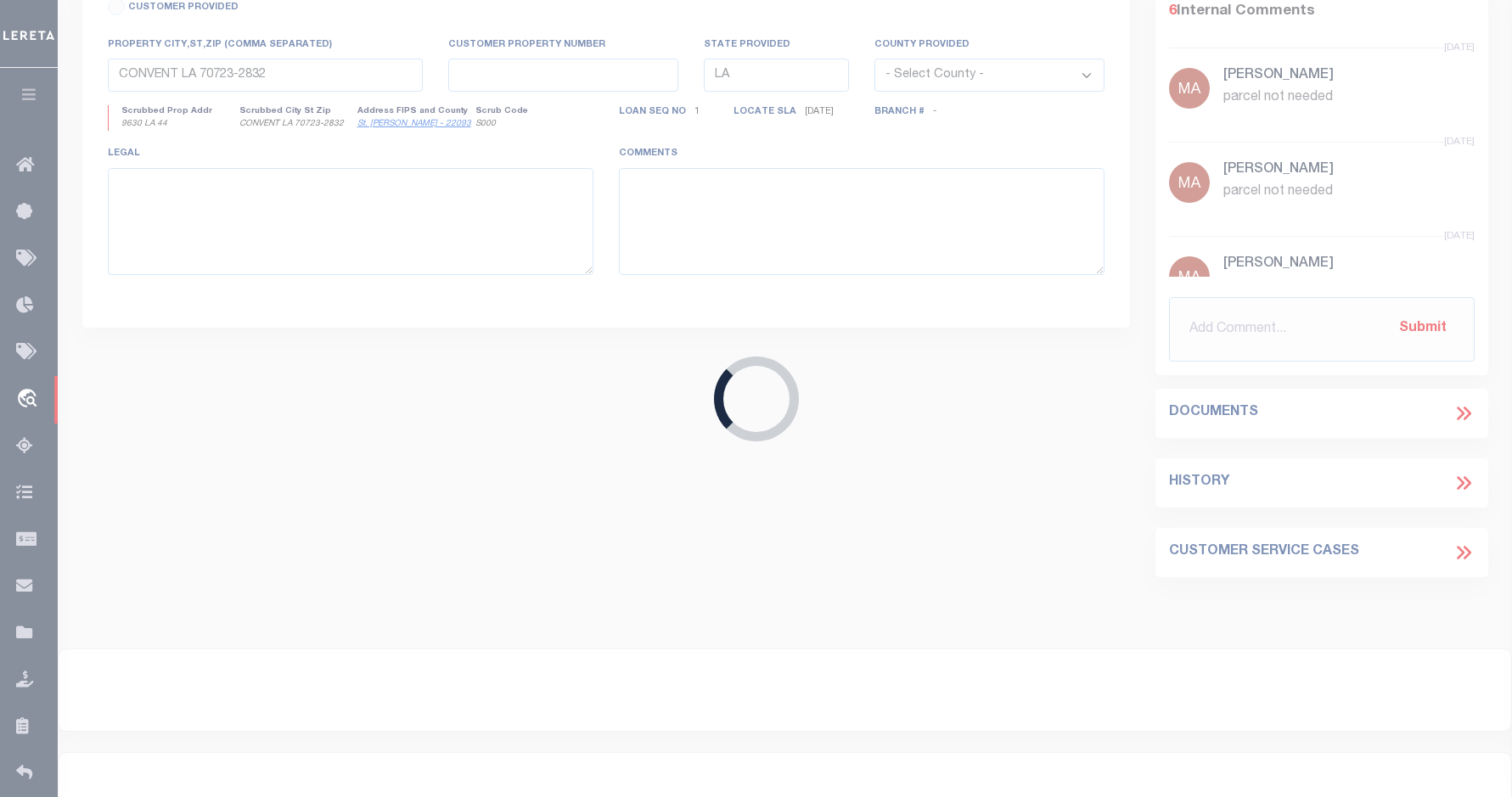
type input "1838 HWY 80"
type input "164517"
select select
type input "HAUGHTON LA 71037"
select select
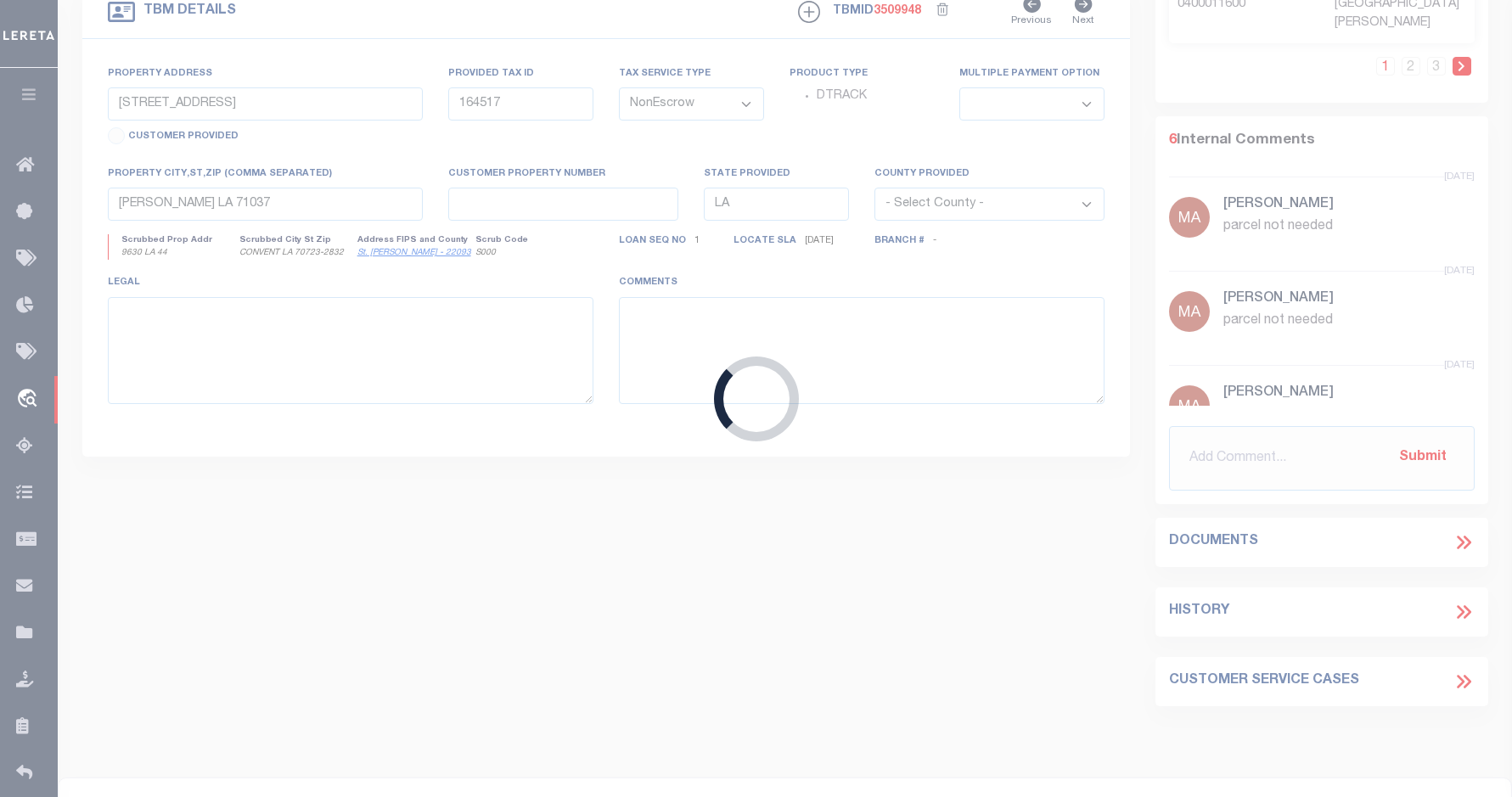
select select "3332"
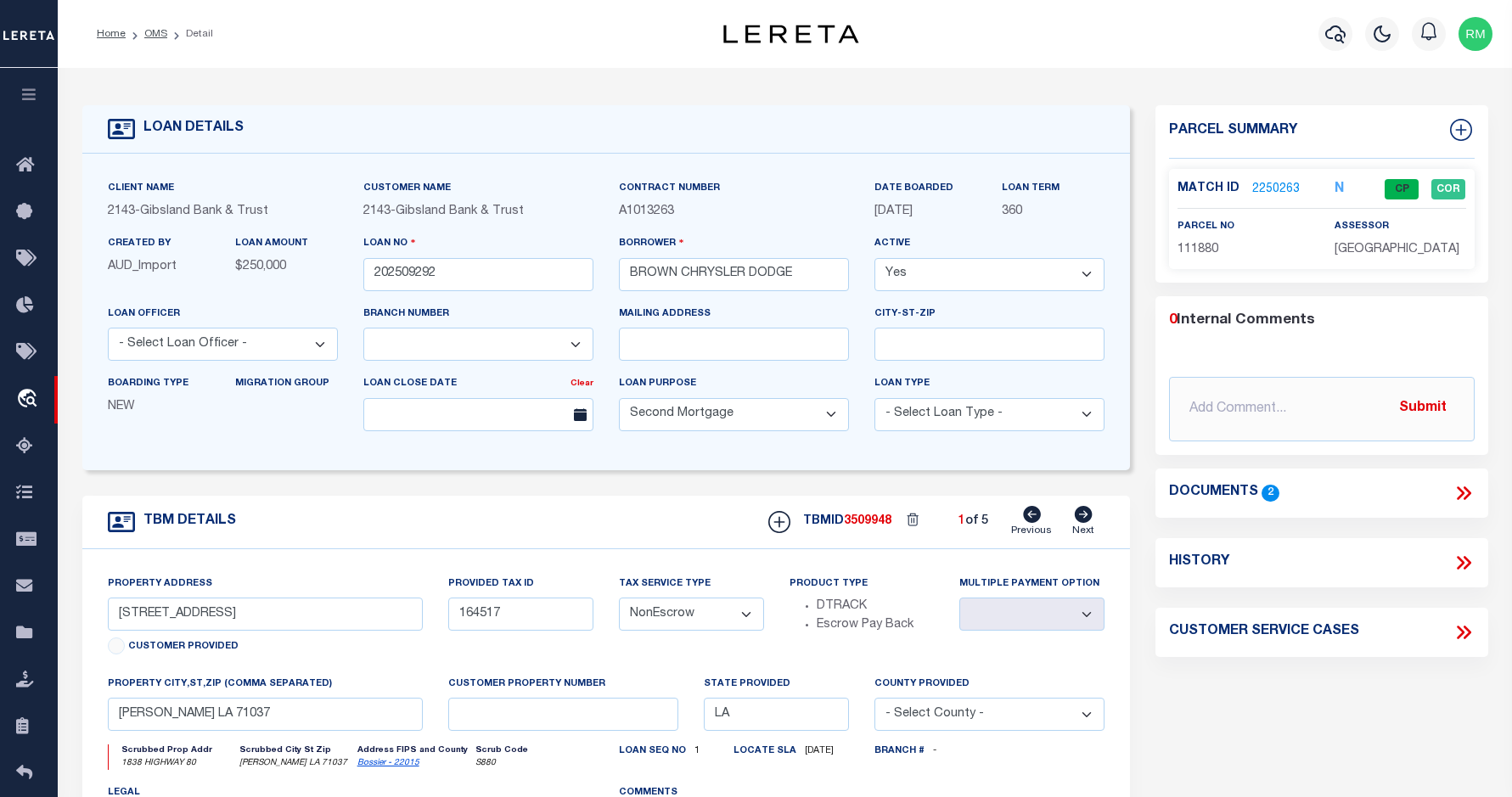
click at [1429, 489] on icon at bounding box center [1464, 494] width 22 height 22
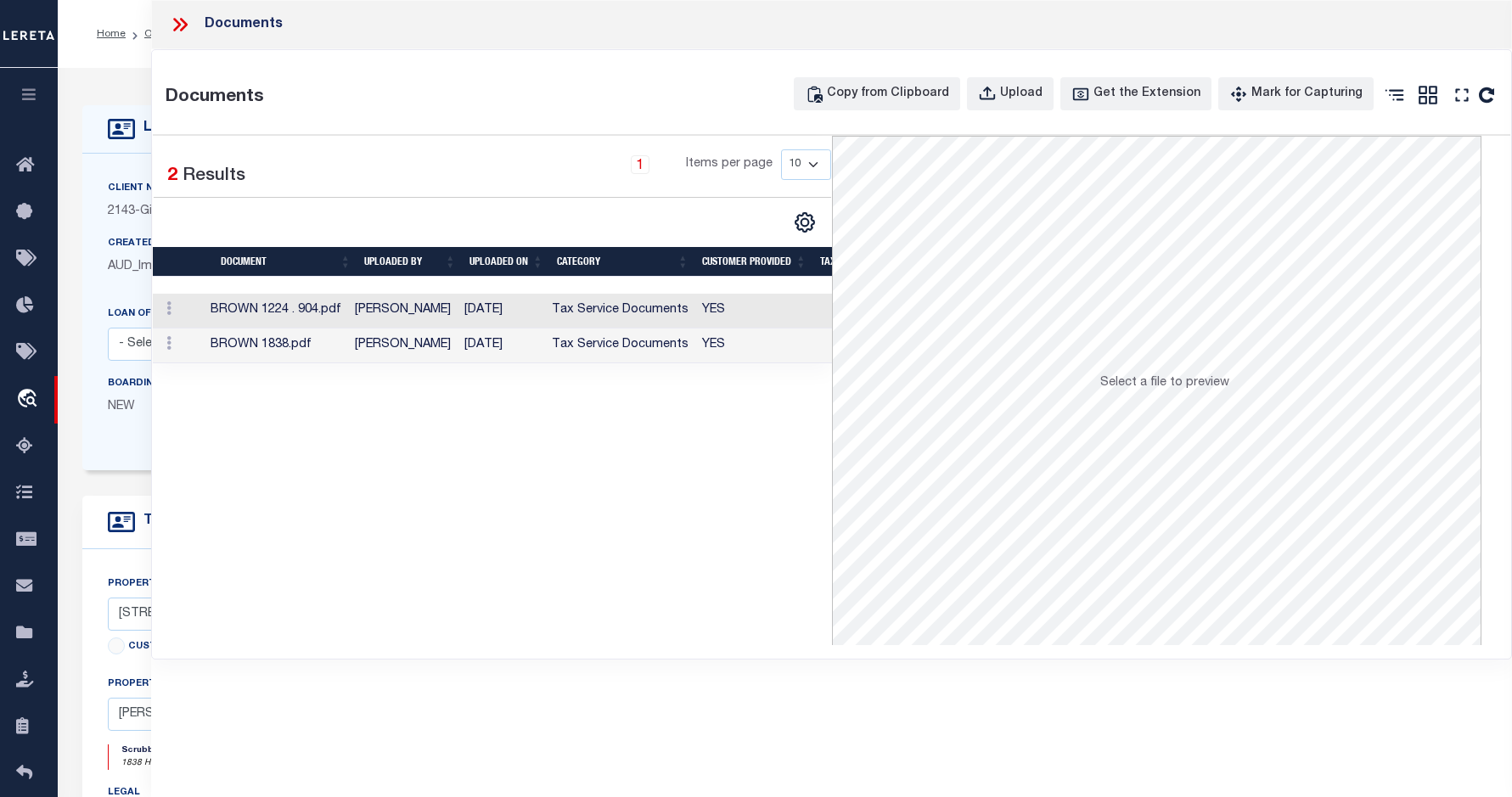
click at [169, 22] on icon at bounding box center [180, 25] width 22 height 22
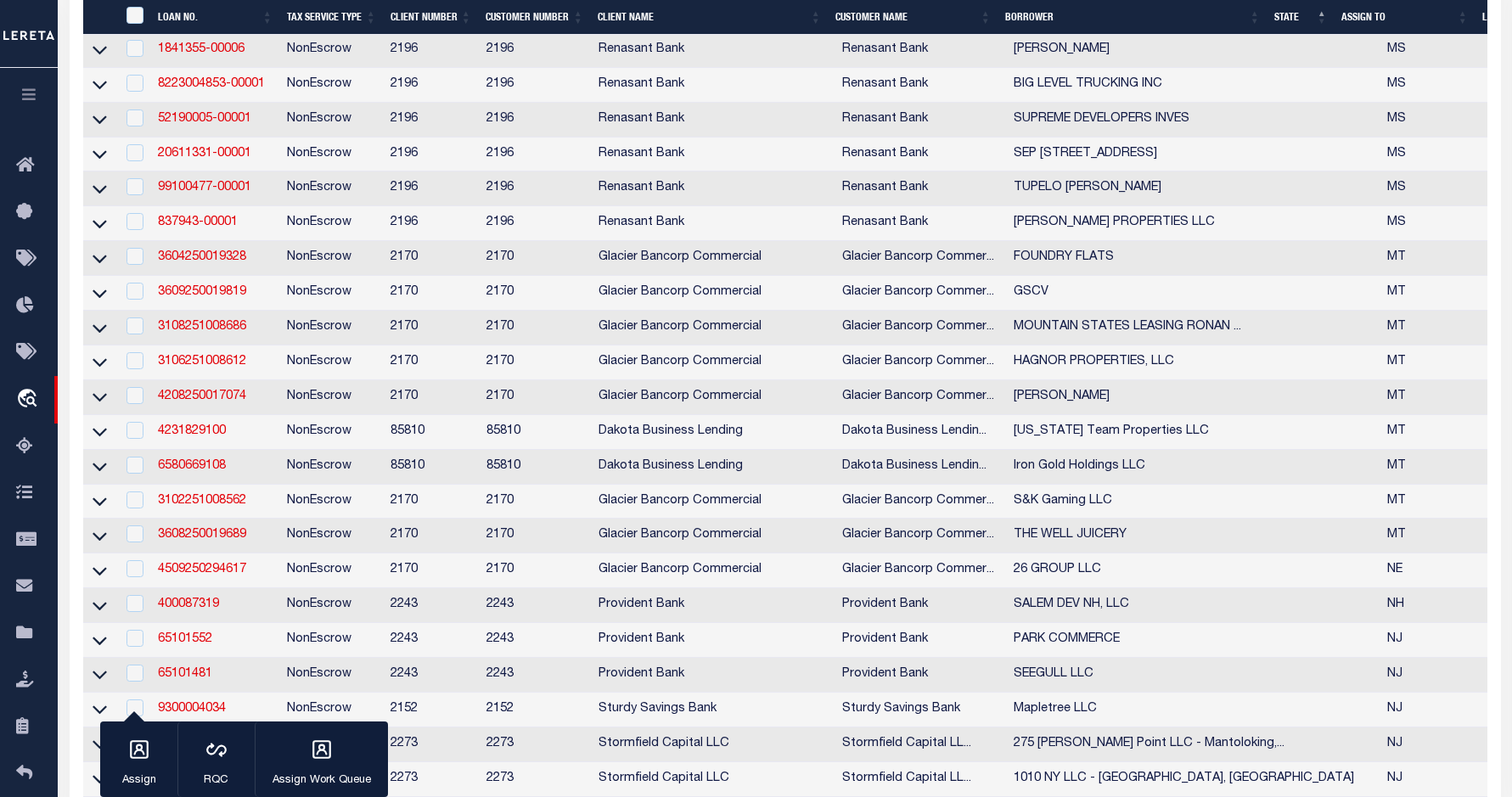
scroll to position [2577, 0]
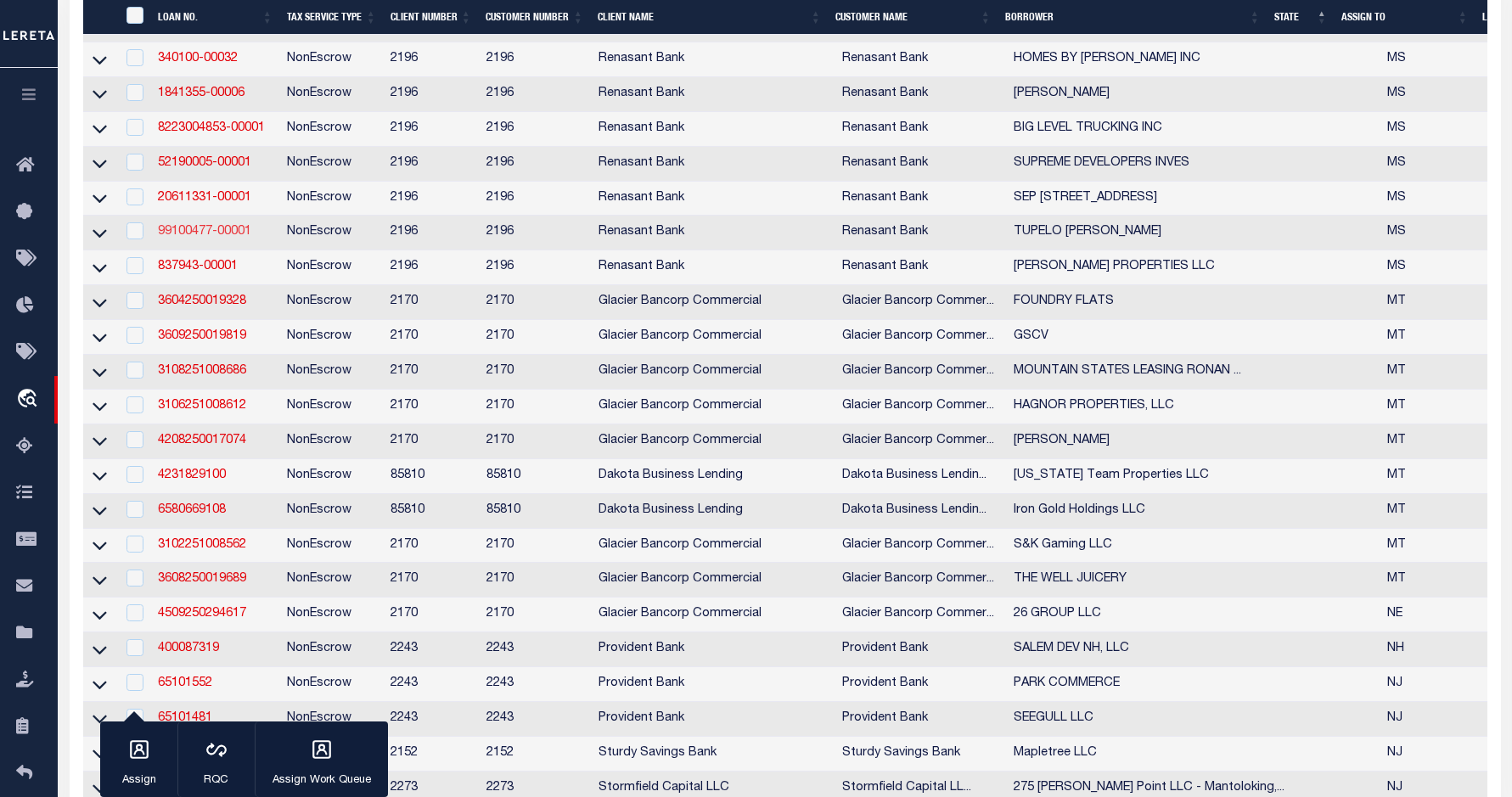
click at [179, 238] on link "99100477-00001" at bounding box center [204, 232] width 93 height 12
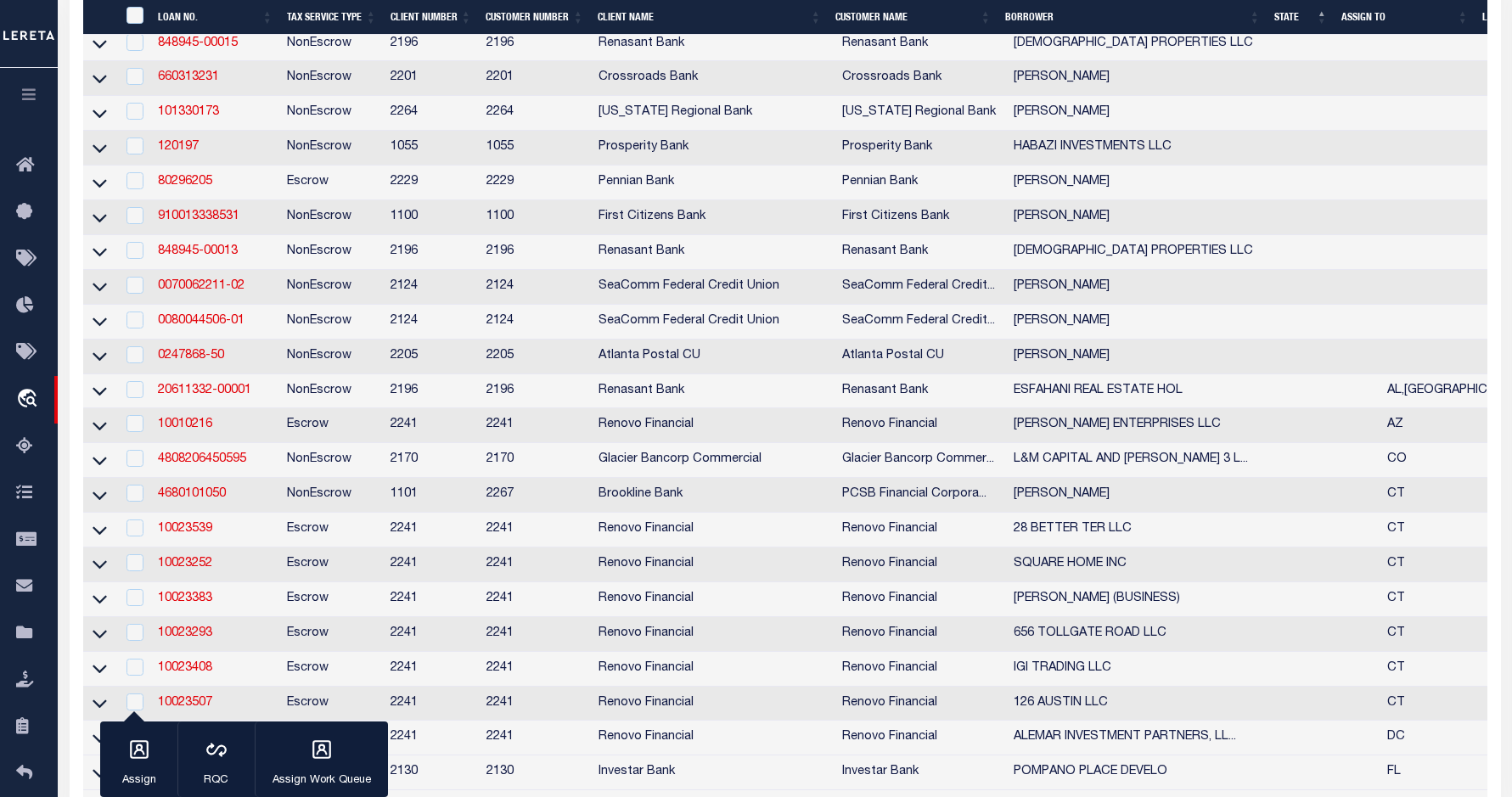
type input "99100477-00001"
type input "TUPELO [PERSON_NAME]"
select select
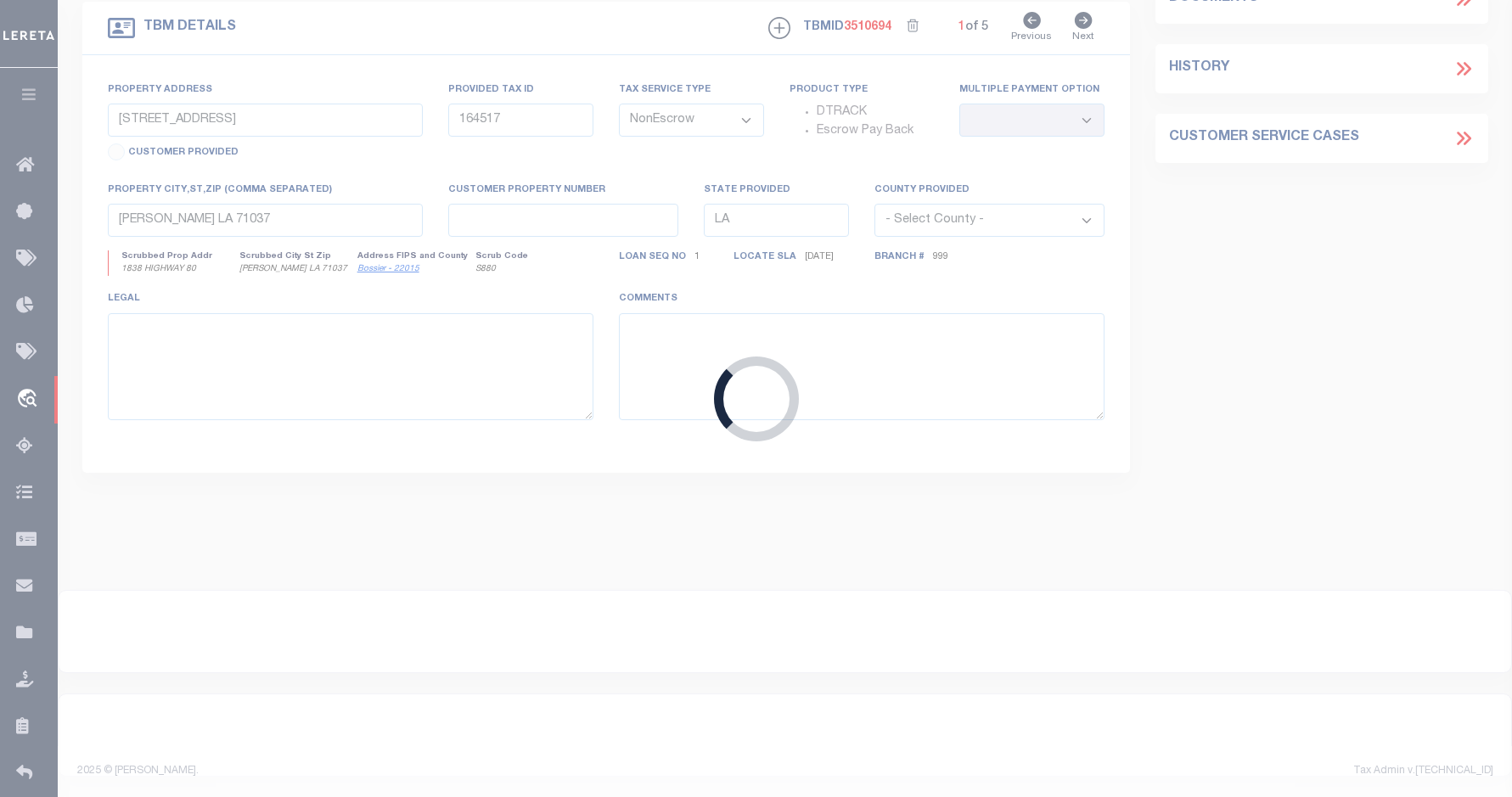
type input "5256 ENDVILLE RD"
select select
type input "BELDEN MS 38826"
type input "MS"
select select
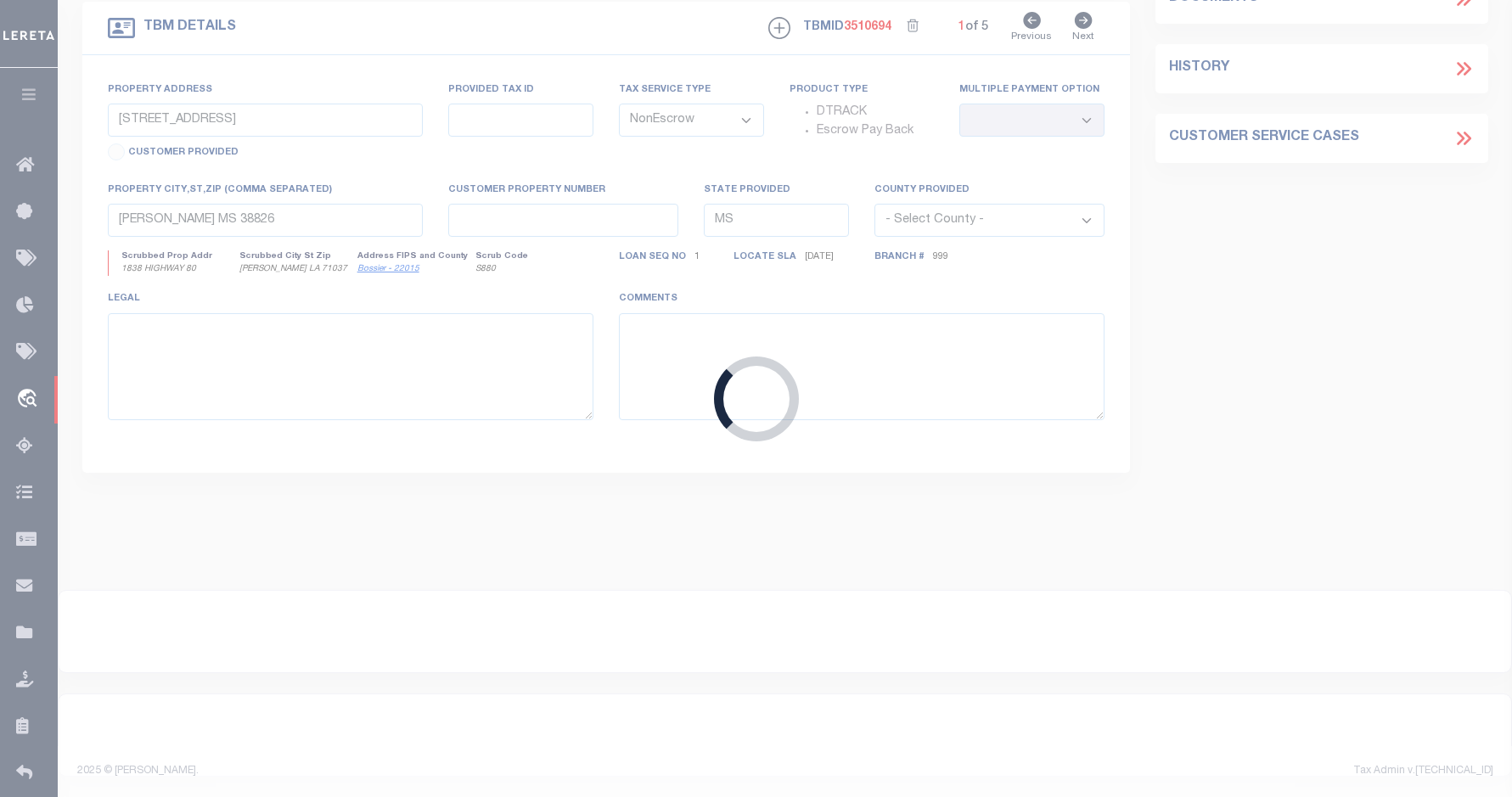
select select "164191"
select select "5395"
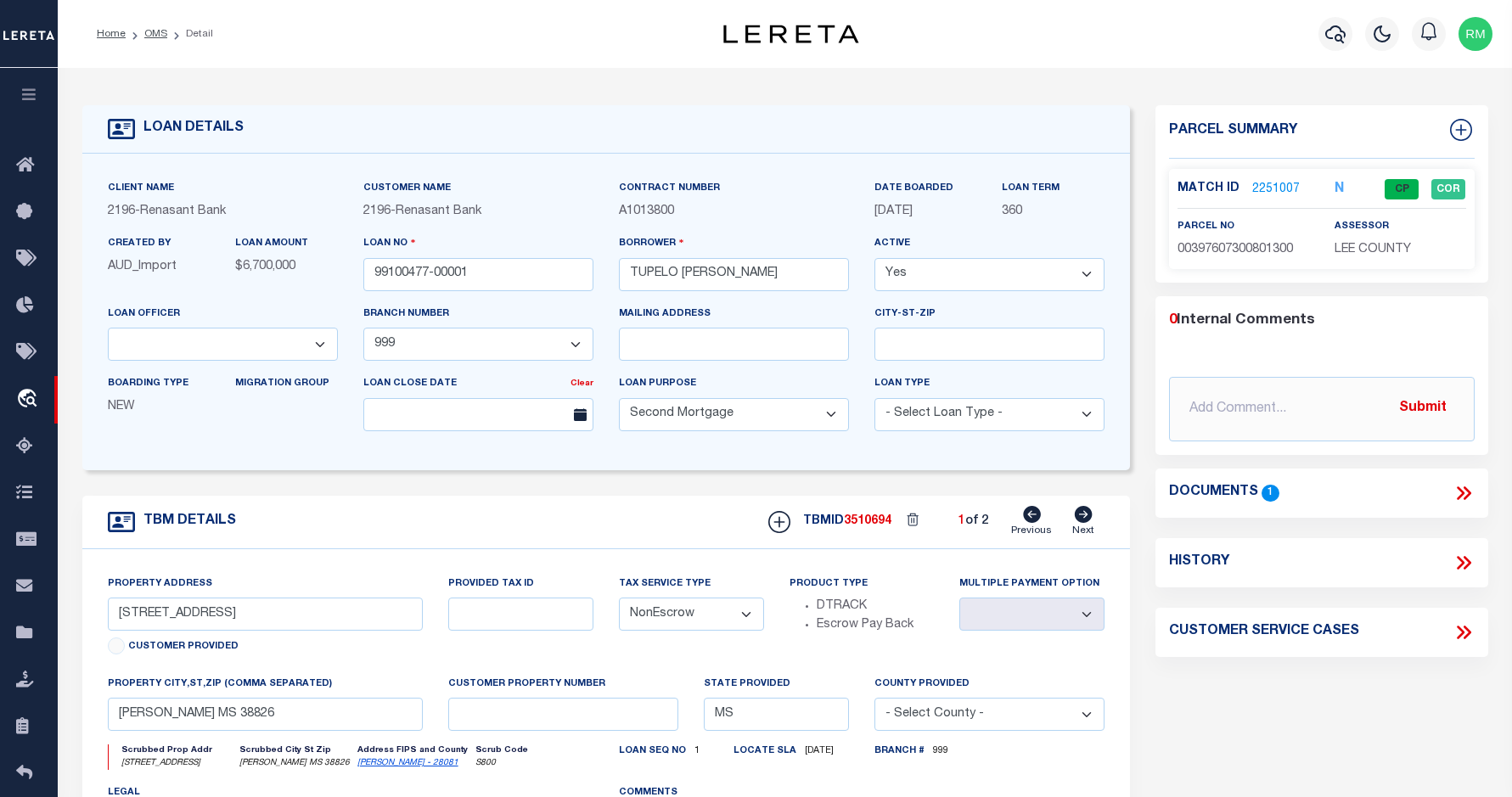
click at [1080, 519] on icon at bounding box center [1083, 514] width 18 height 17
type input "5440 ENDVILLE RD"
select select
click at [1029, 515] on icon at bounding box center [1031, 514] width 18 height 17
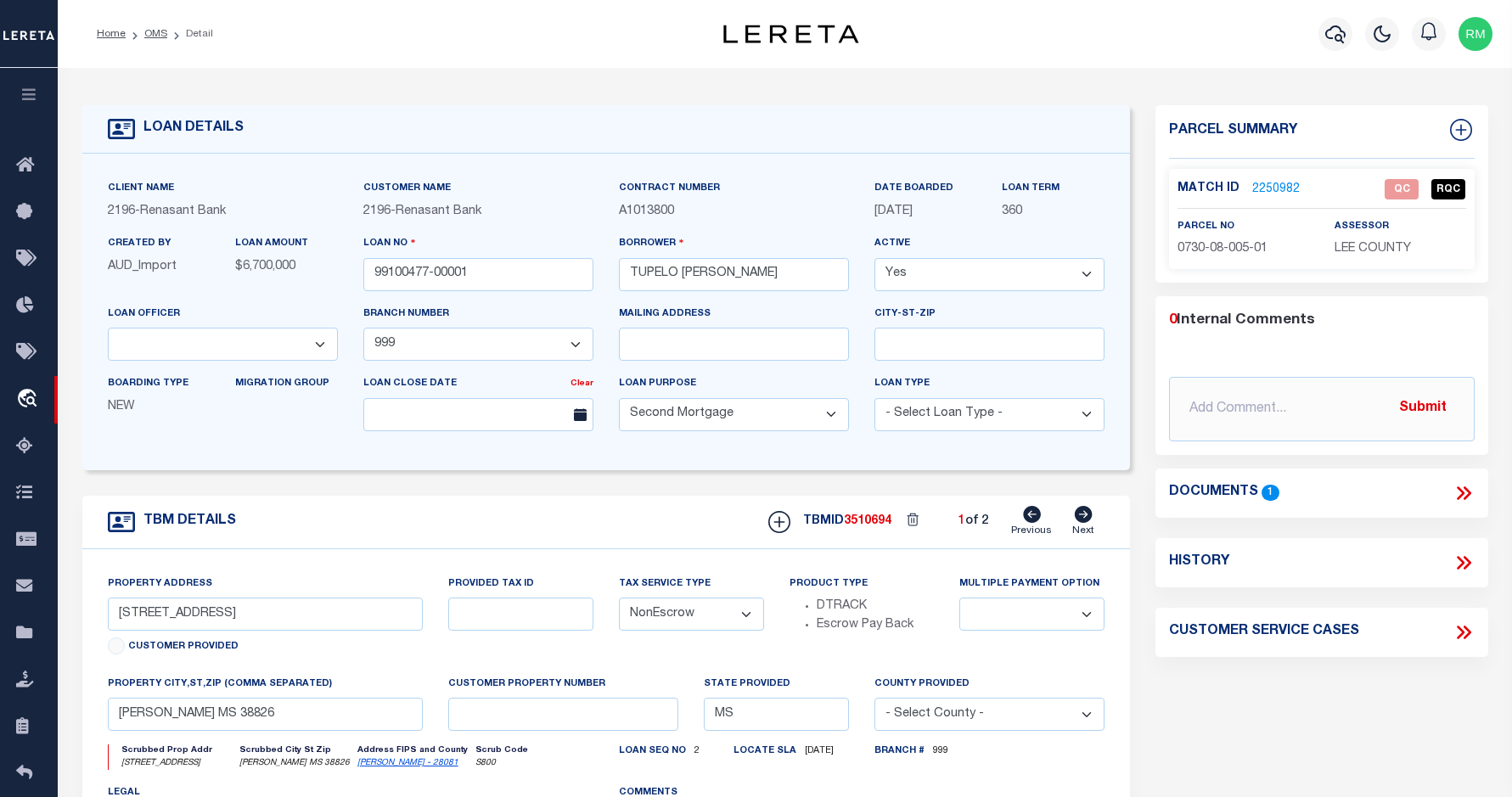
type input "5256 ENDVILLE RD"
select select
click at [1083, 518] on icon at bounding box center [1083, 514] width 19 height 17
type input "5440 ENDVILLE RD"
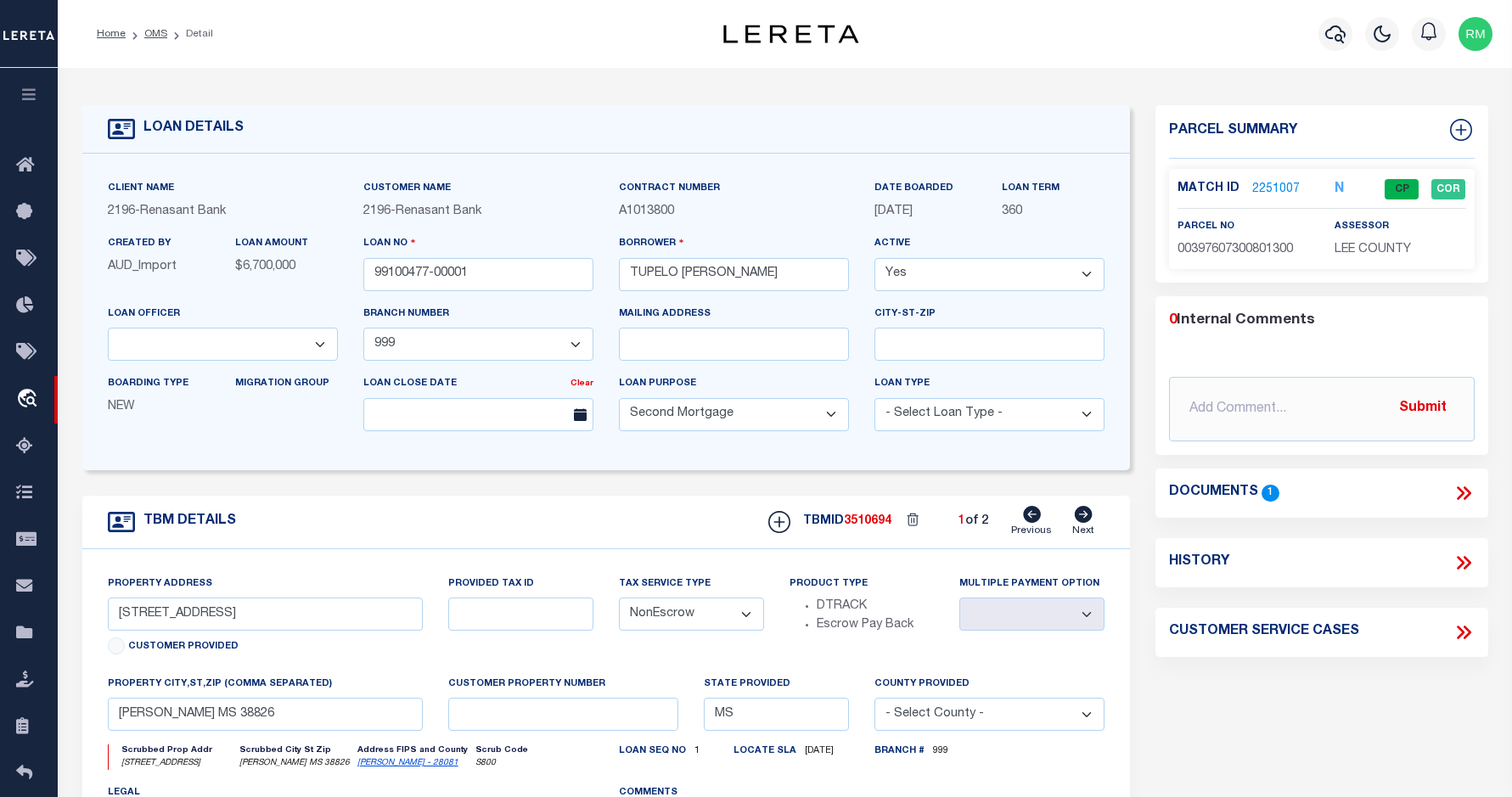
select select
click at [1036, 520] on icon at bounding box center [1031, 514] width 18 height 17
type input "5256 ENDVILLE RD"
select select
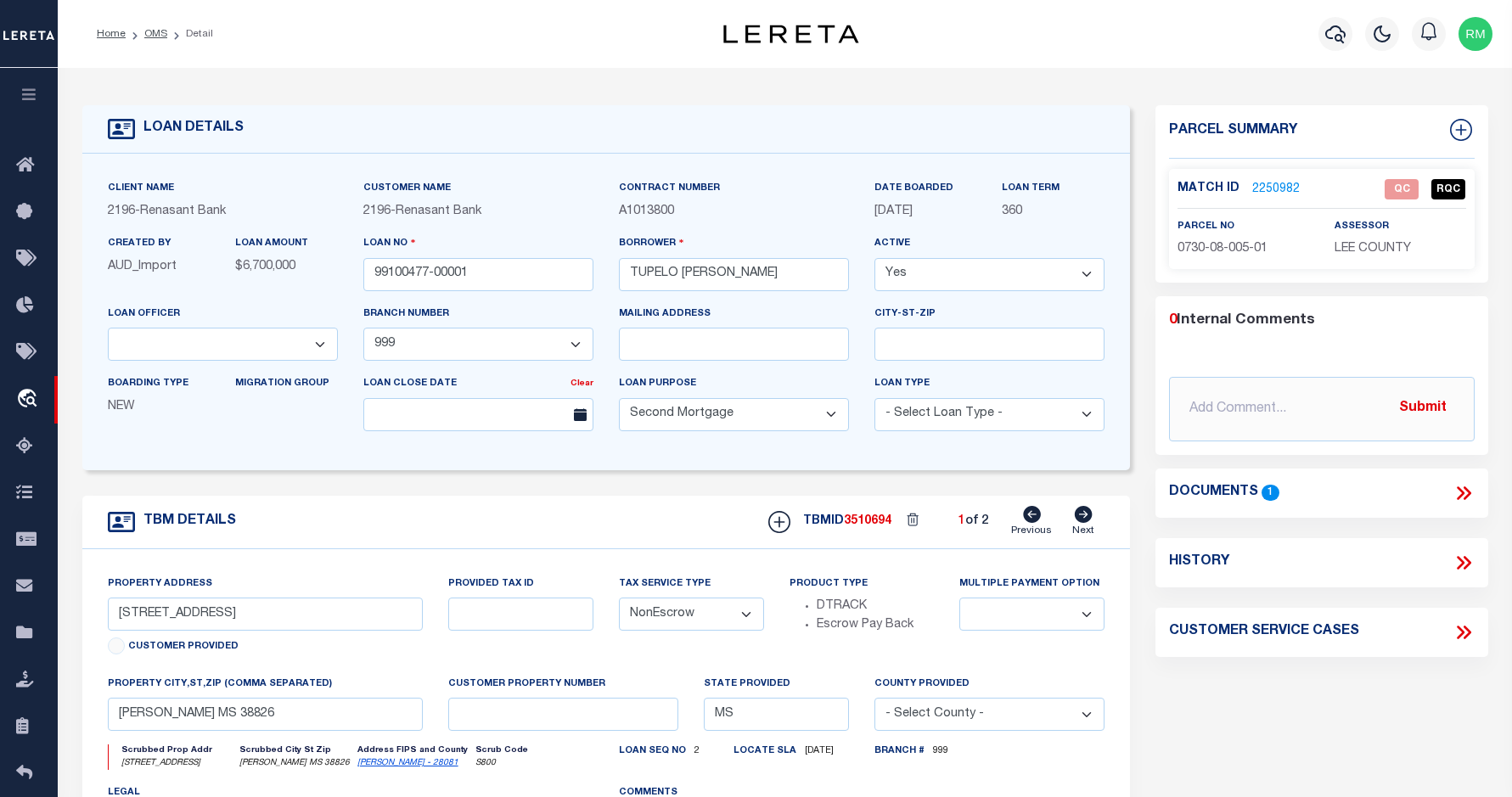
select select
click at [1088, 520] on icon at bounding box center [1083, 514] width 18 height 17
type input "5440 ENDVILLE RD"
select select
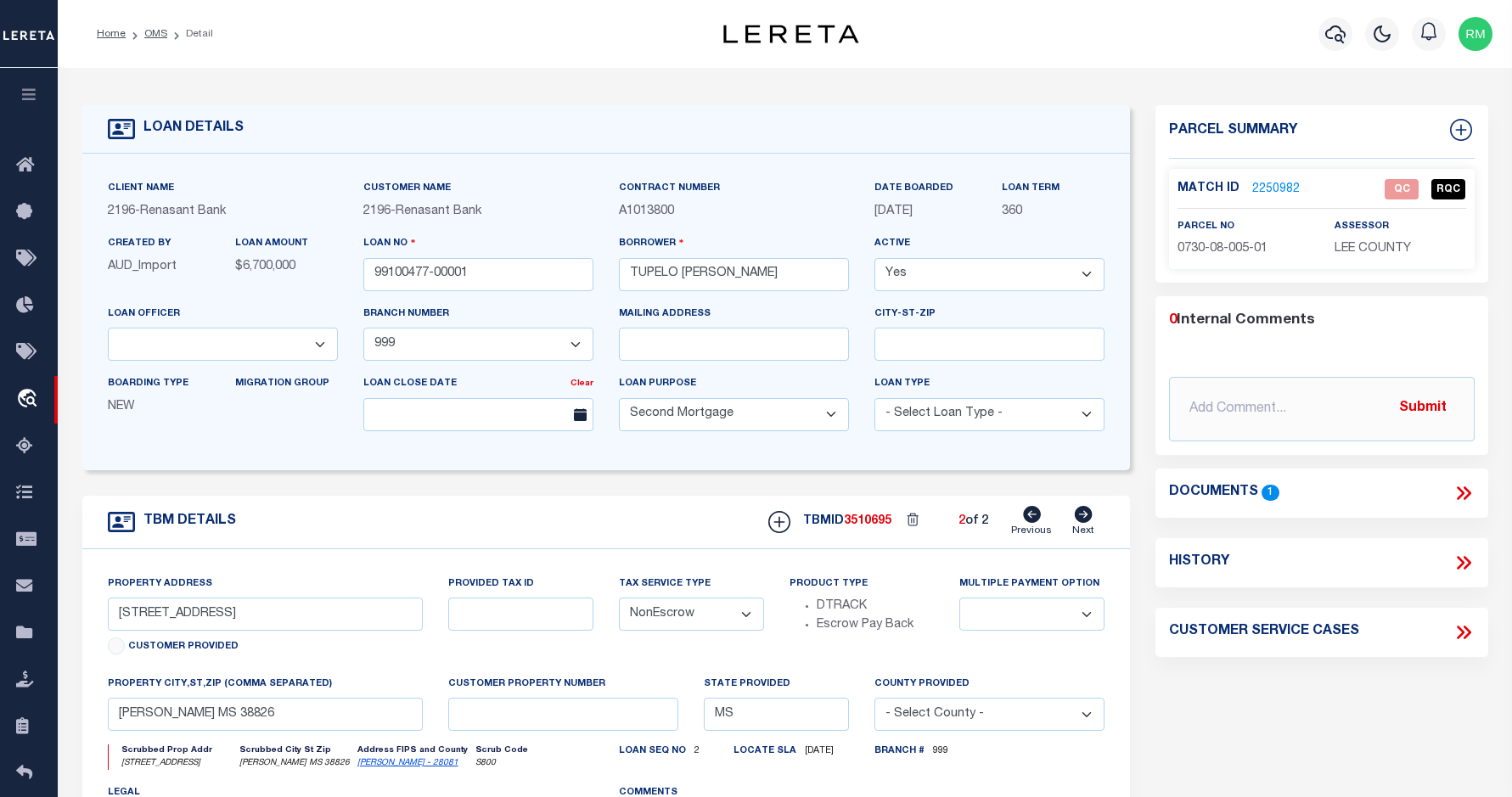
click at [1034, 519] on icon at bounding box center [1031, 514] width 18 height 17
type input "5256 ENDVILLE RD"
select select
click at [1078, 518] on icon at bounding box center [1083, 514] width 18 height 17
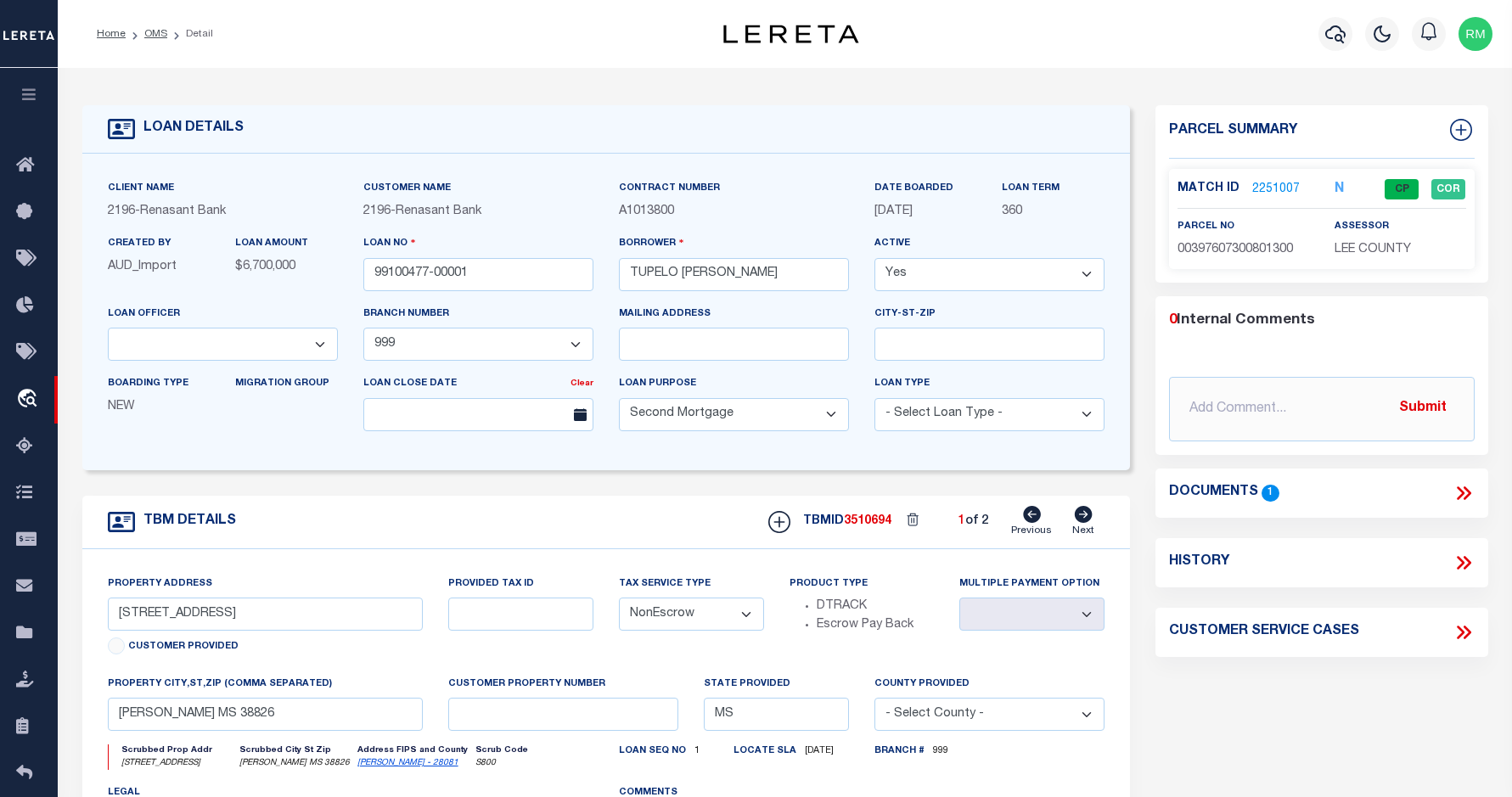
type input "5440 ENDVILLE RD"
select select
click at [1041, 521] on icon at bounding box center [1031, 514] width 18 height 17
type input "5256 ENDVILLE RD"
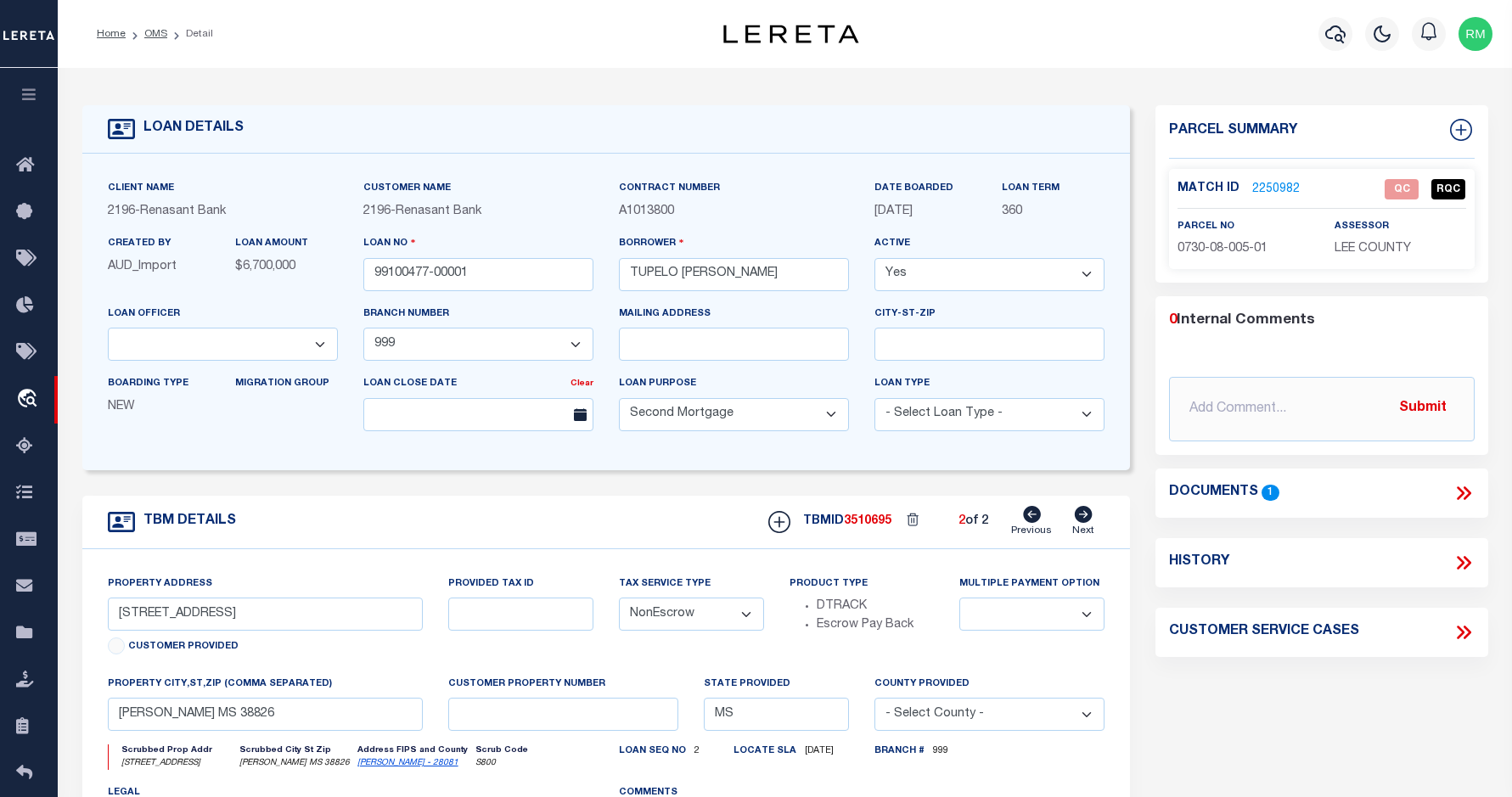
select select
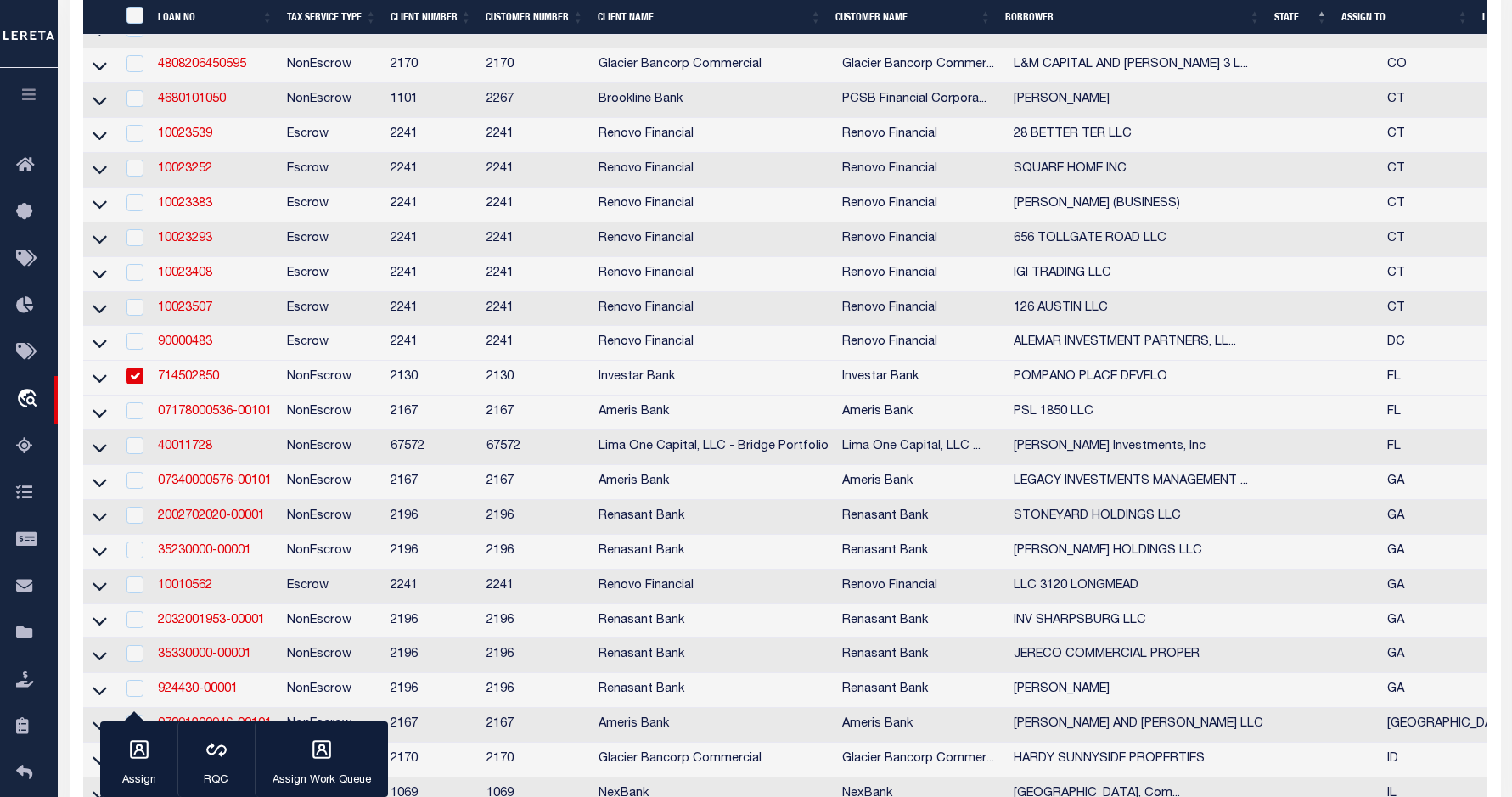
scroll to position [1037, 0]
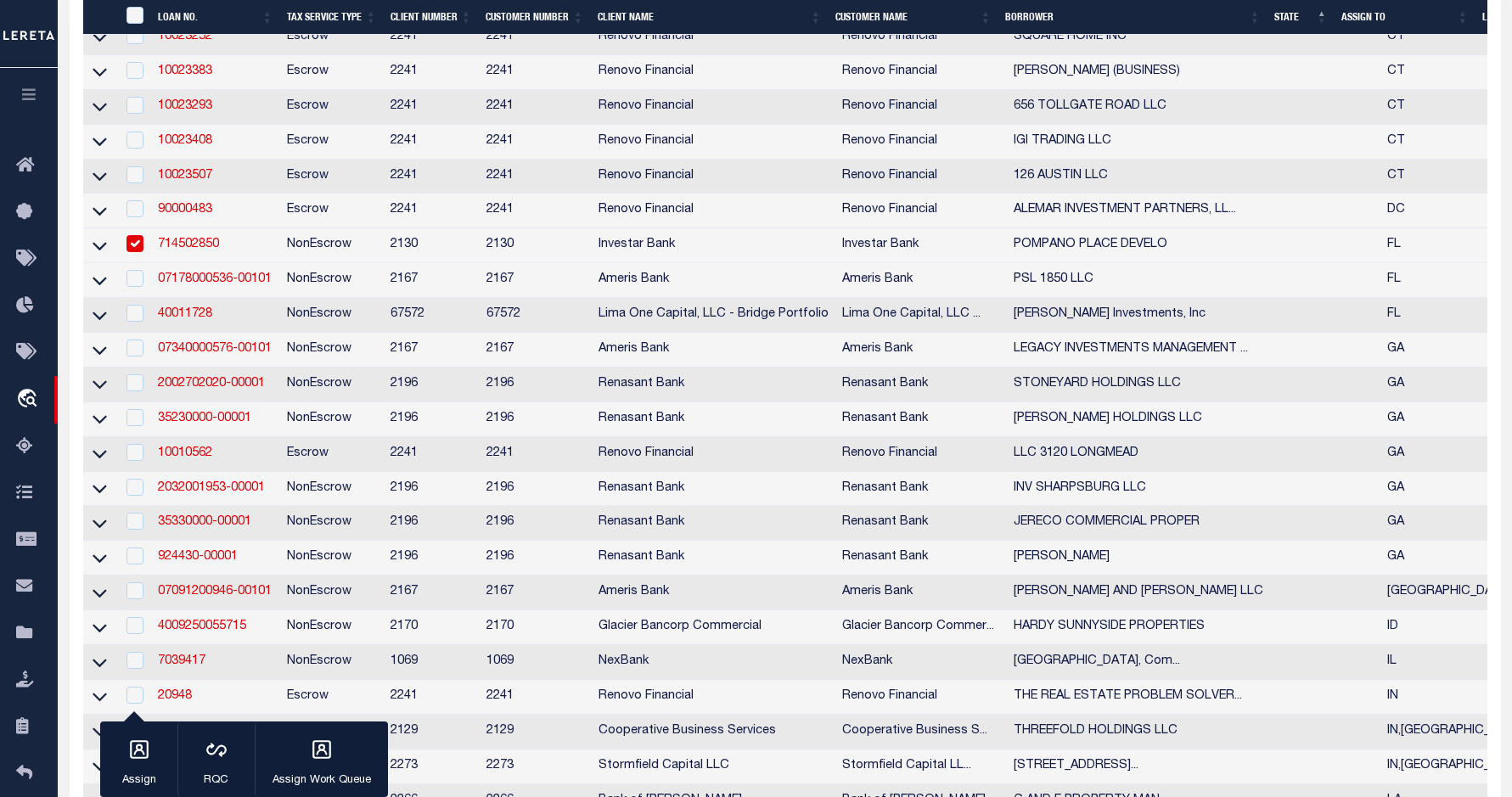
click at [143, 252] on input "checkbox" at bounding box center [135, 244] width 17 height 17
checkbox input "false"
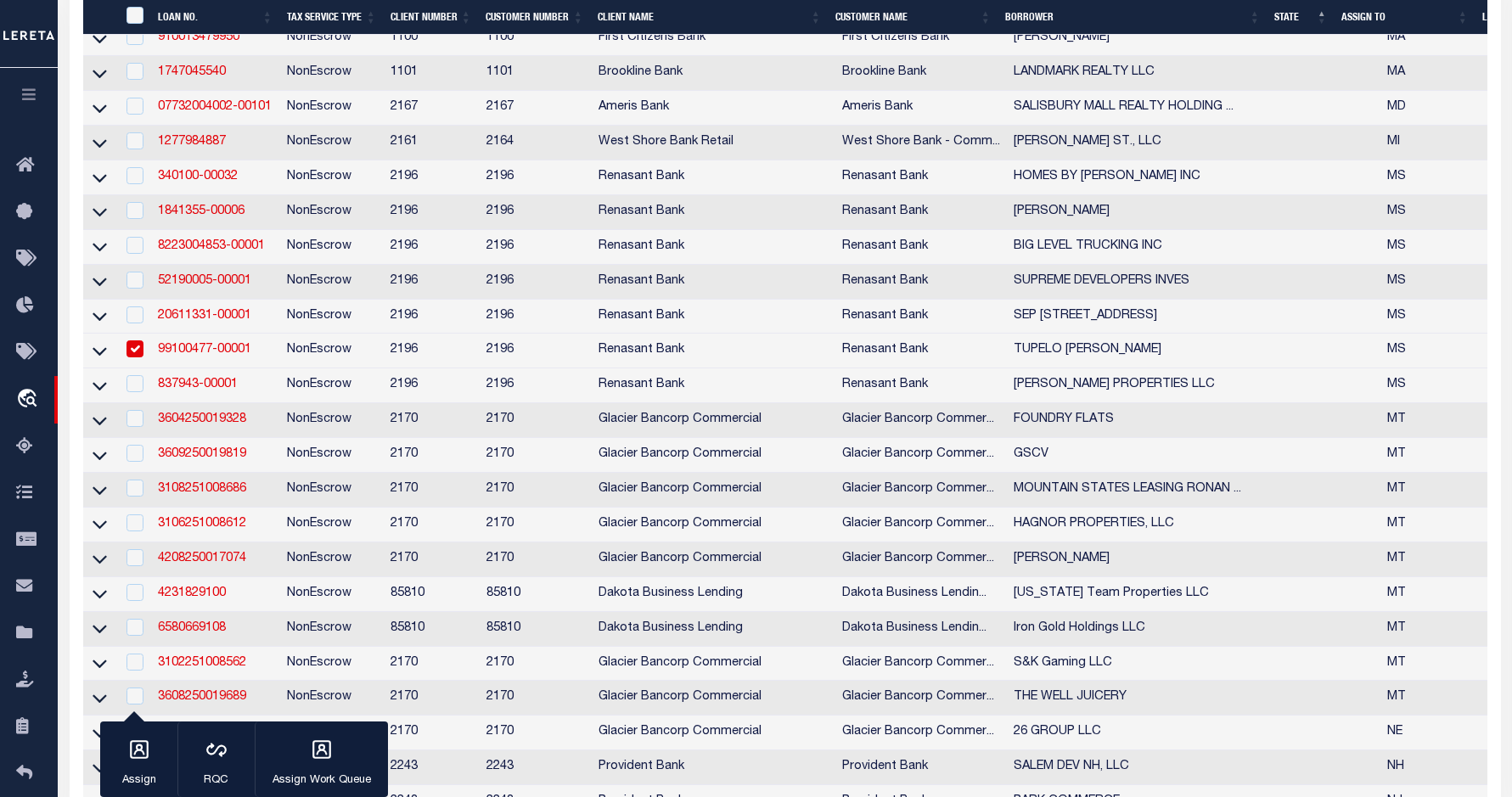
scroll to position [2533, 0]
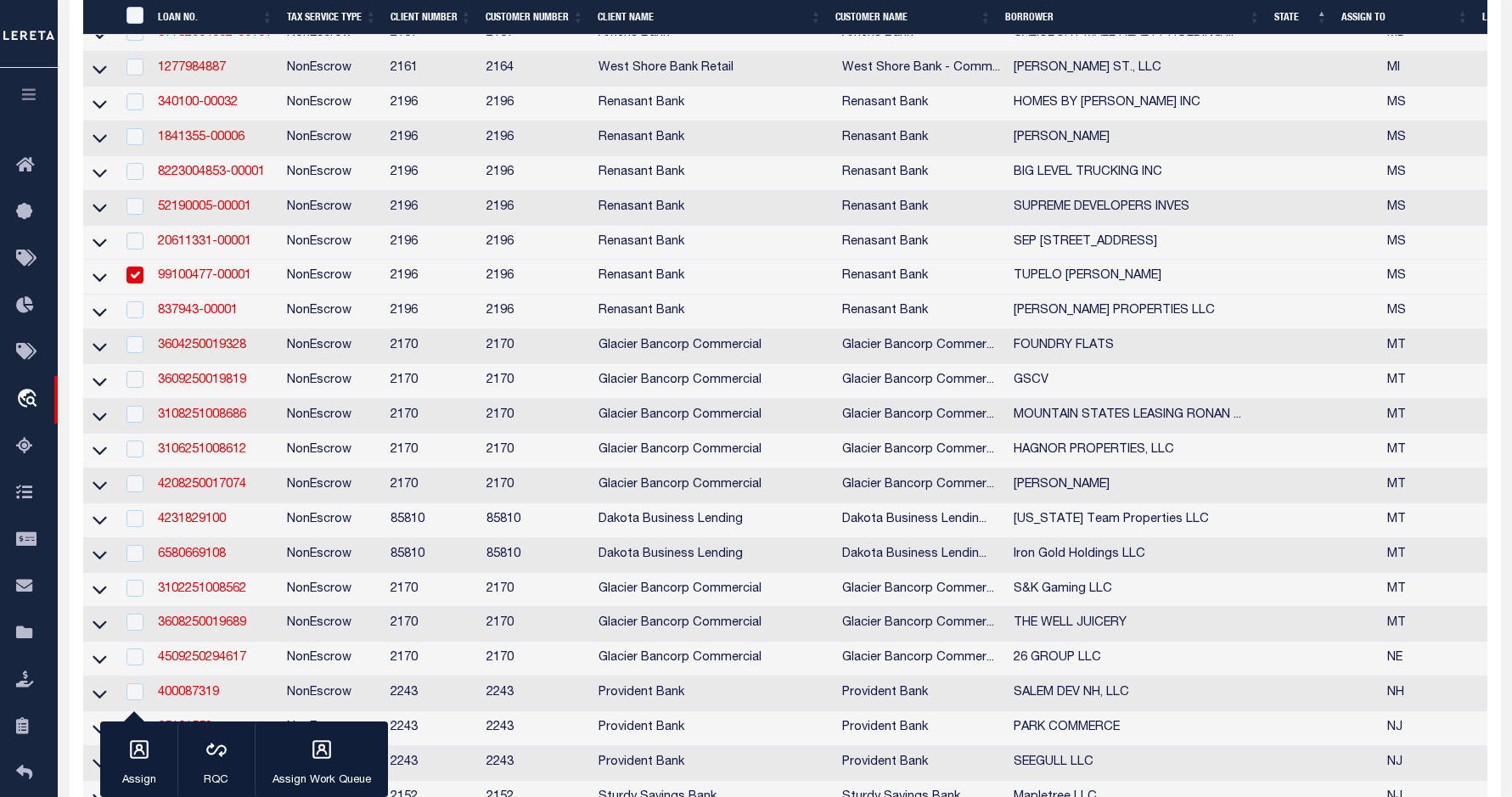
click at [134, 283] on input "checkbox" at bounding box center [135, 275] width 17 height 17
checkbox input "false"
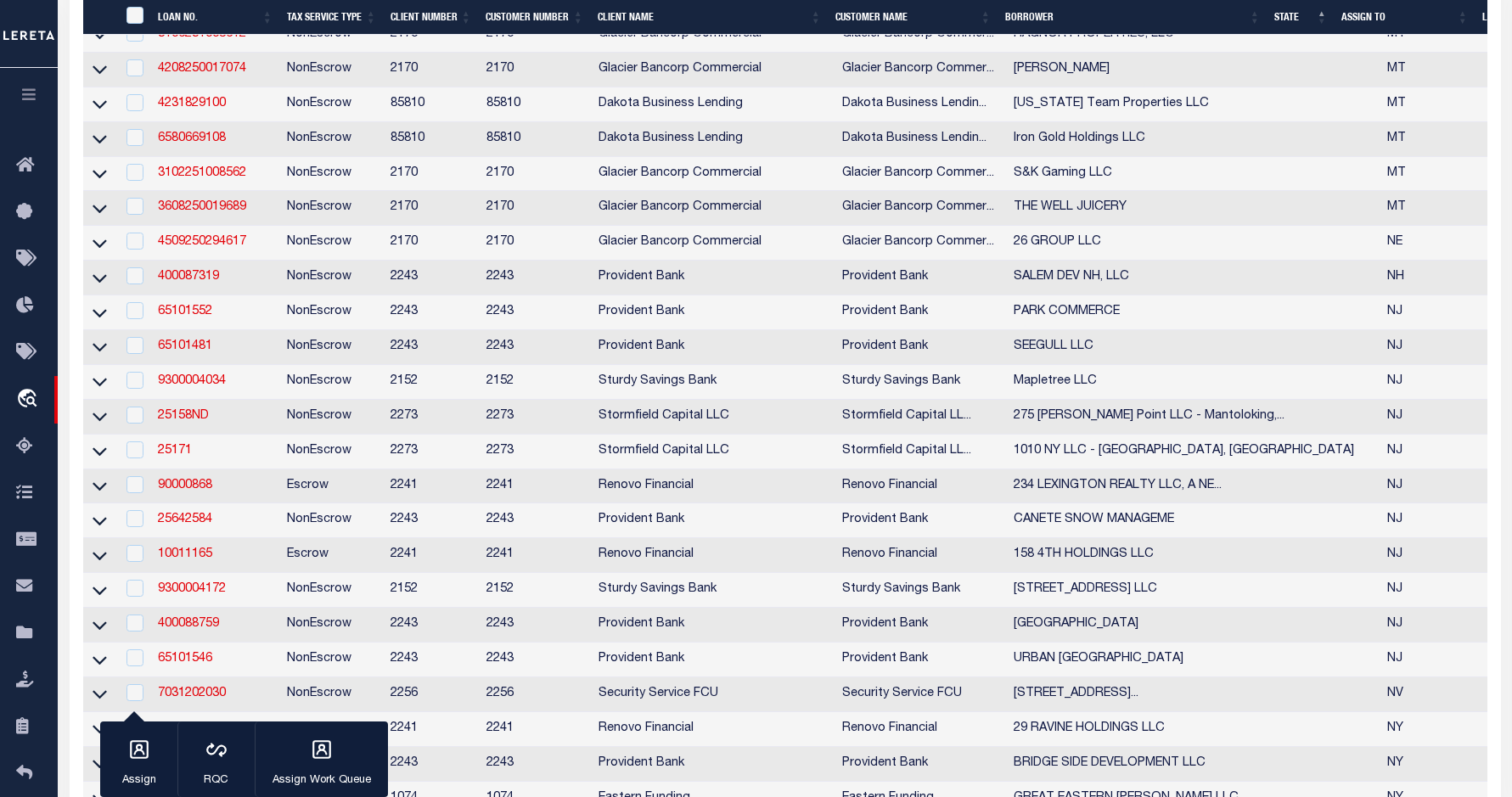
scroll to position [2964, 0]
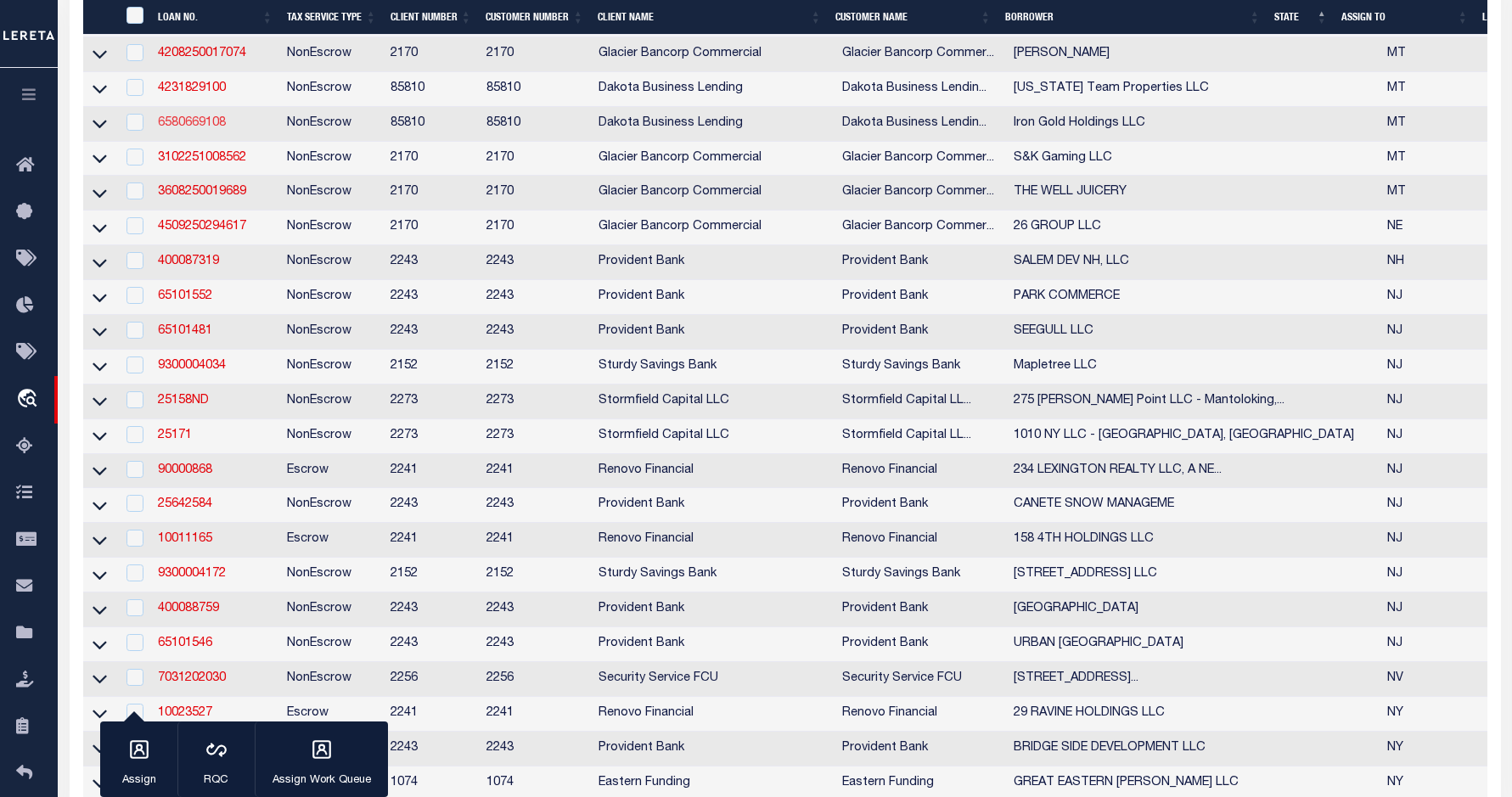
click at [190, 129] on link "6580669108" at bounding box center [191, 123] width 68 height 12
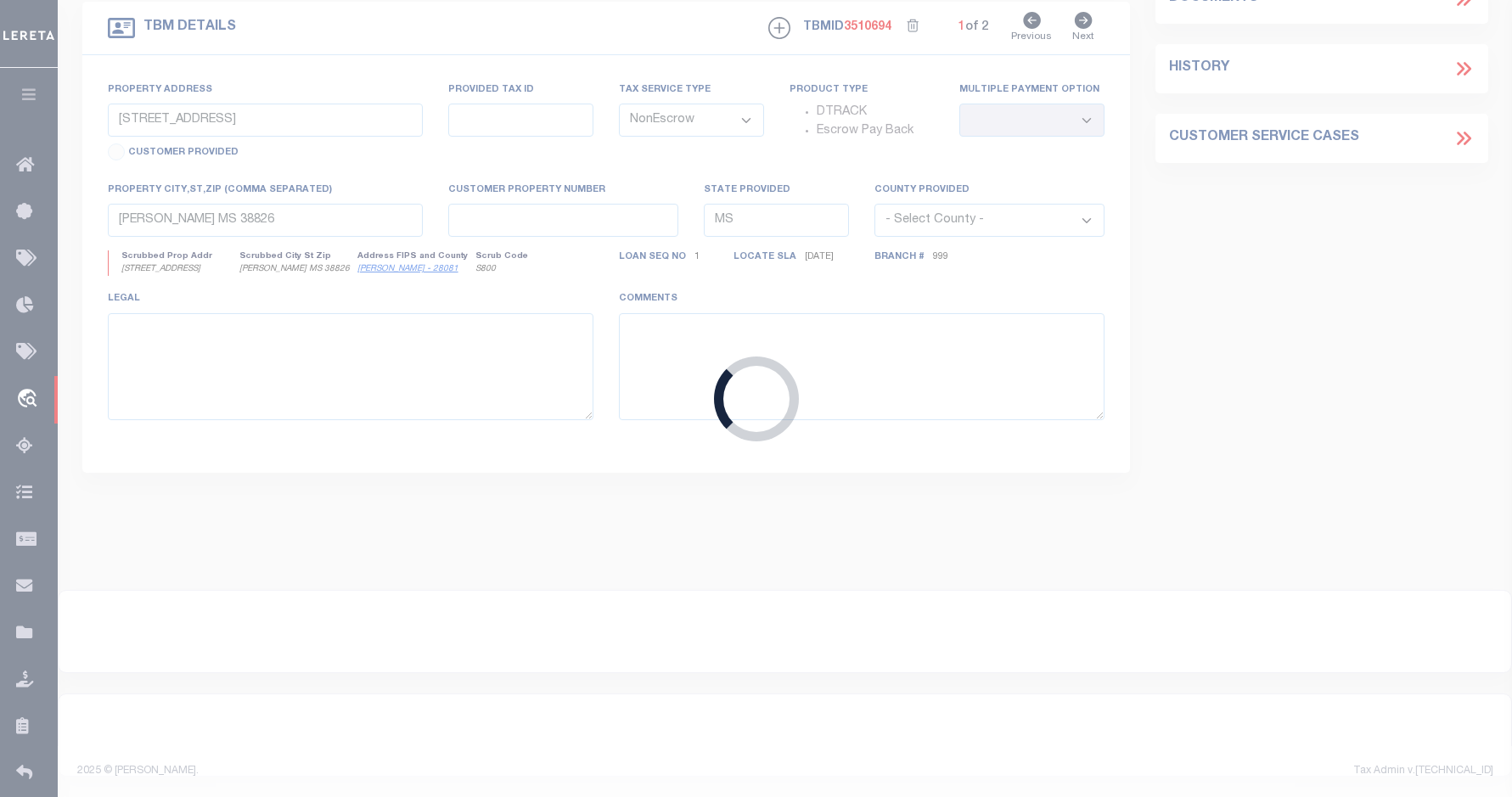
type input "6580669108"
type input "Iron Gold Holdings LLC"
select select
type input "311 N WILLSON AVE # 102"
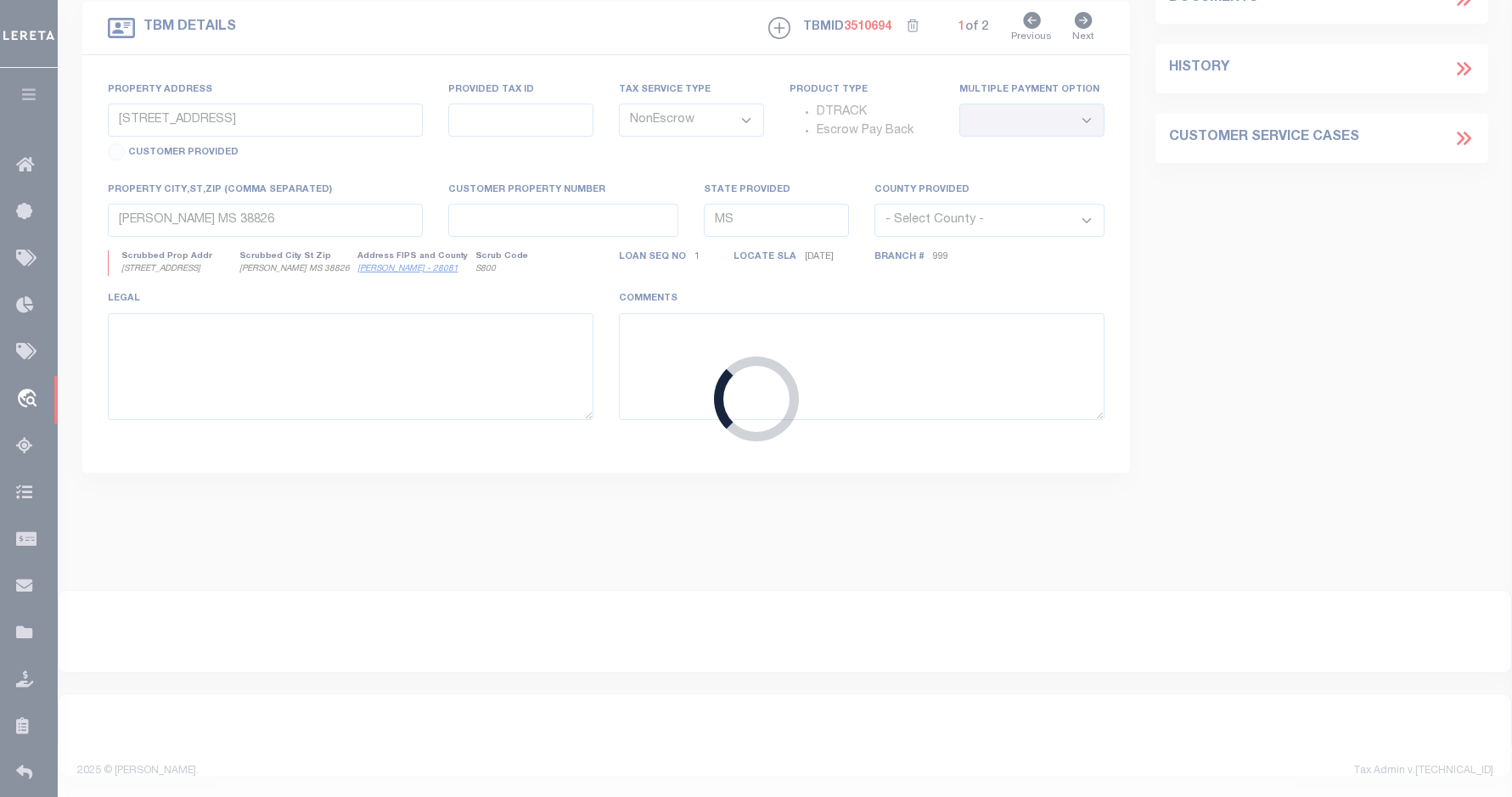
type input "BOZEMAN MT 59715-3999"
type input "[DATE]"
select select "1400"
select select "20"
type input "311 N WILLSON AVE # 102"
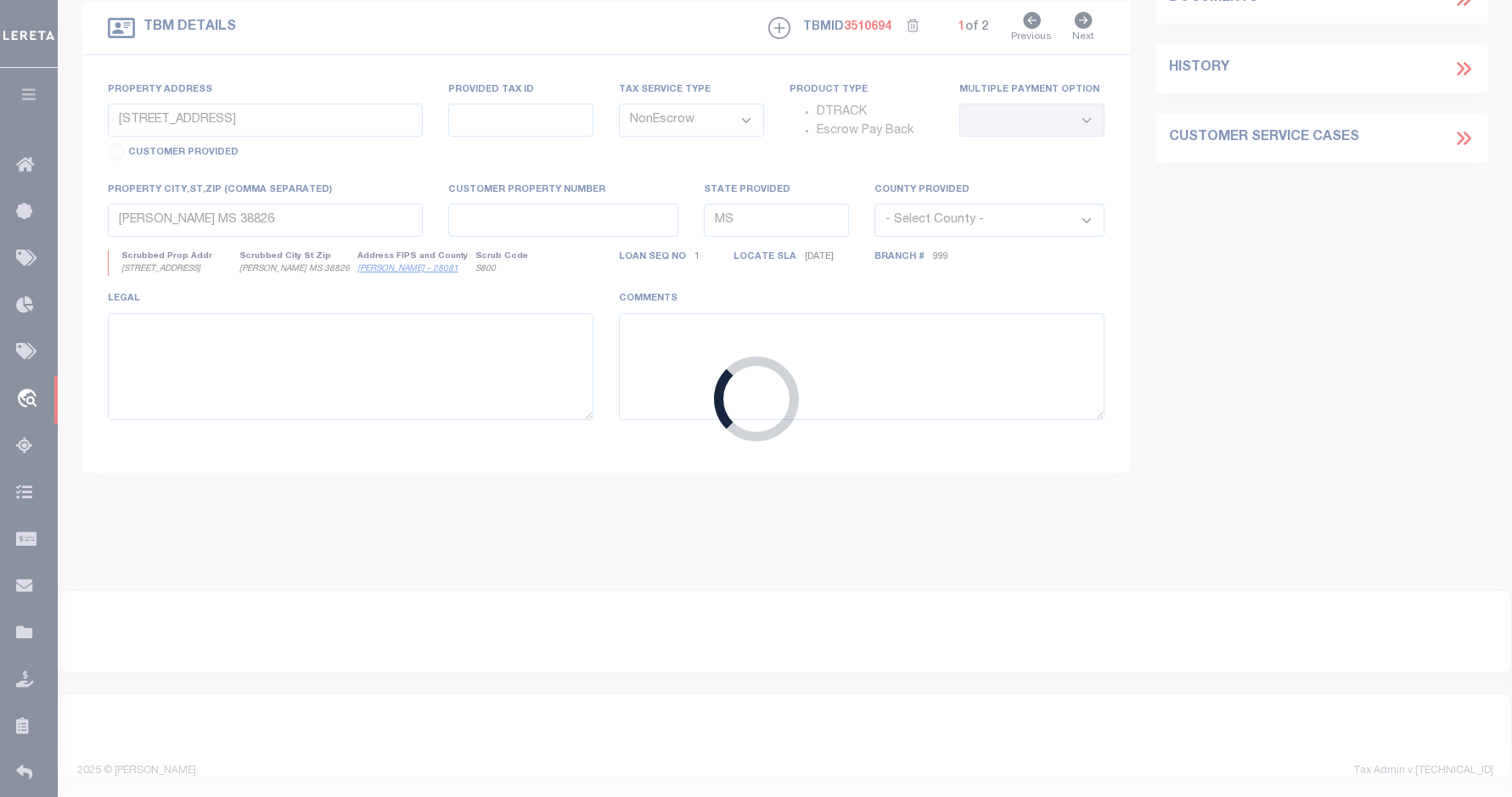
type input "06-0799-07-2-29-03-7000"
select select
type input "BOZEMAN MT 59715-3999"
type input "MT"
type textarea "COMMERCIAL UNIT 2 OF THE IVES CONDOMINIUM, LOCATED ON LOT 1A OF THE AMENDED SUB…"
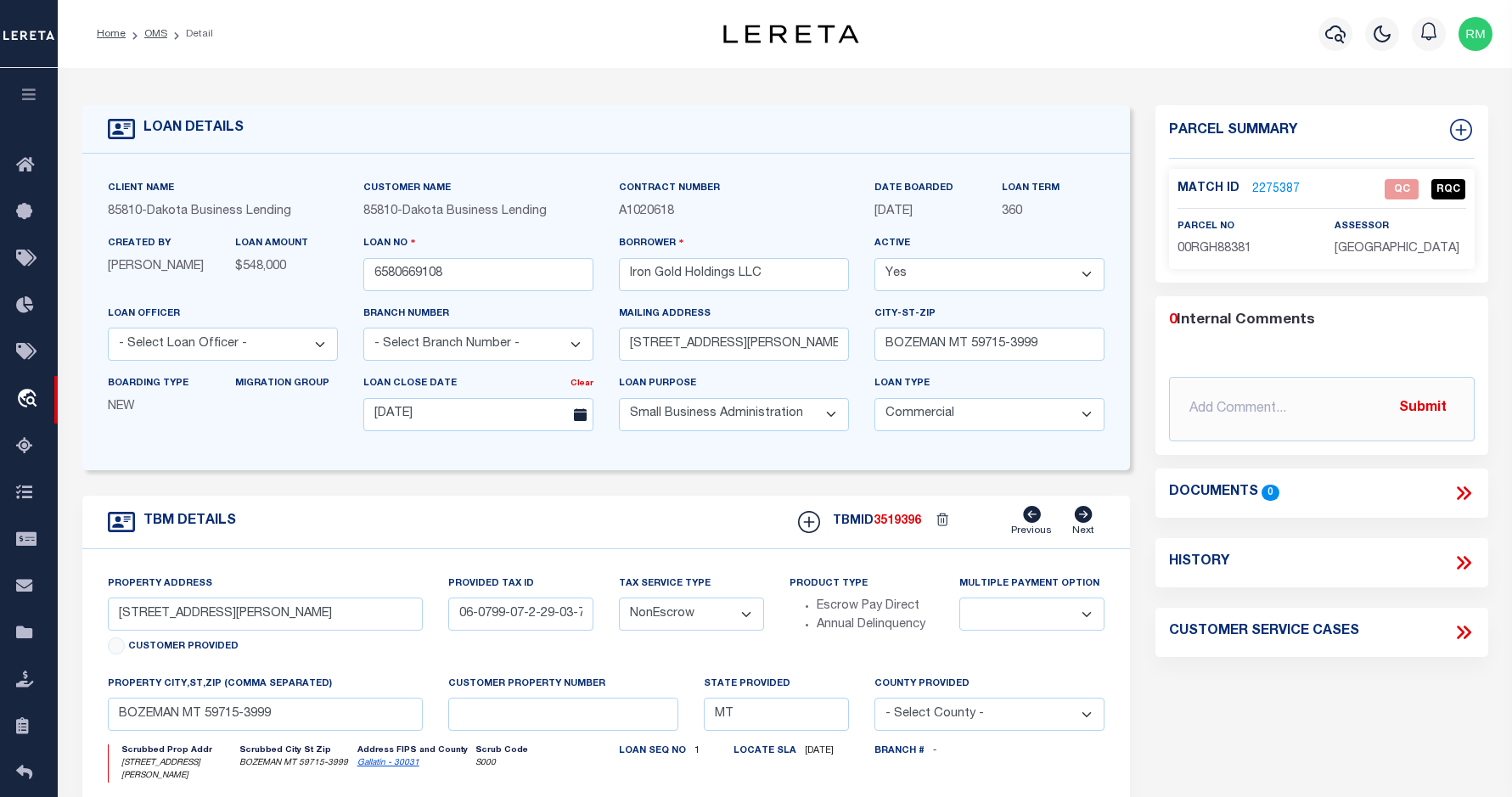
click at [1275, 186] on link "2275387" at bounding box center [1275, 190] width 47 height 18
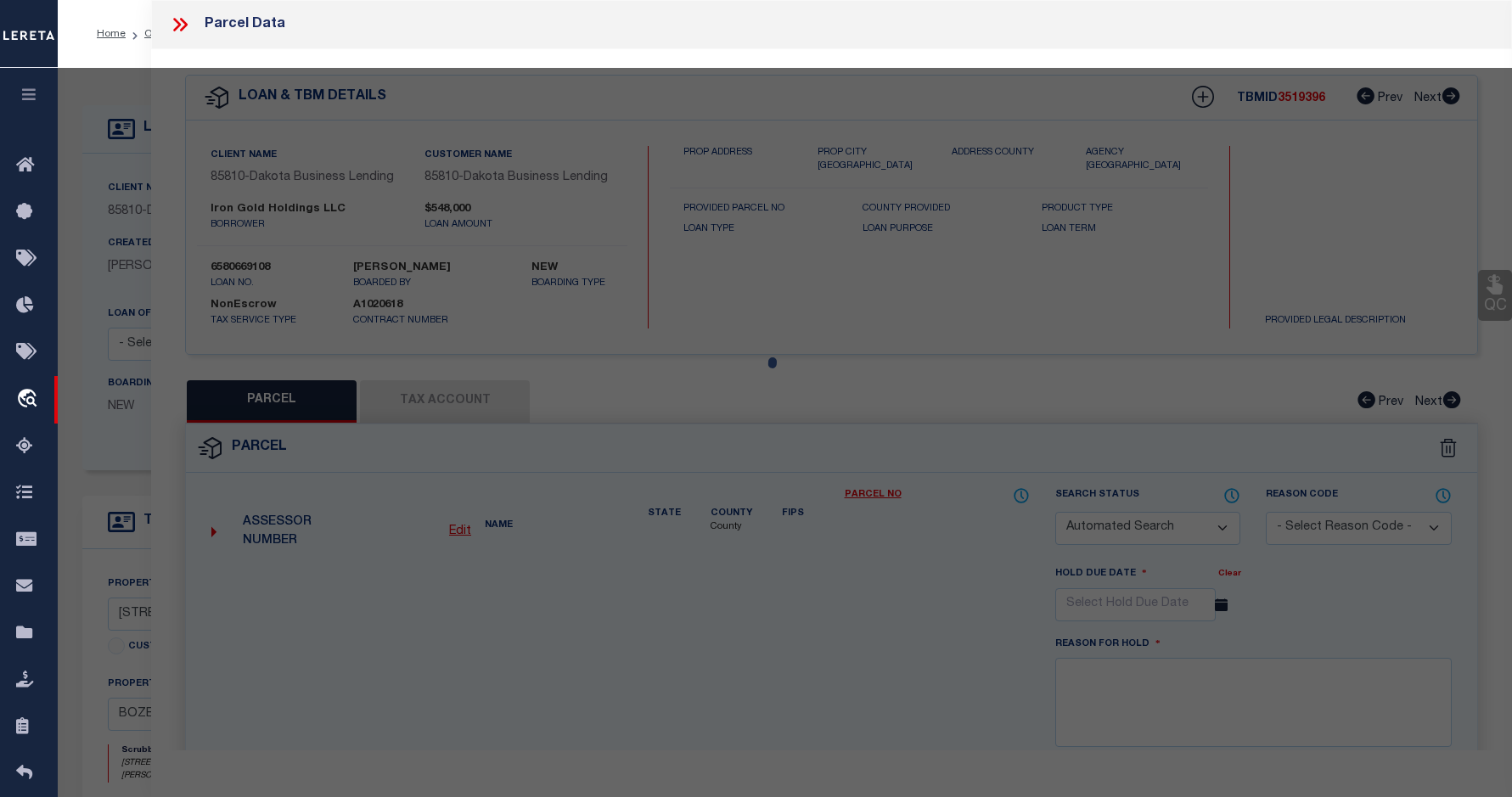
checkbox input "false"
select select "QC"
type input "IRON GOLD HOLDINGS LLC"
select select "AGW"
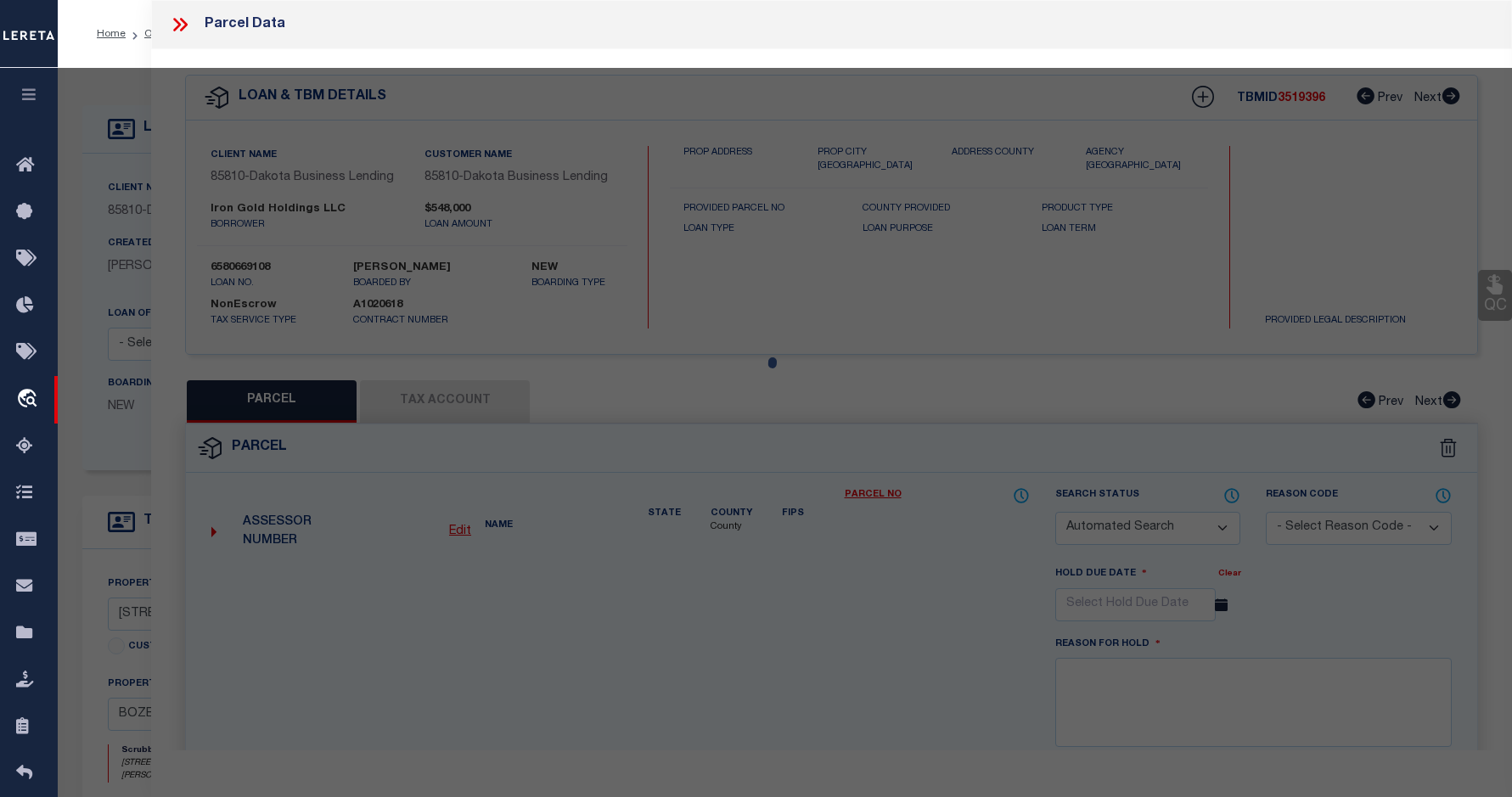
select select "LEG"
type input "311 N WILLSON AVE"
type input "BOZEMAN, MT 59715"
type textarea "THE IVES CONDO, S07, T02 S, R06 E, UNIT COMM 2, 0.65% COMMON AREA INTEREST"
